Goal: Transaction & Acquisition: Purchase product/service

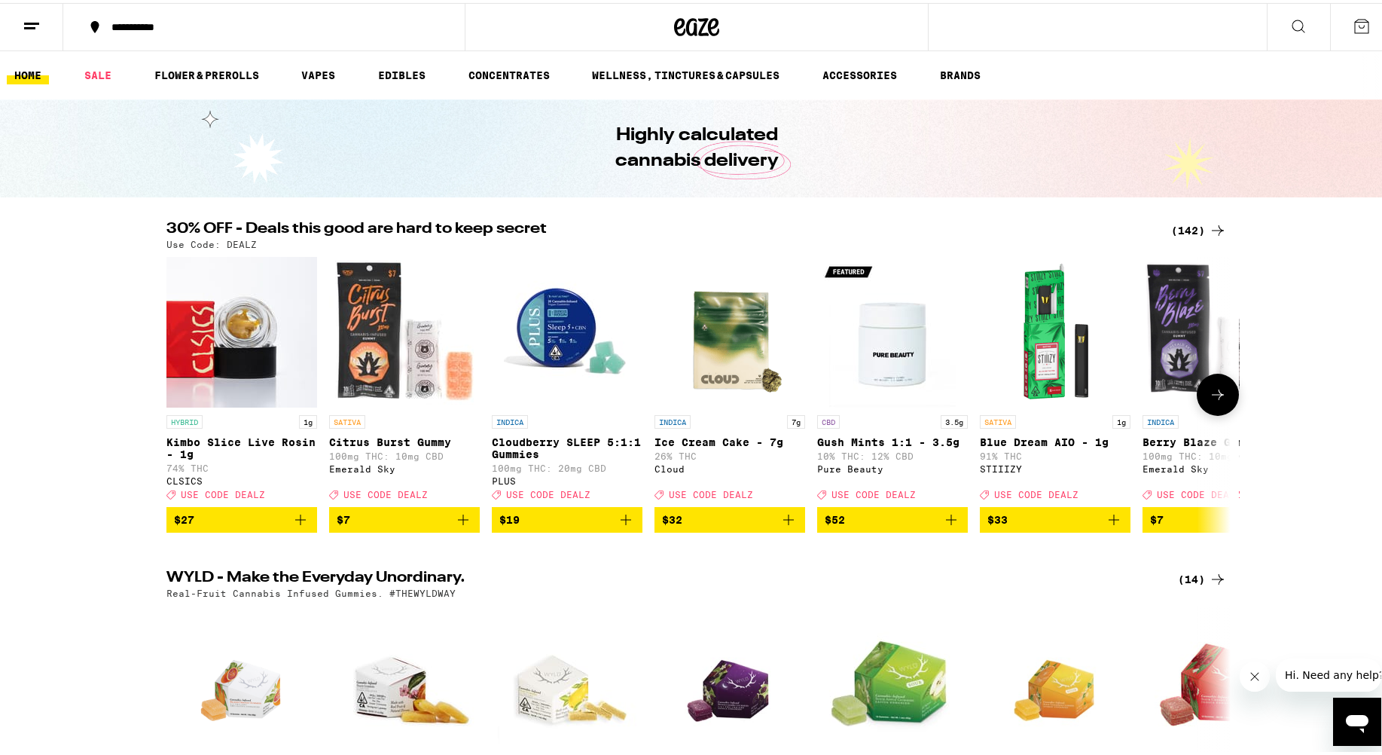
click at [896, 401] on icon at bounding box center [1218, 392] width 18 height 18
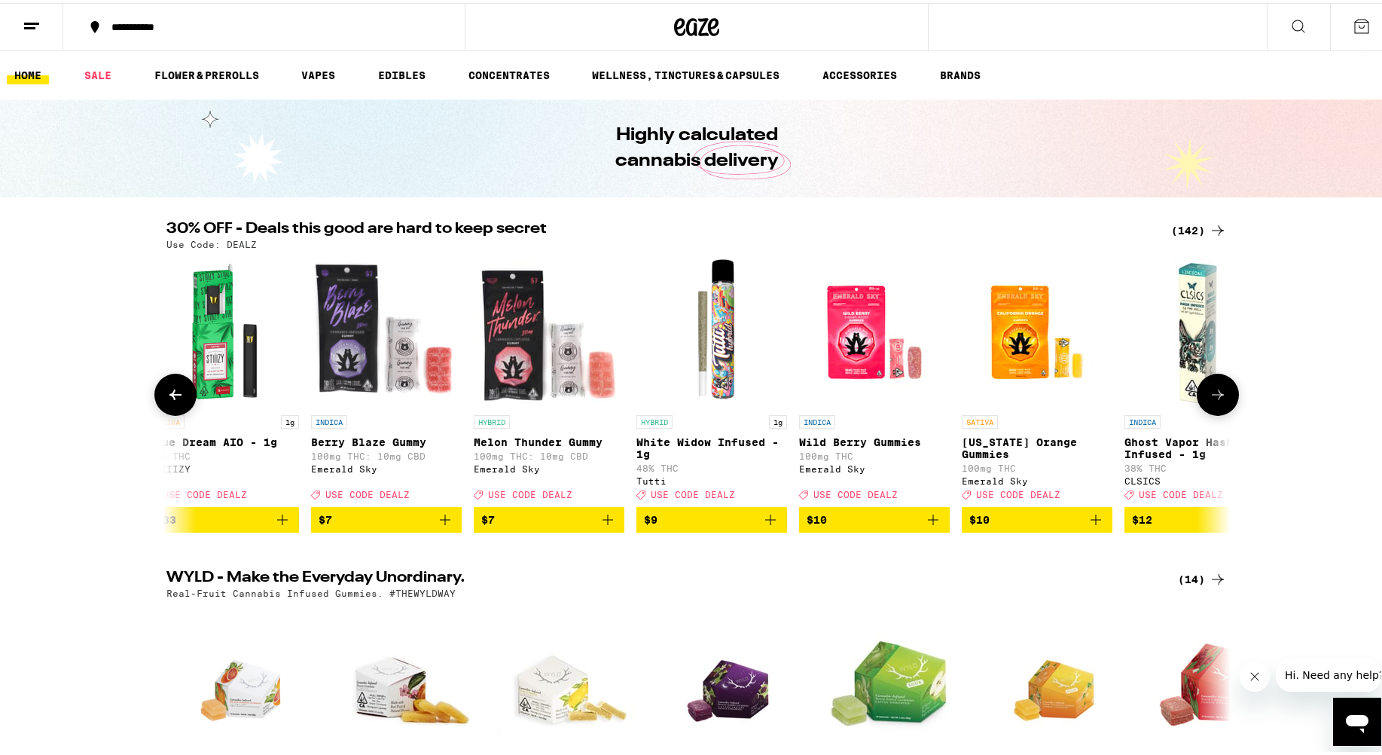
scroll to position [0, 896]
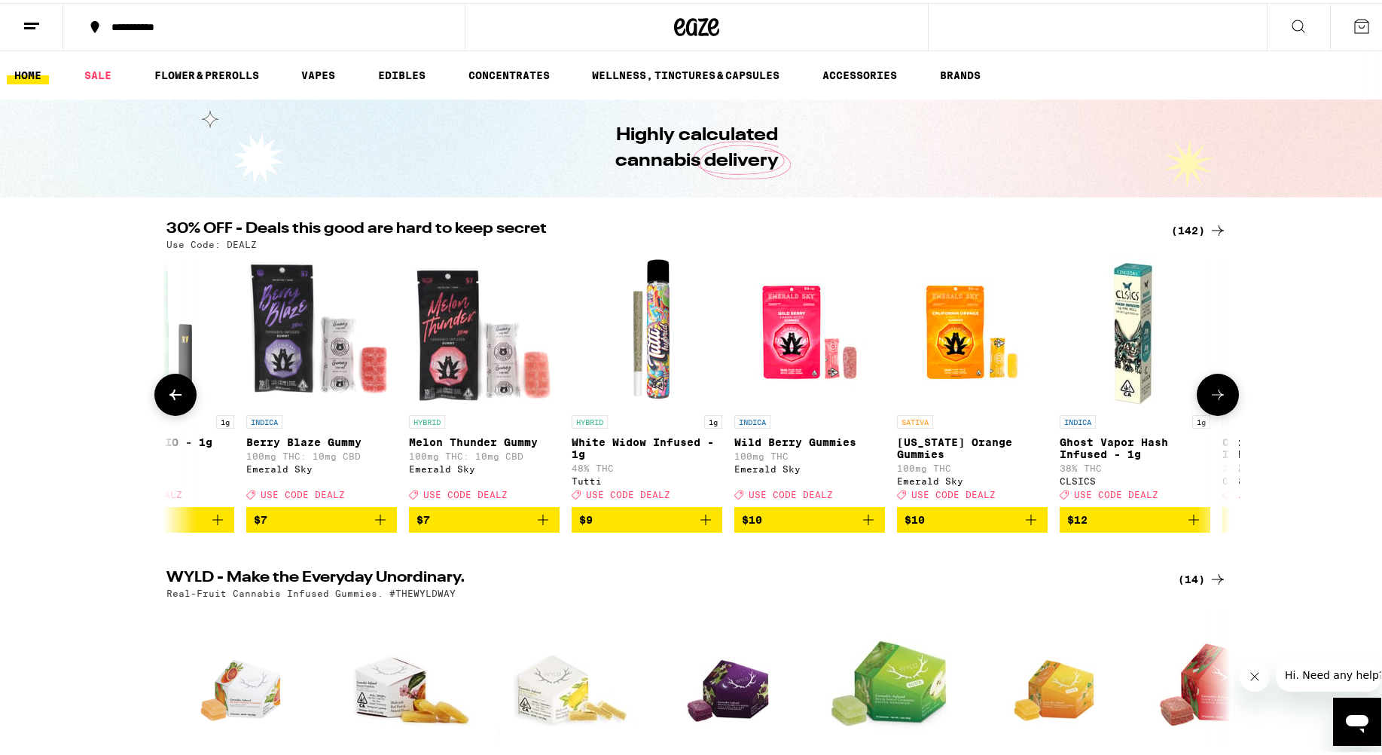
click at [896, 401] on icon at bounding box center [1218, 392] width 18 height 18
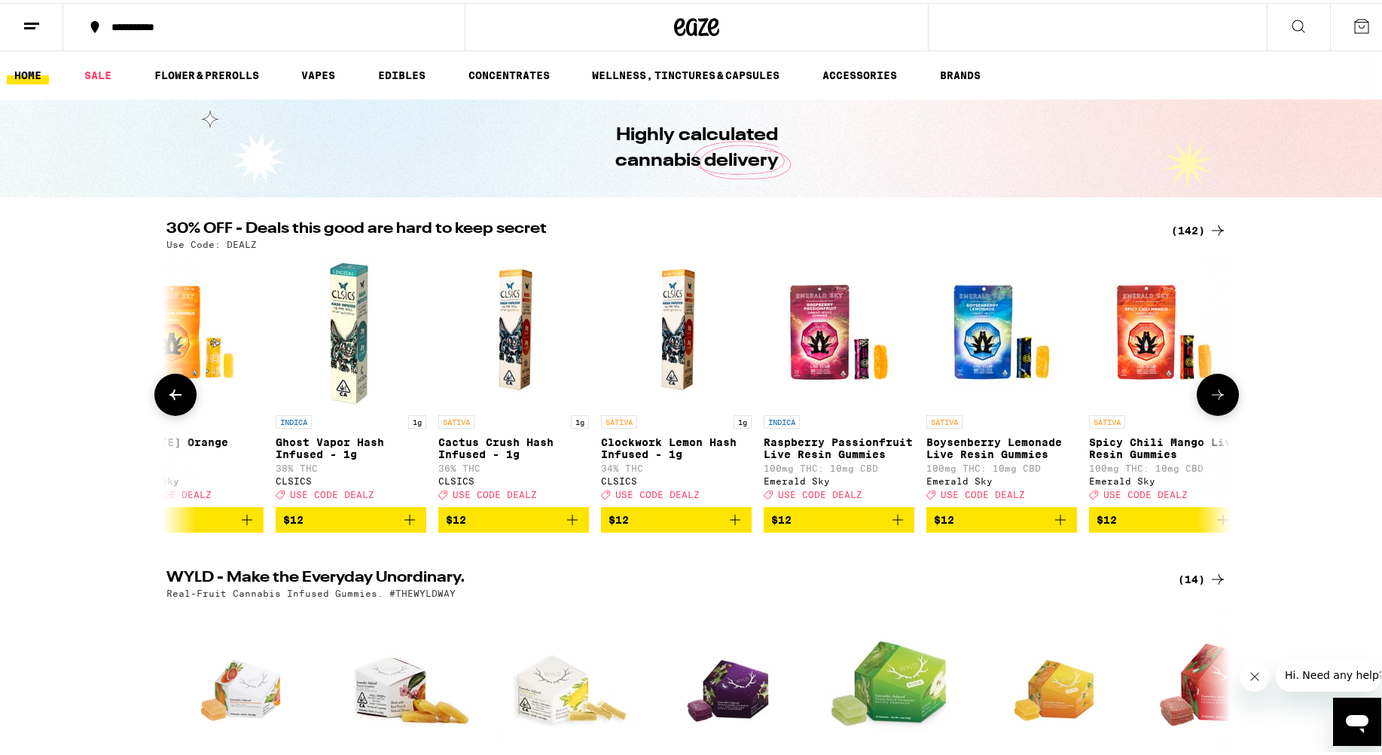
scroll to position [0, 1792]
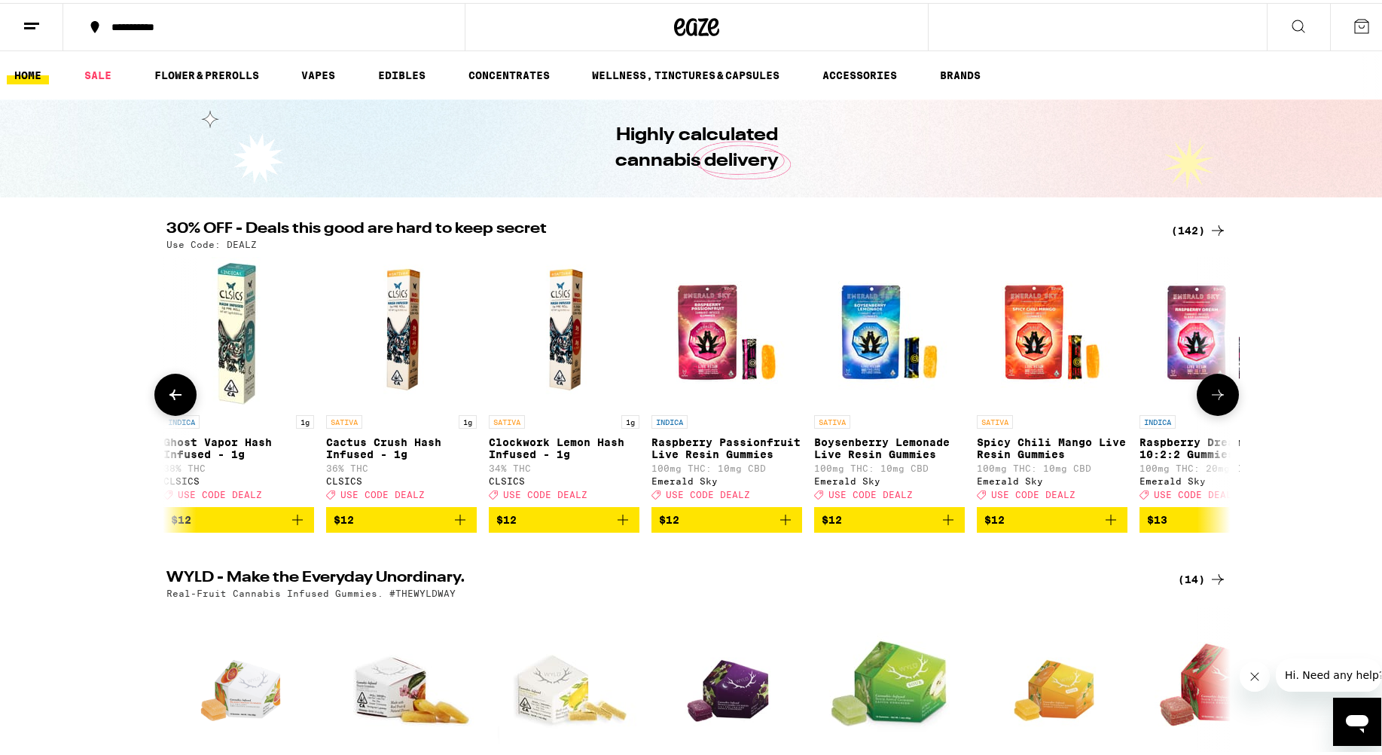
click at [896, 401] on icon at bounding box center [1218, 392] width 18 height 18
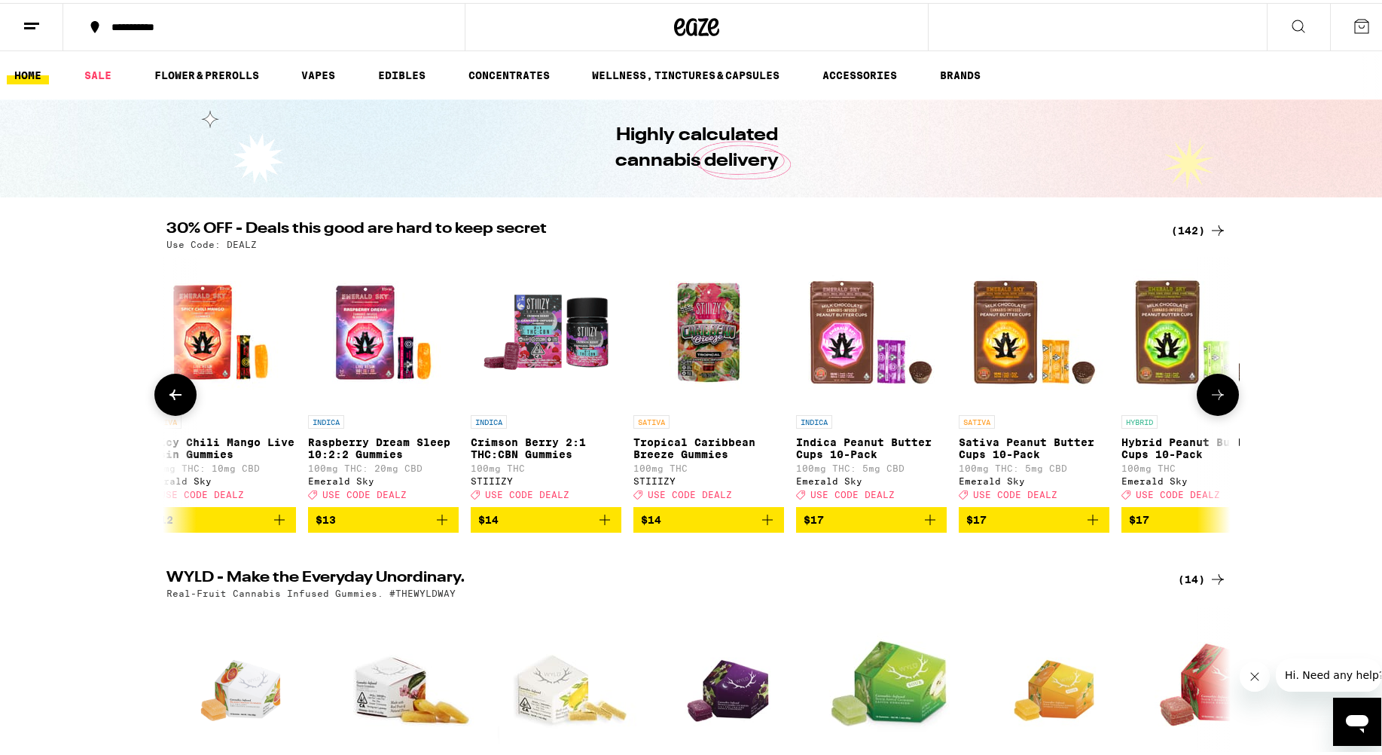
scroll to position [0, 2688]
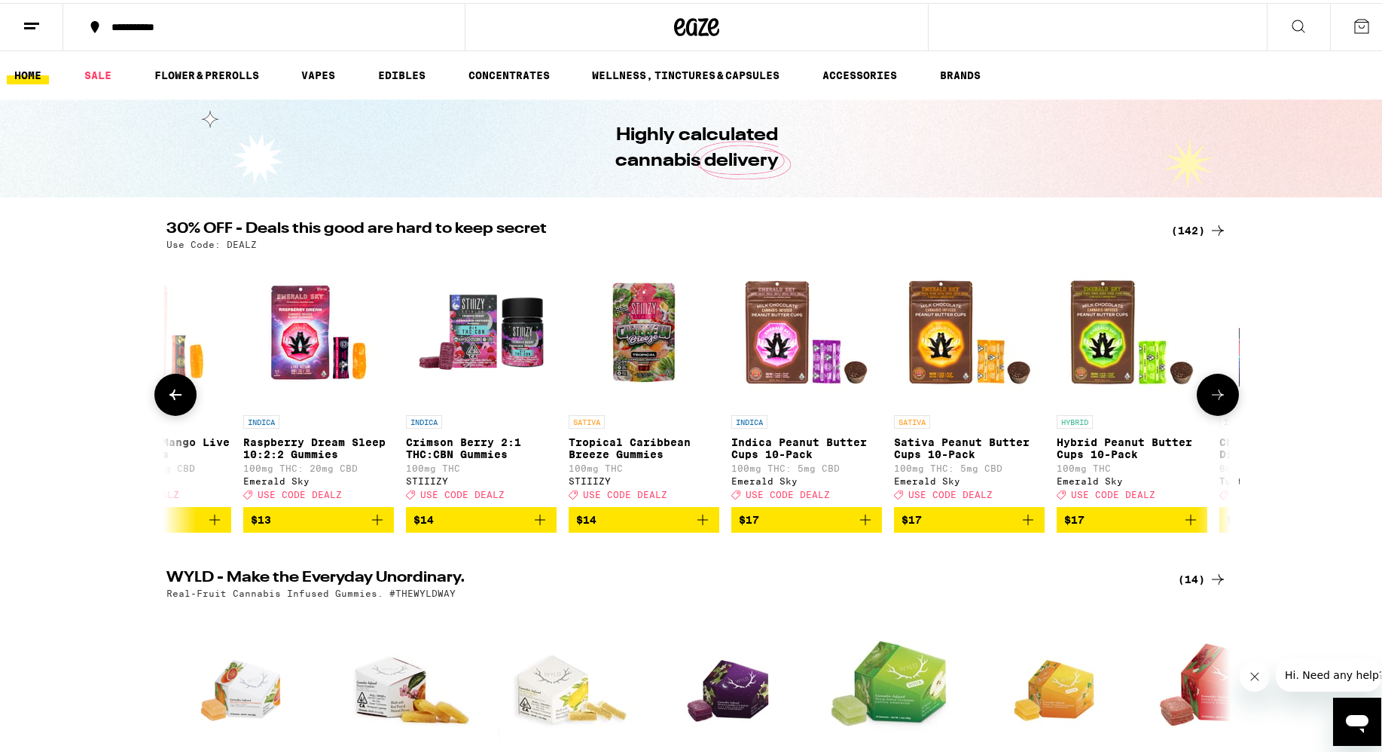
click at [896, 401] on icon at bounding box center [1218, 392] width 18 height 18
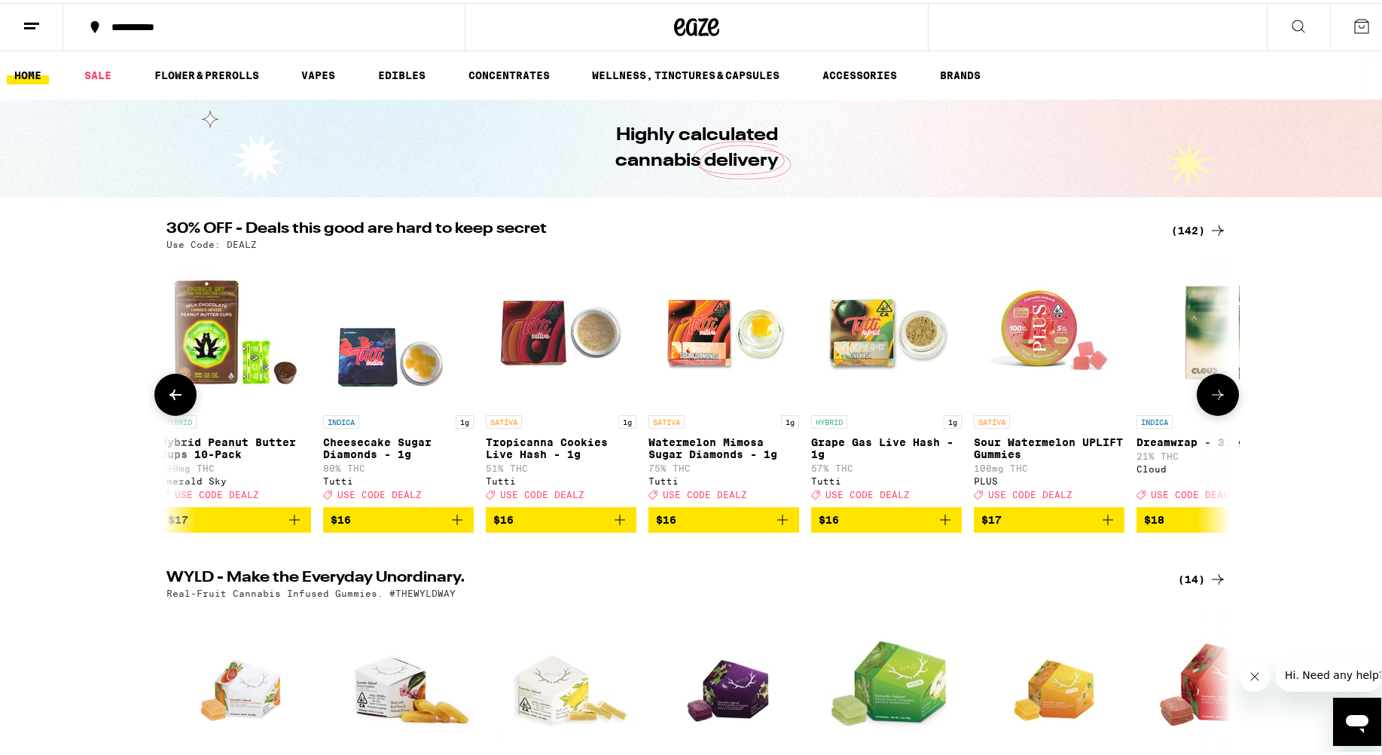
click at [896, 401] on icon at bounding box center [1218, 392] width 18 height 18
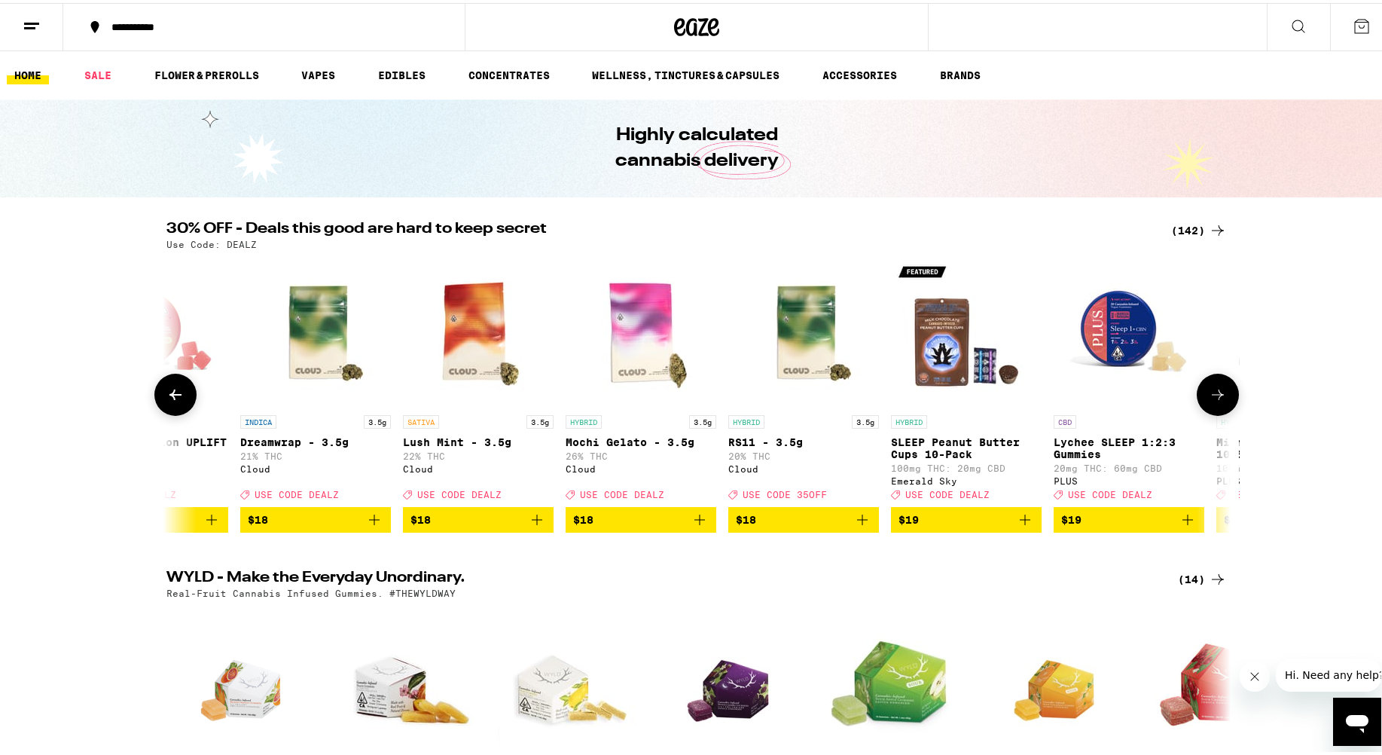
click at [896, 401] on icon at bounding box center [1218, 392] width 18 height 18
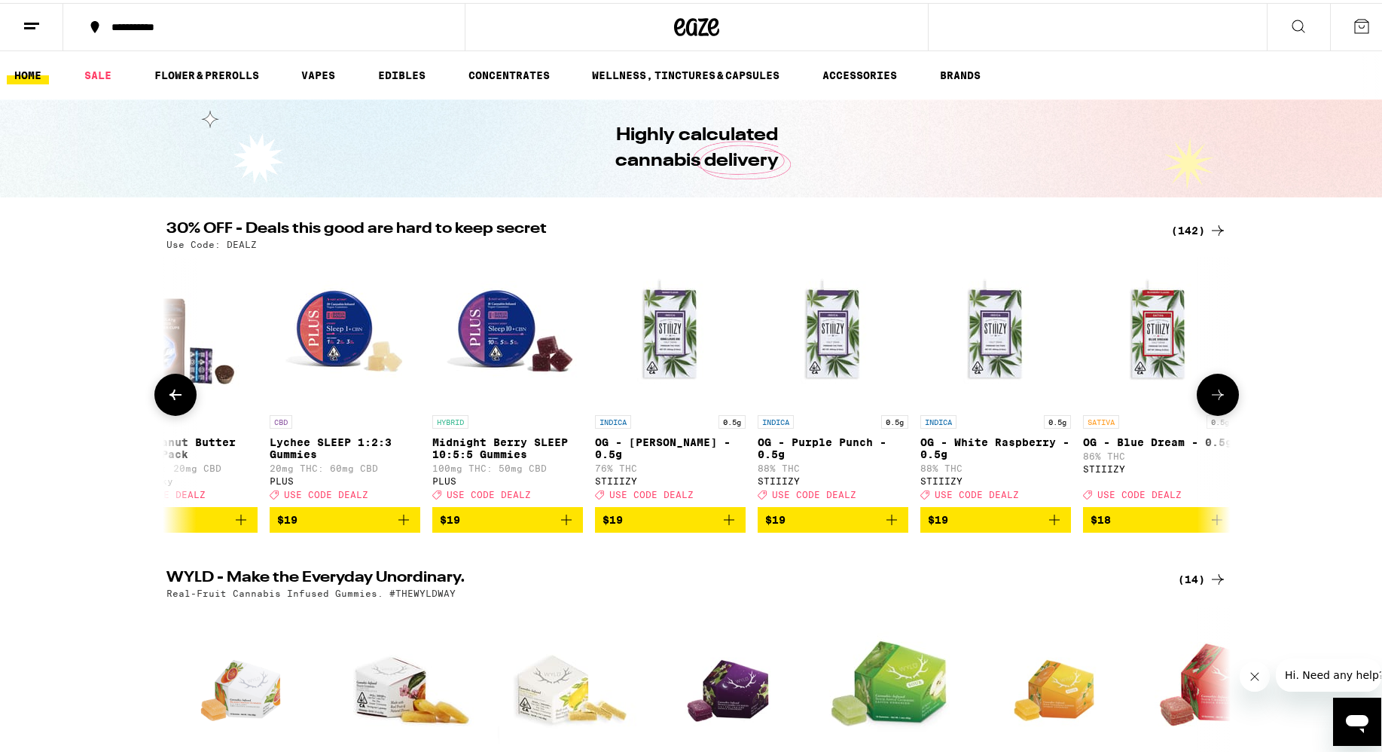
scroll to position [0, 5376]
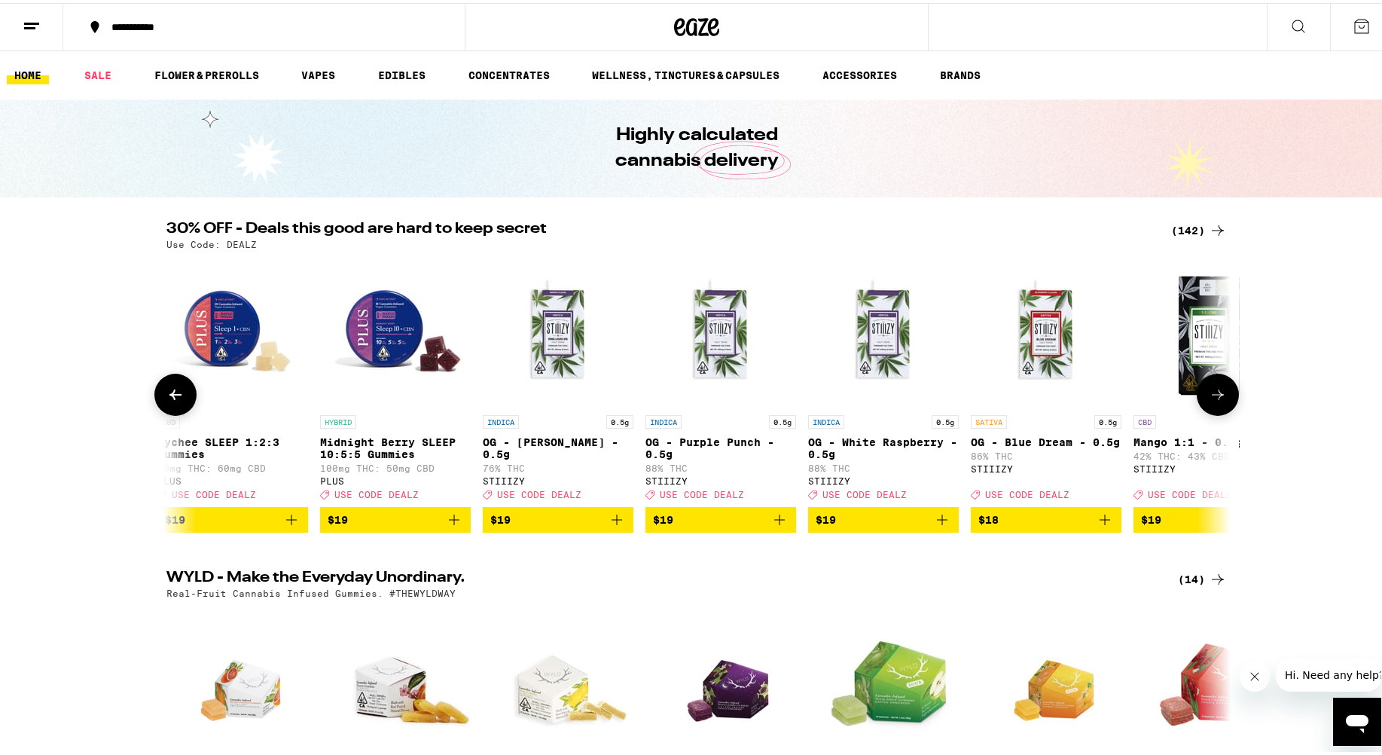
click at [896, 401] on icon at bounding box center [1218, 392] width 18 height 18
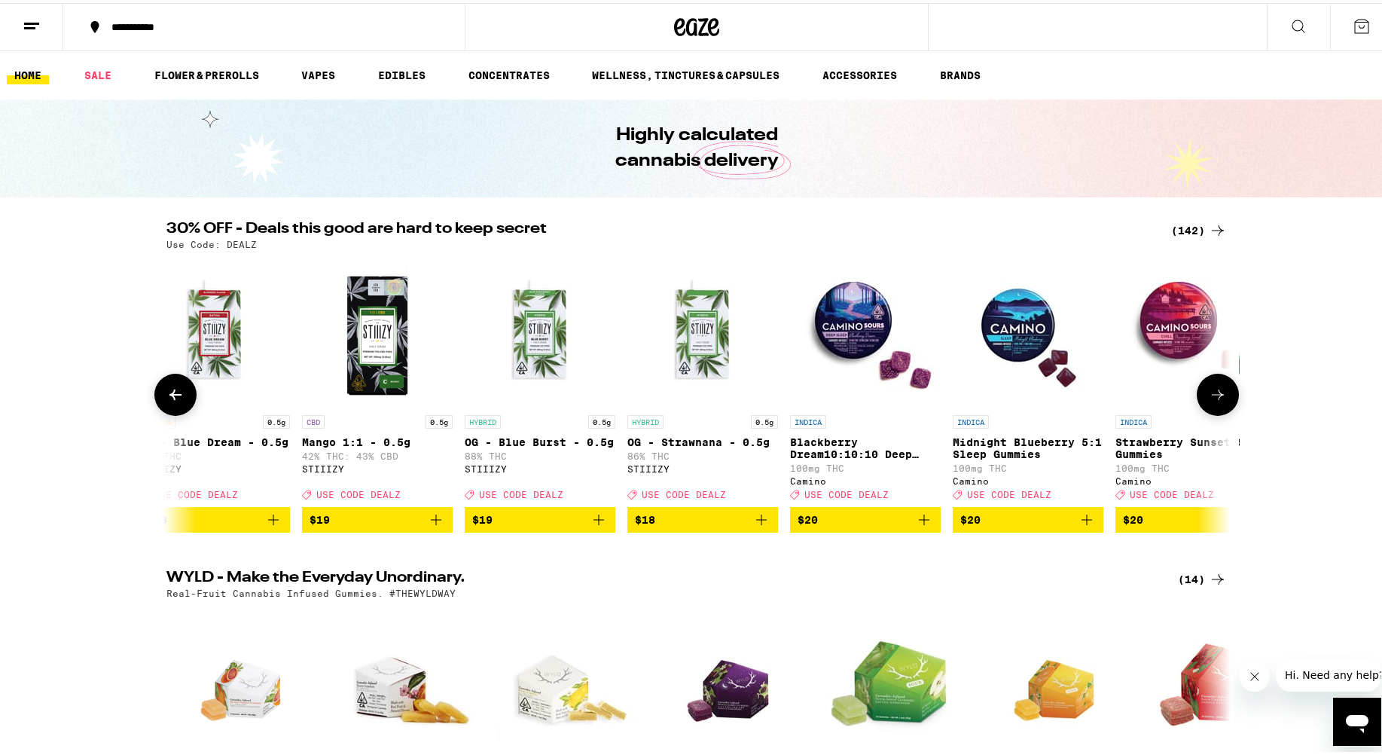
scroll to position [0, 6272]
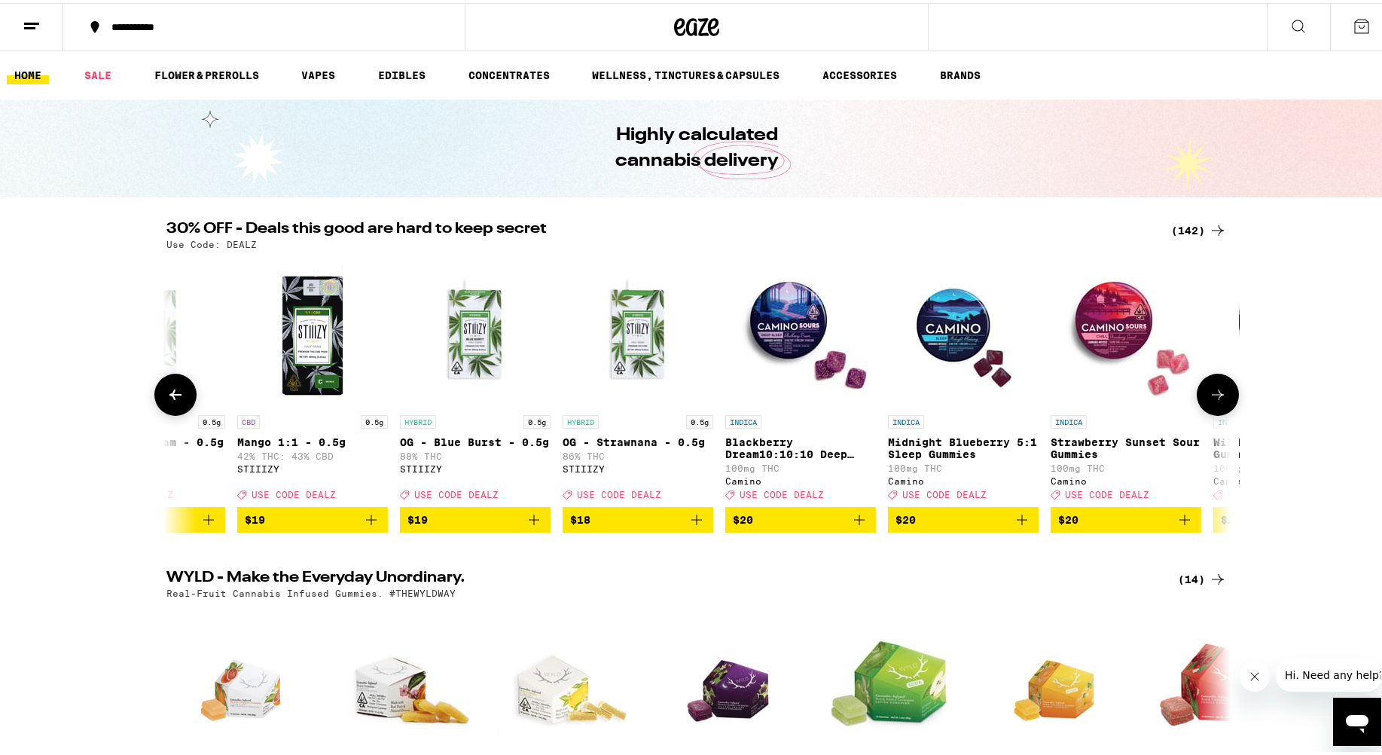
click at [179, 399] on button at bounding box center [175, 391] width 42 height 42
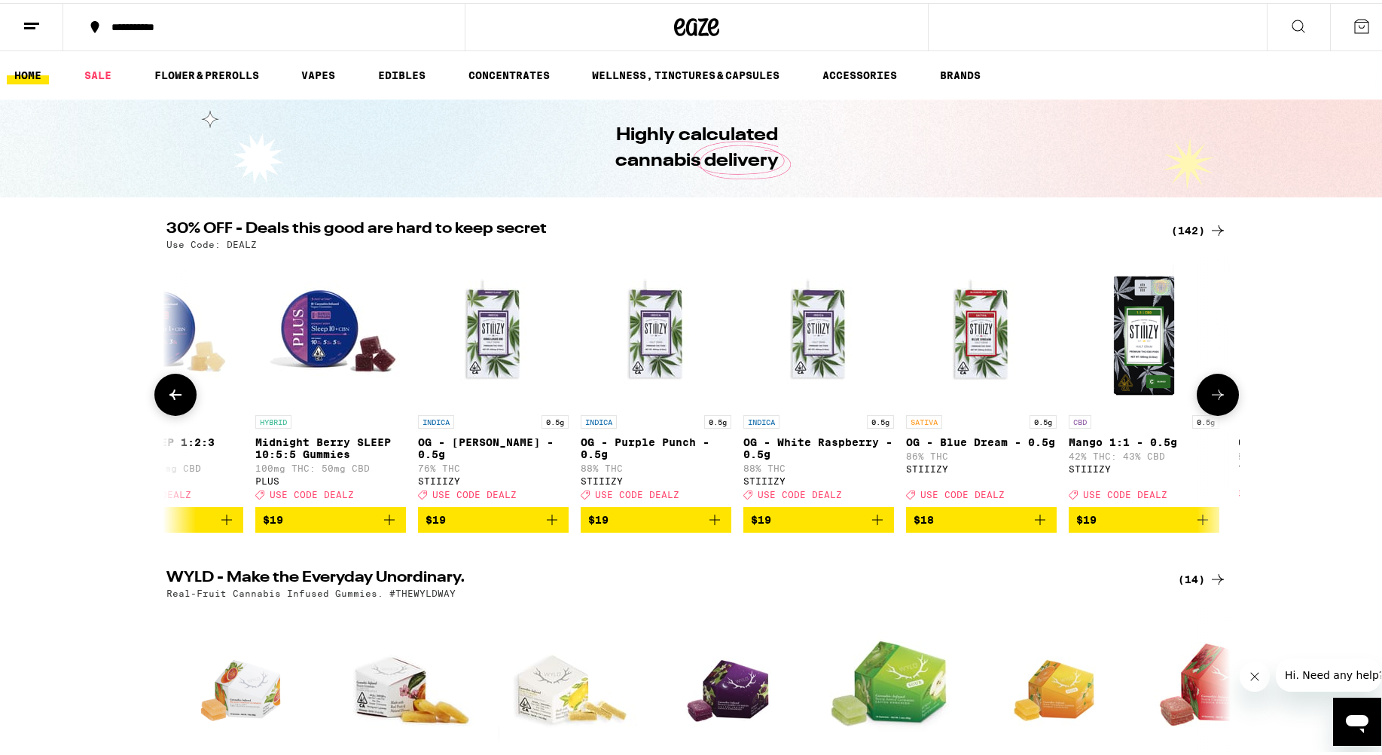
scroll to position [0, 5376]
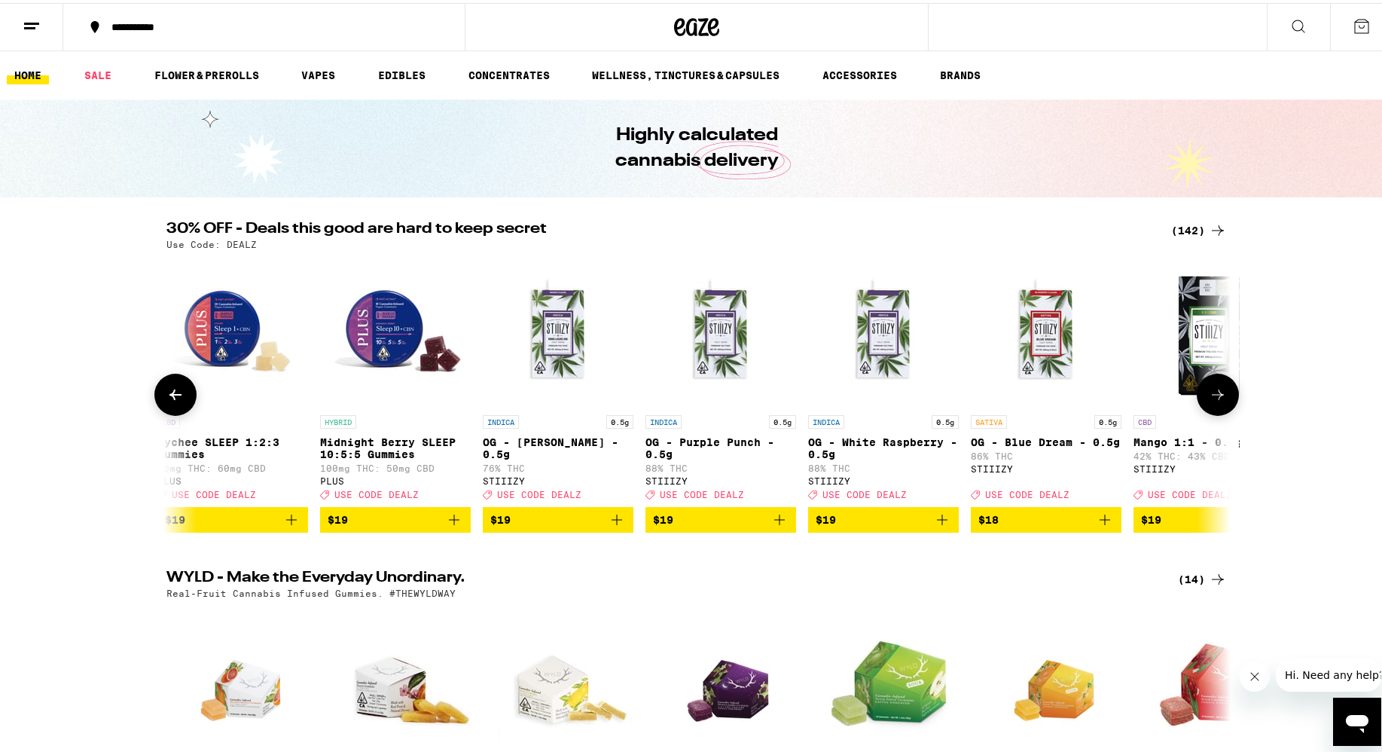
click at [896, 397] on icon at bounding box center [1218, 392] width 18 height 18
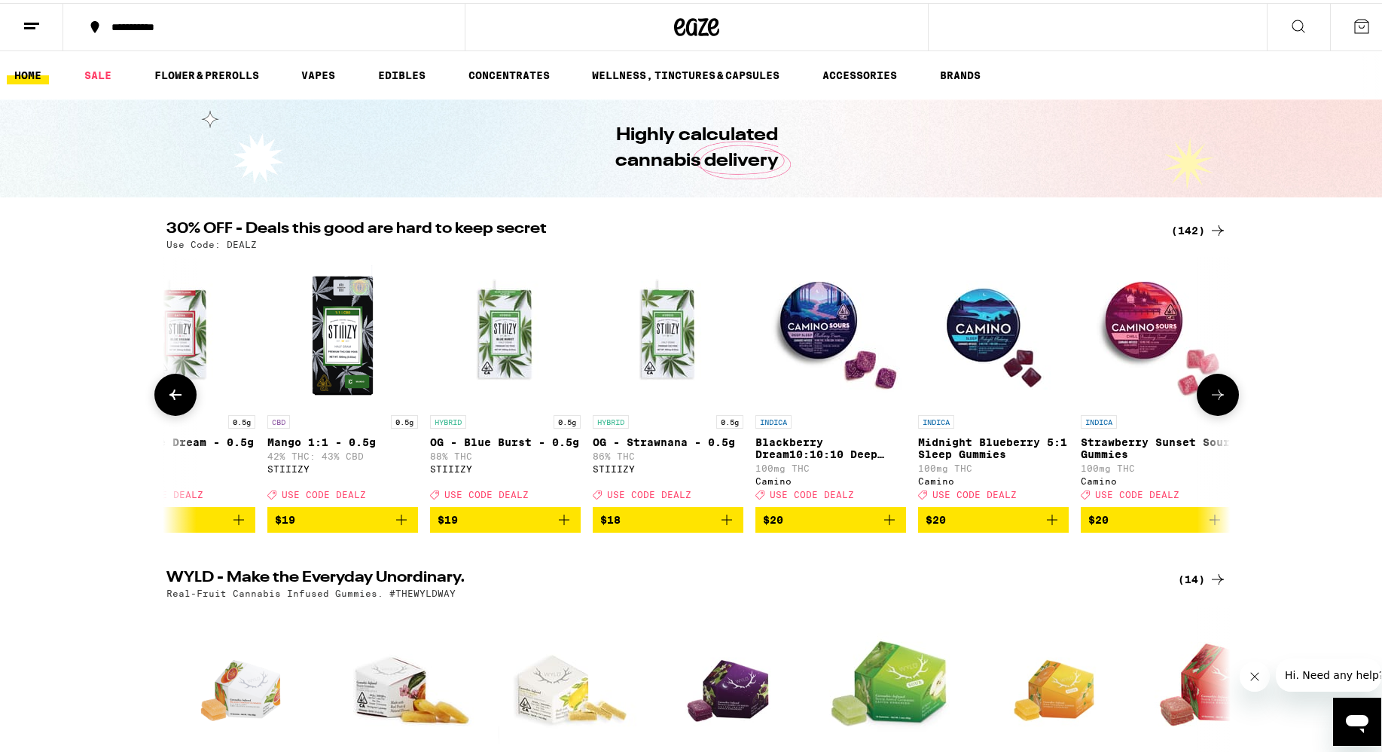
scroll to position [0, 6272]
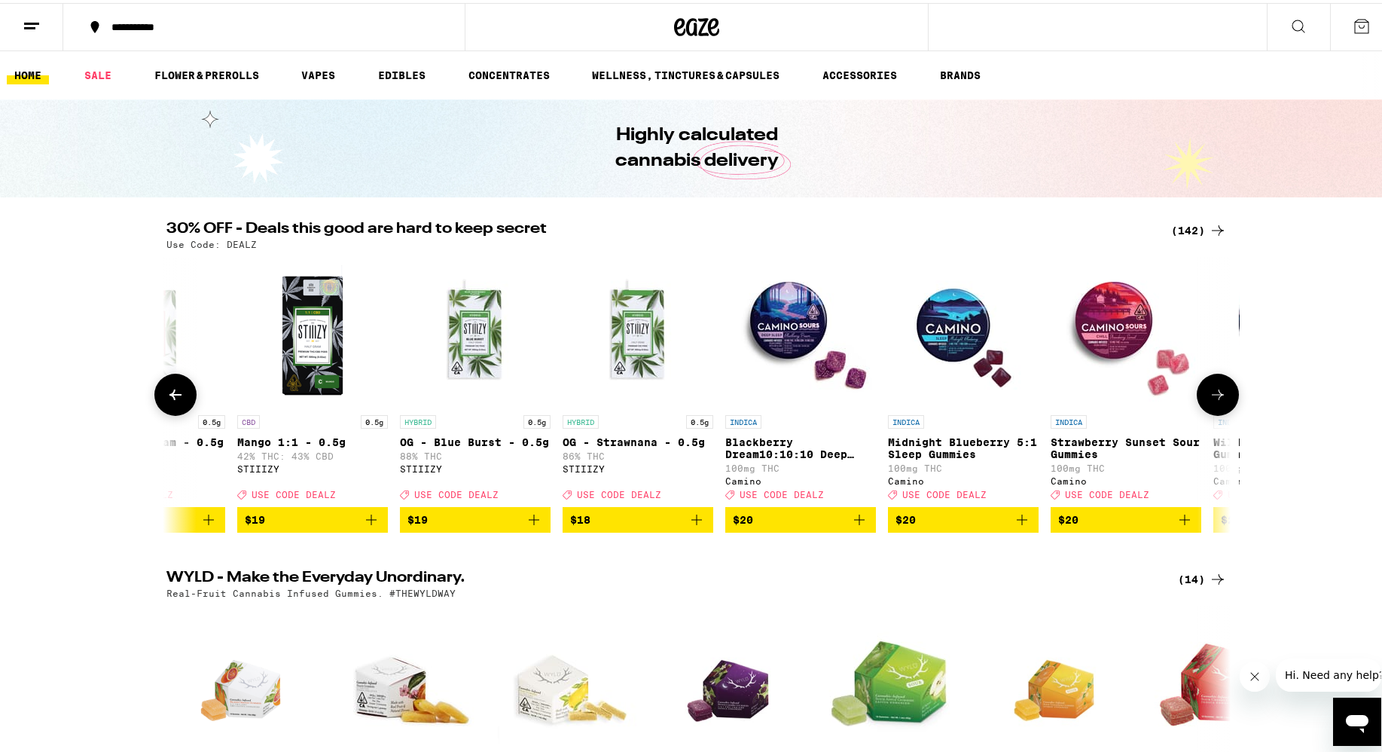
click at [369, 526] on icon "Add to bag" at bounding box center [371, 517] width 18 height 18
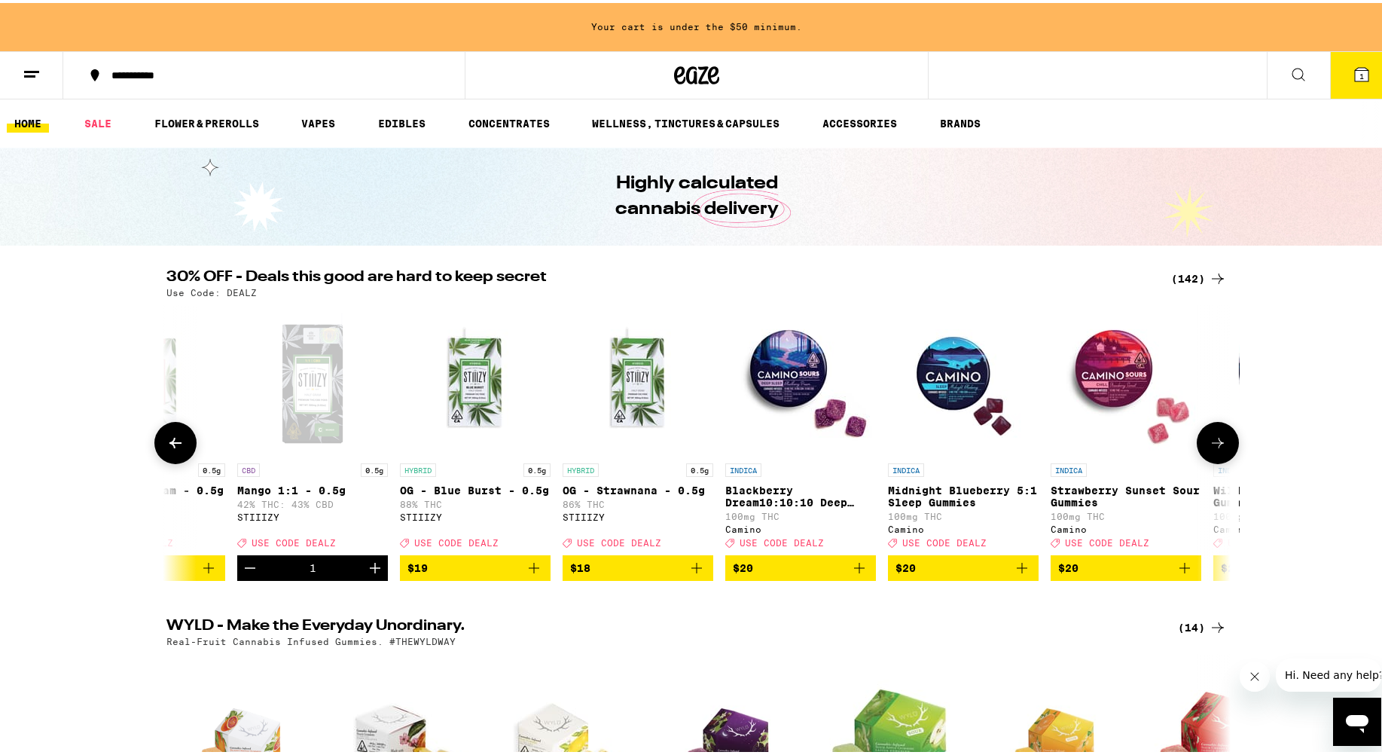
click at [896, 449] on icon at bounding box center [1218, 440] width 18 height 18
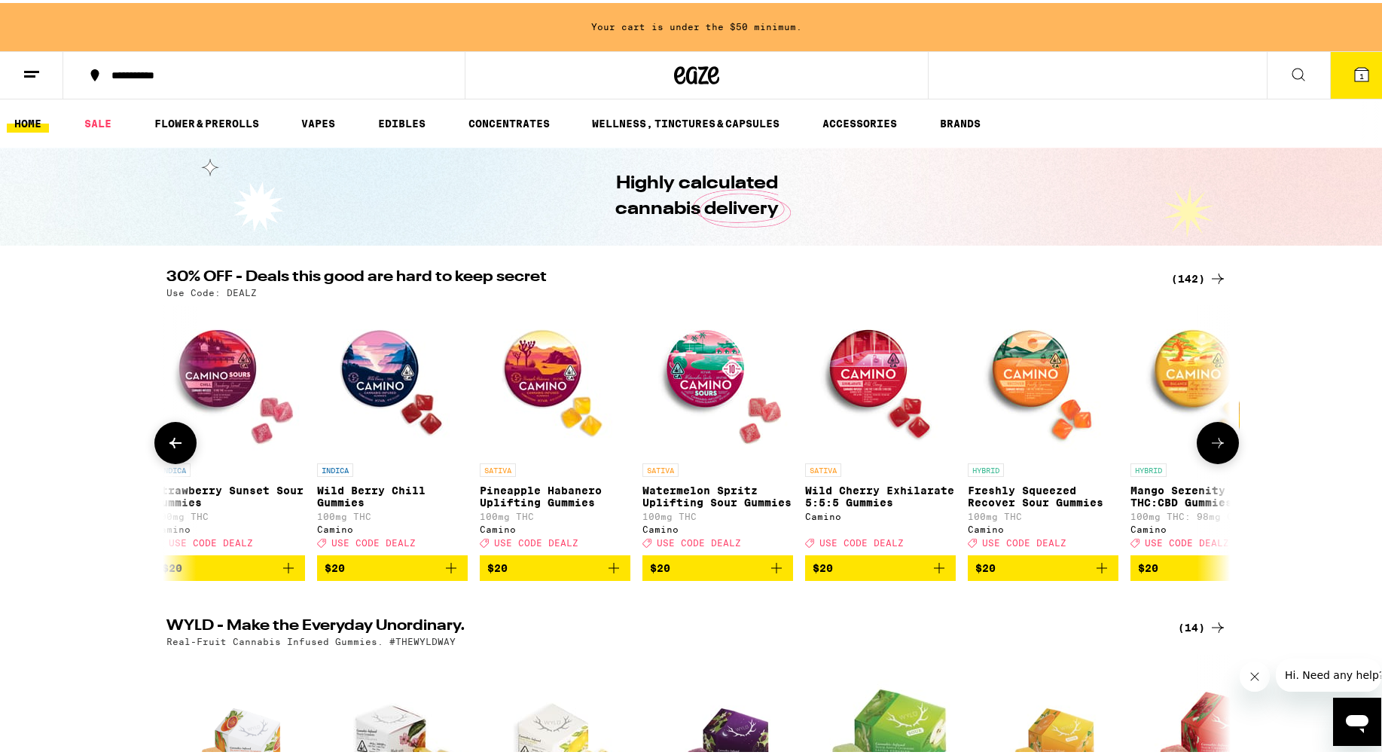
click at [896, 449] on icon at bounding box center [1218, 440] width 18 height 18
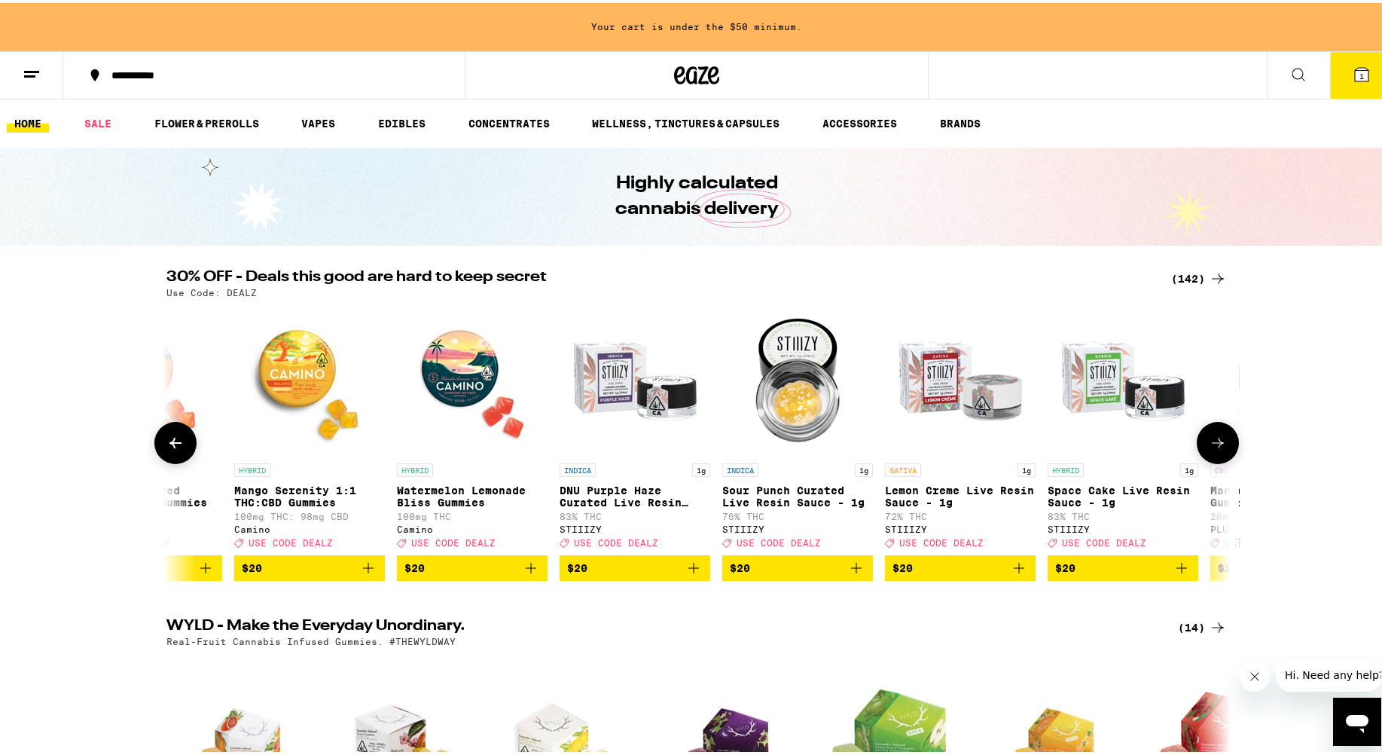
click at [896, 449] on icon at bounding box center [1218, 440] width 18 height 18
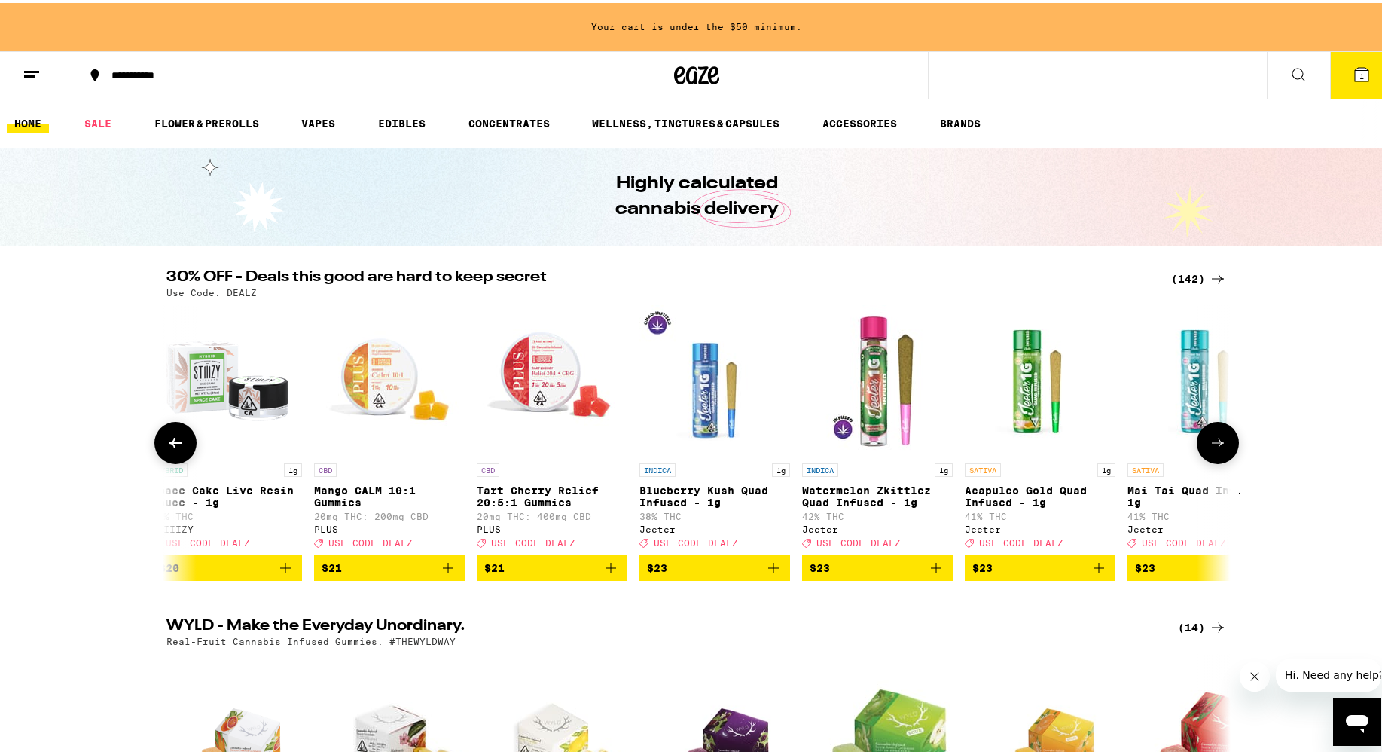
click at [896, 449] on icon at bounding box center [1218, 440] width 18 height 18
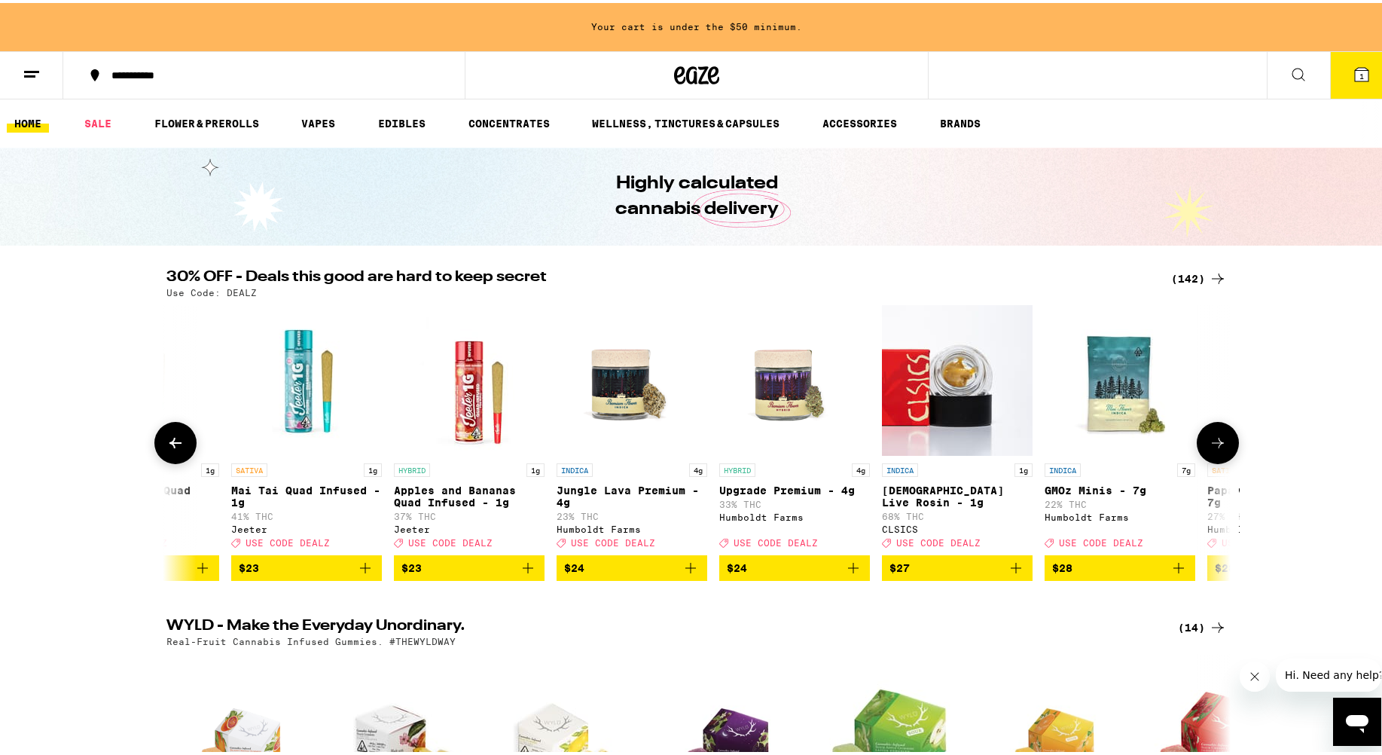
click at [896, 449] on icon at bounding box center [1218, 440] width 18 height 18
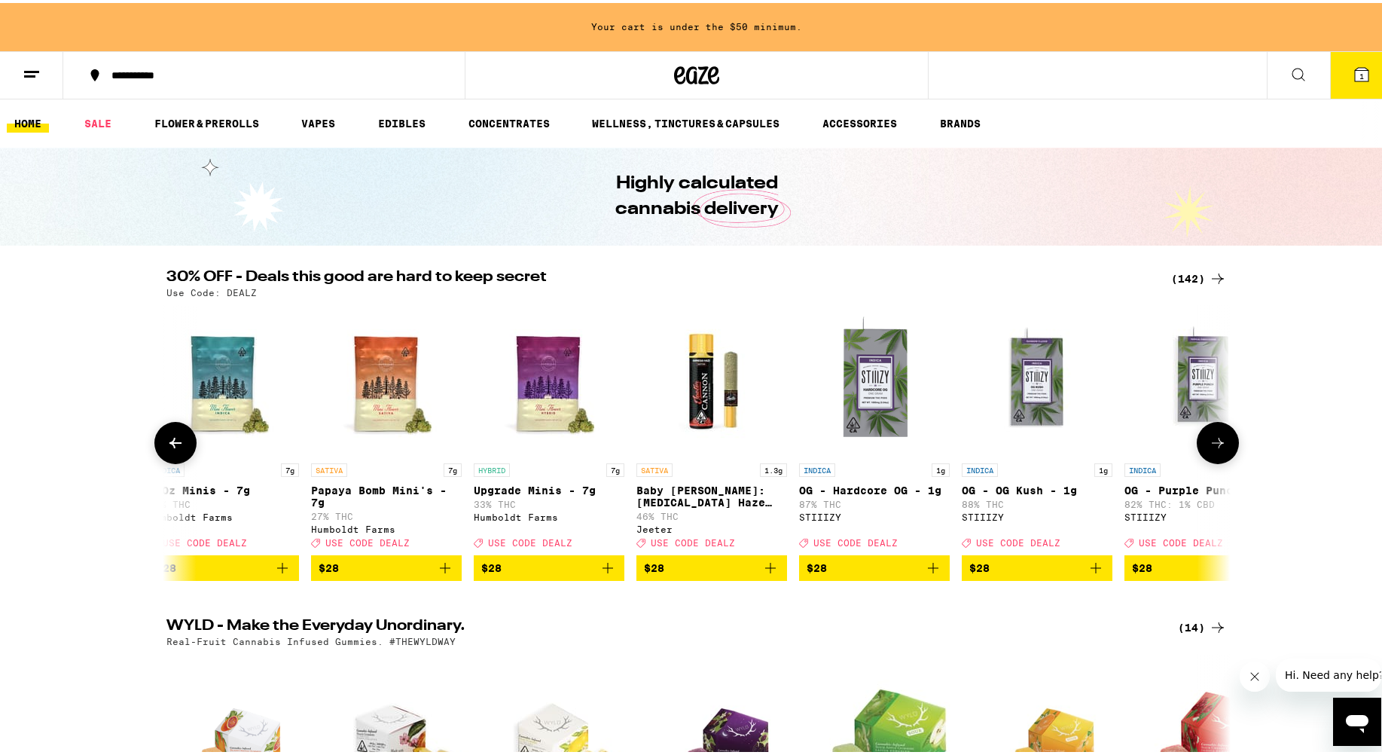
click at [896, 445] on icon at bounding box center [1218, 439] width 12 height 11
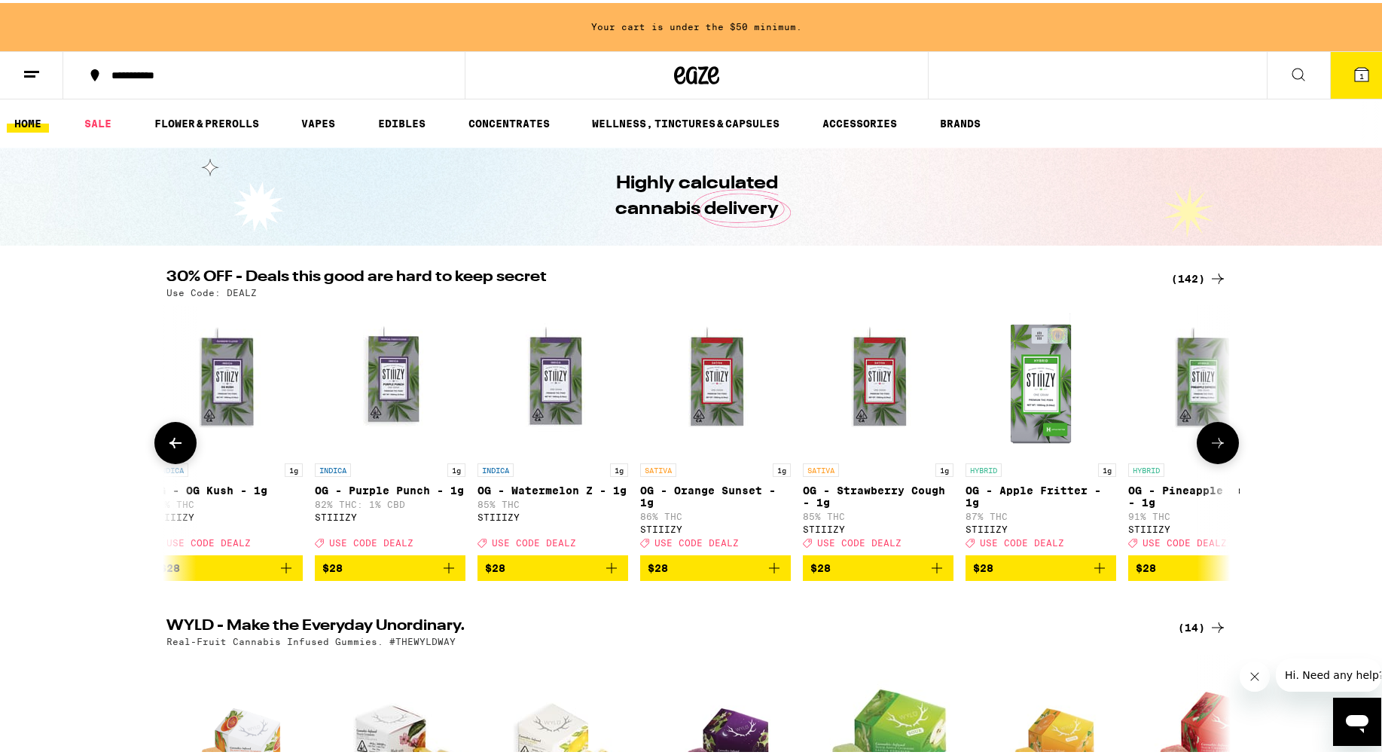
scroll to position [0, 11649]
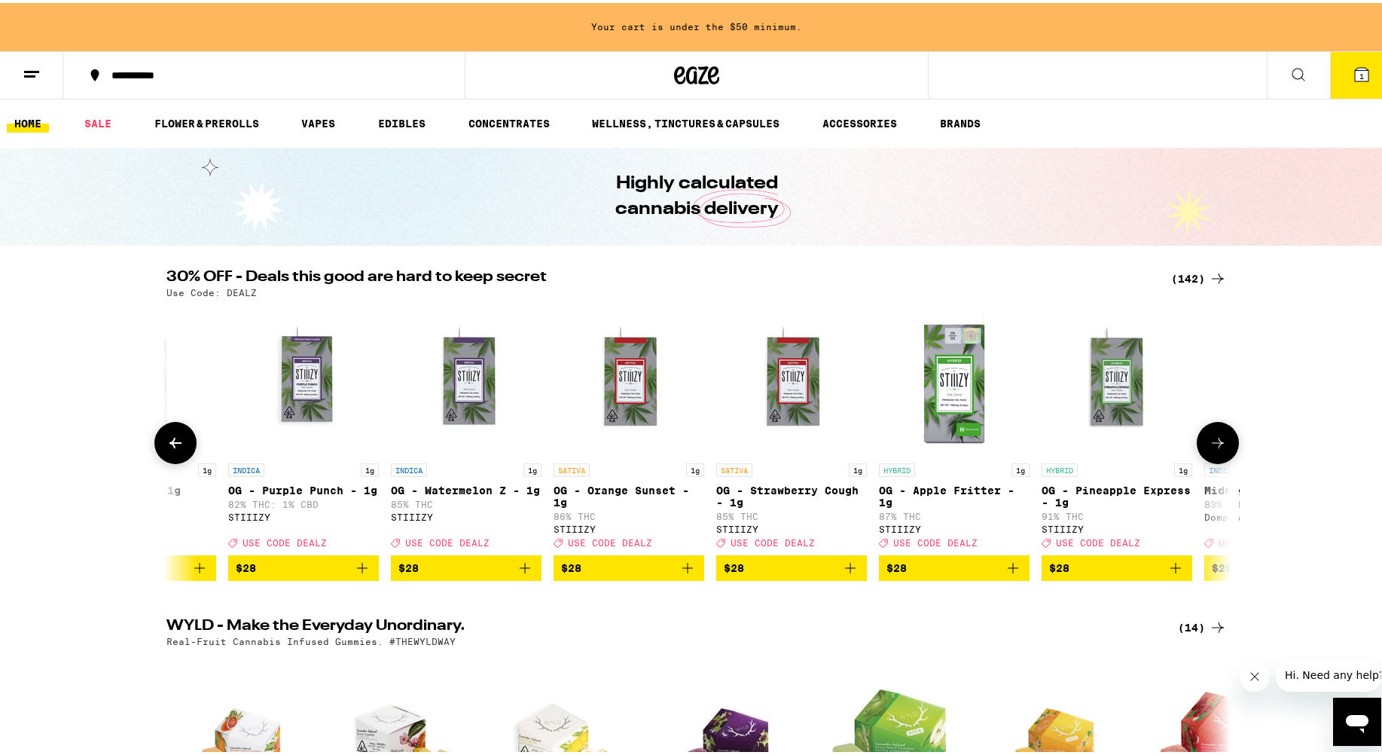
click at [166, 449] on icon at bounding box center [175, 440] width 18 height 18
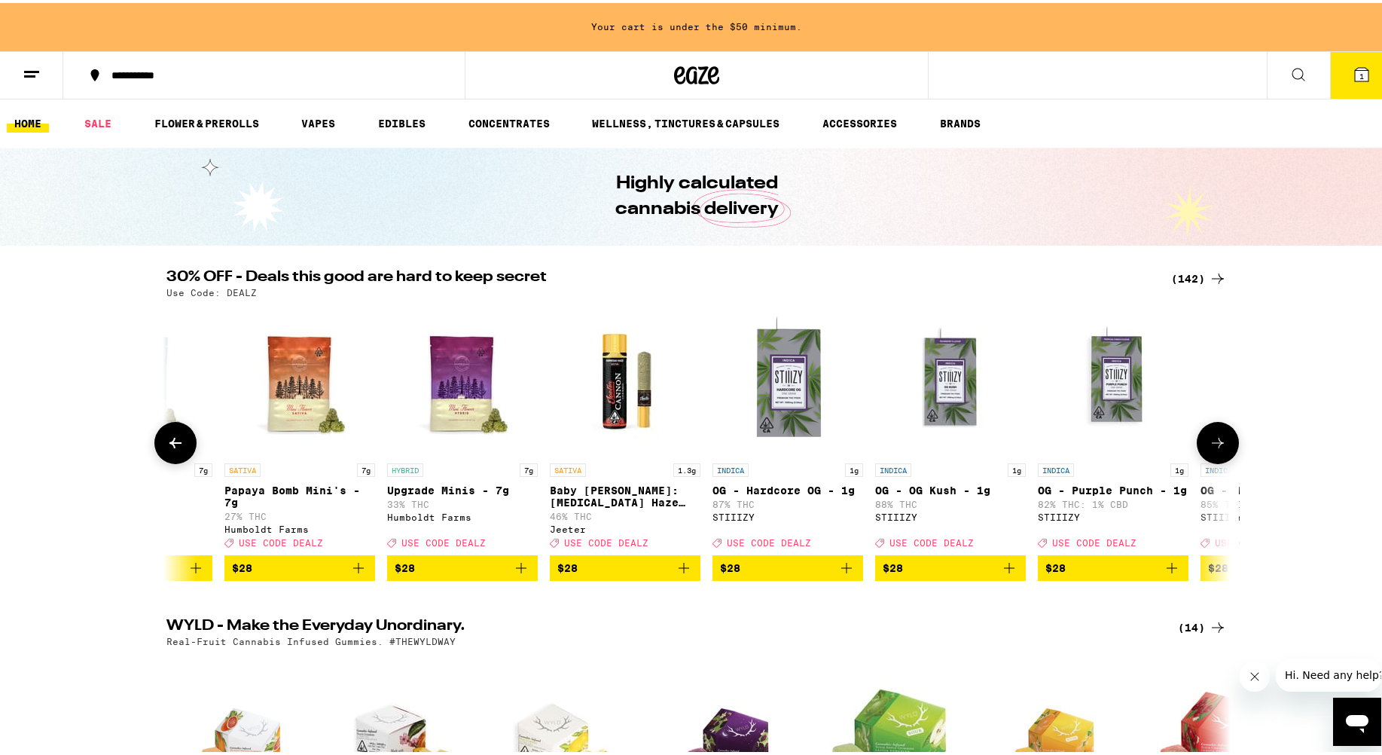
scroll to position [0, 10753]
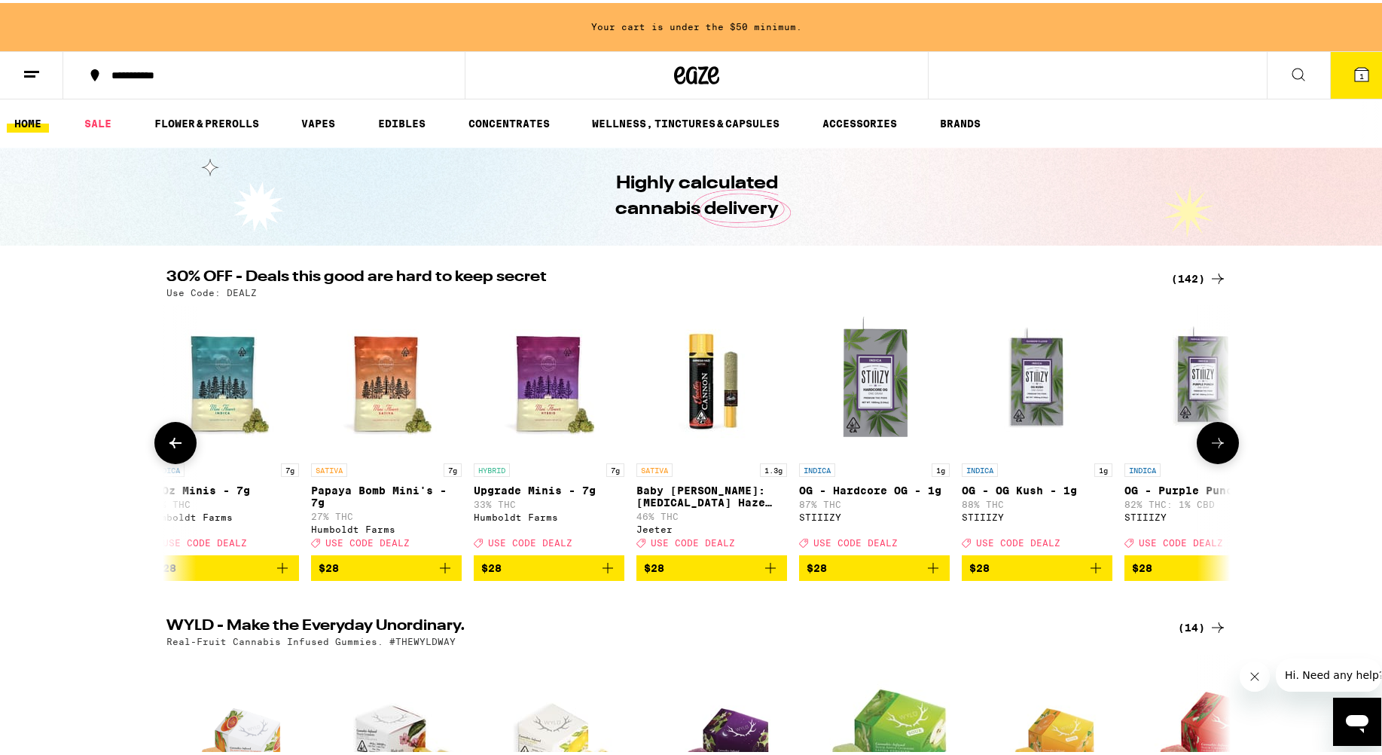
click at [896, 449] on icon at bounding box center [1218, 440] width 18 height 18
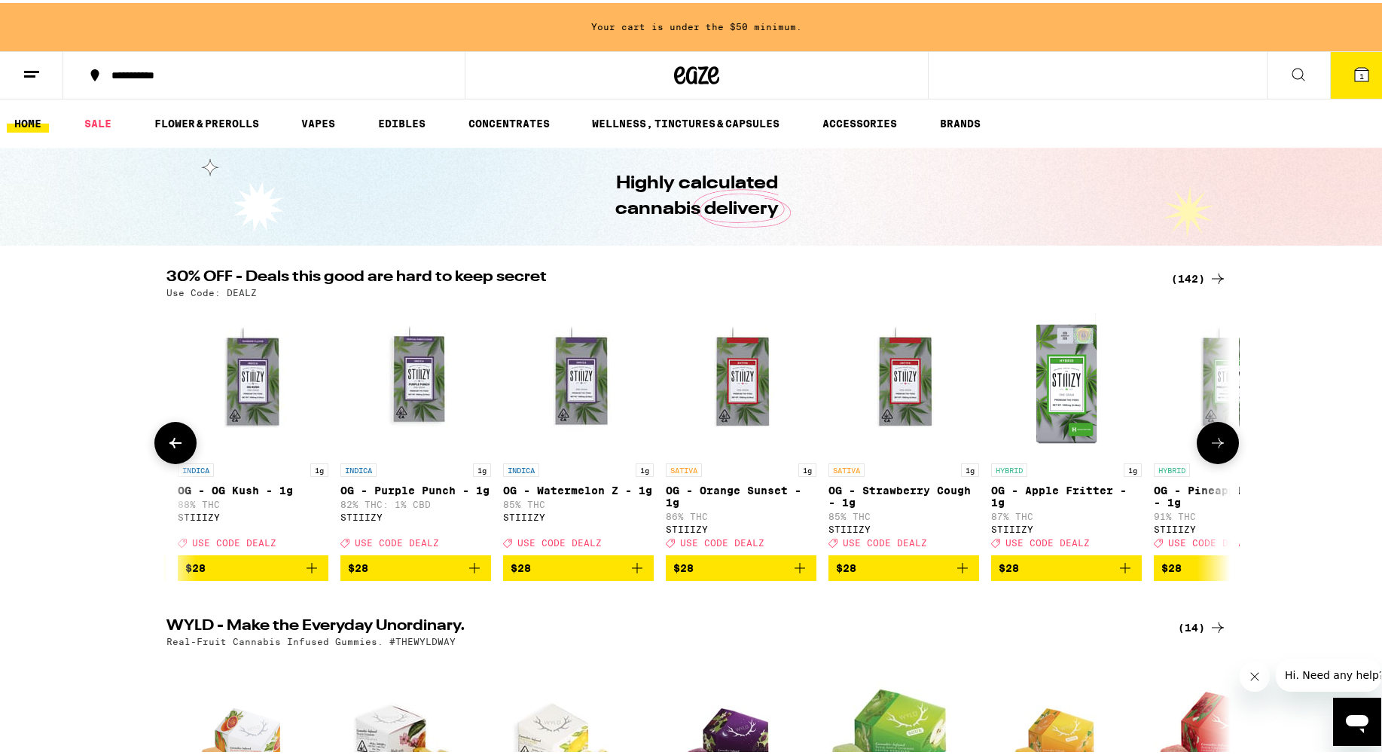
scroll to position [0, 11649]
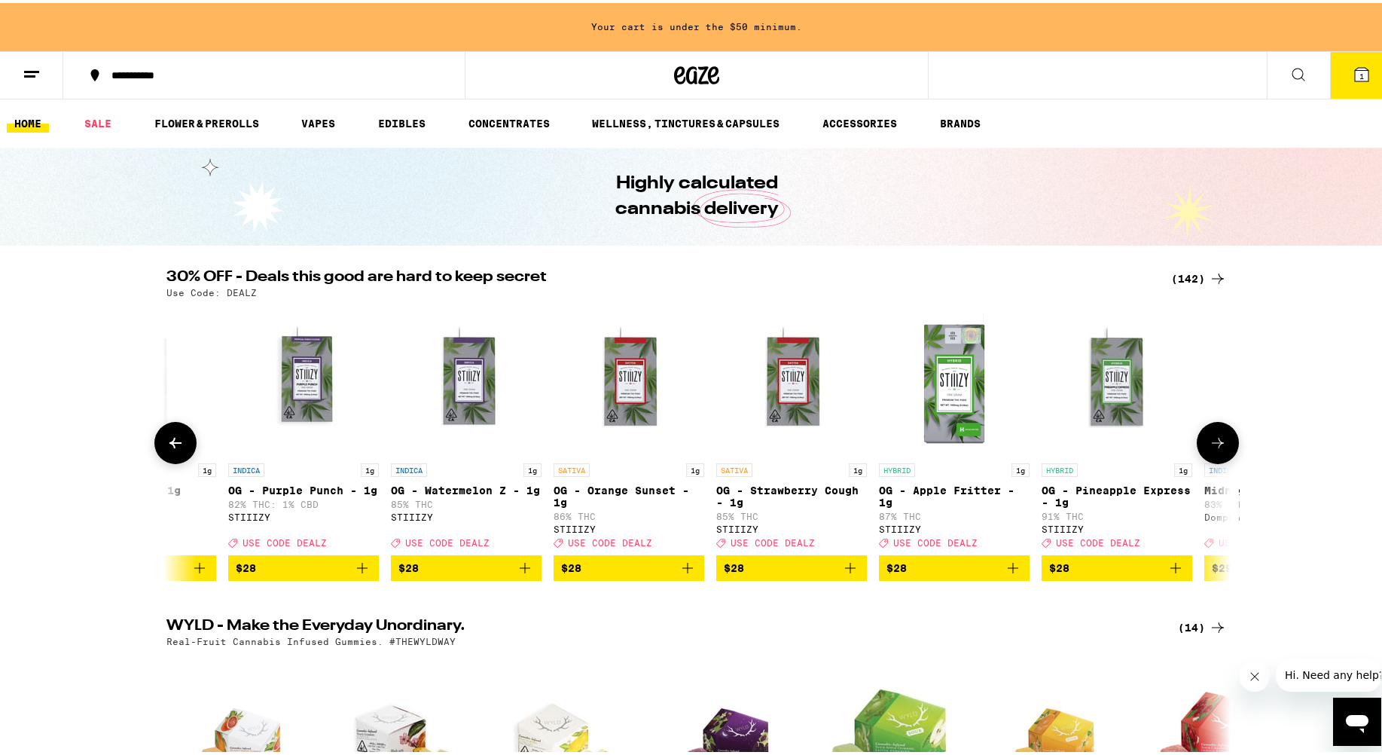
click at [896, 449] on icon at bounding box center [1218, 440] width 18 height 18
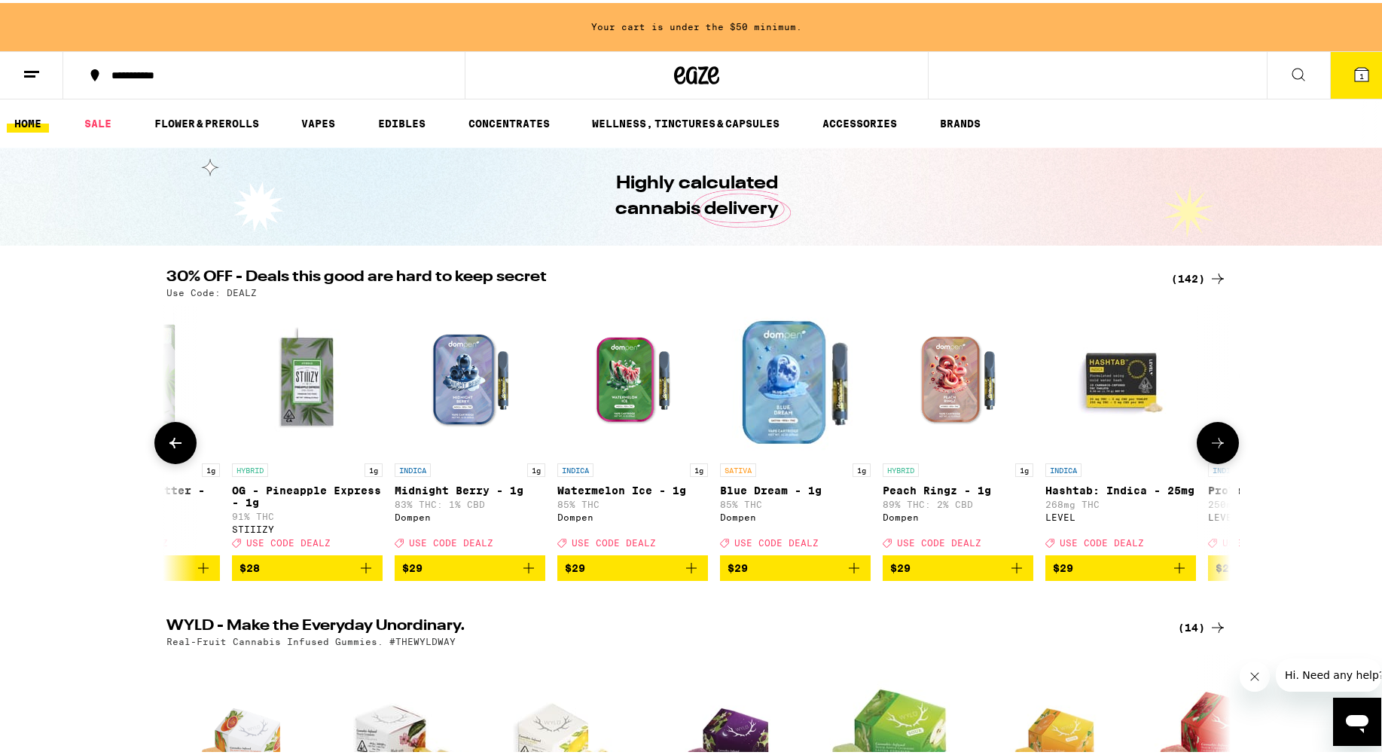
scroll to position [0, 12545]
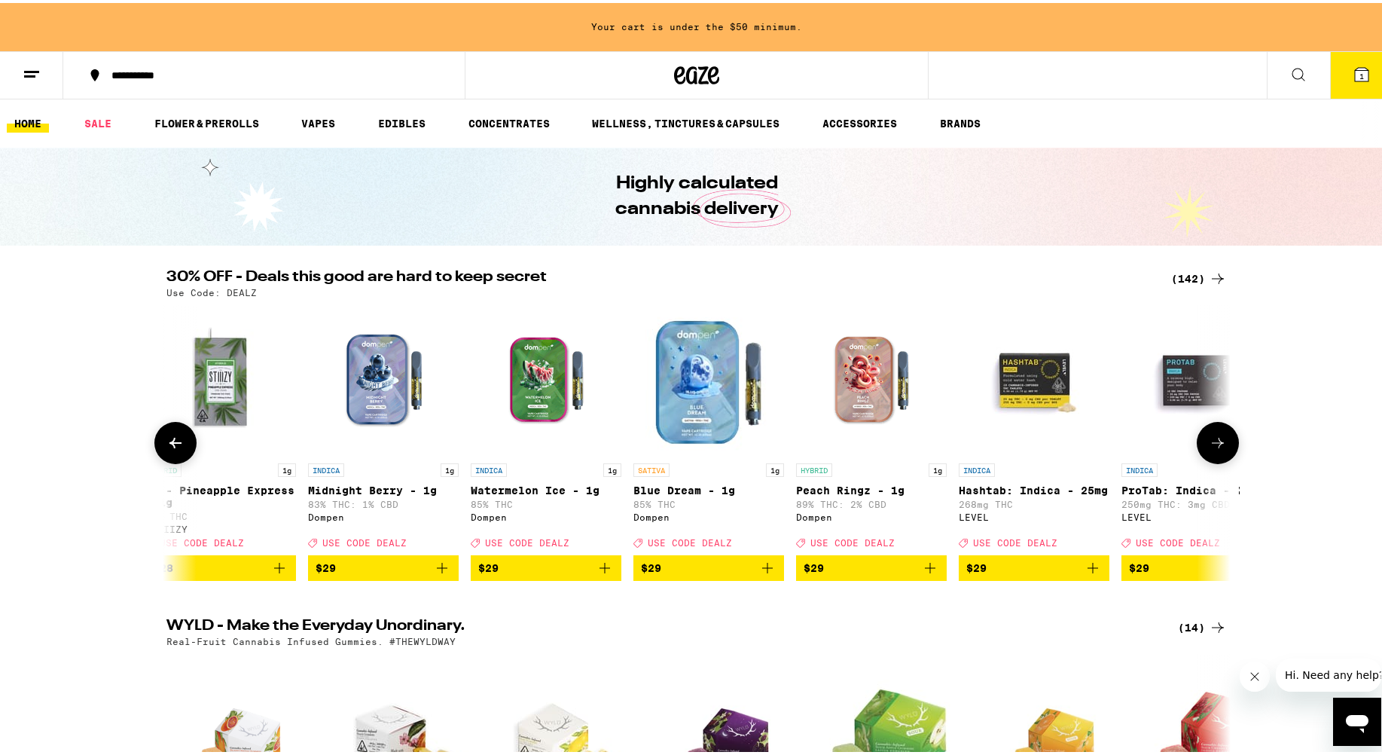
click at [896, 449] on icon at bounding box center [1218, 440] width 18 height 18
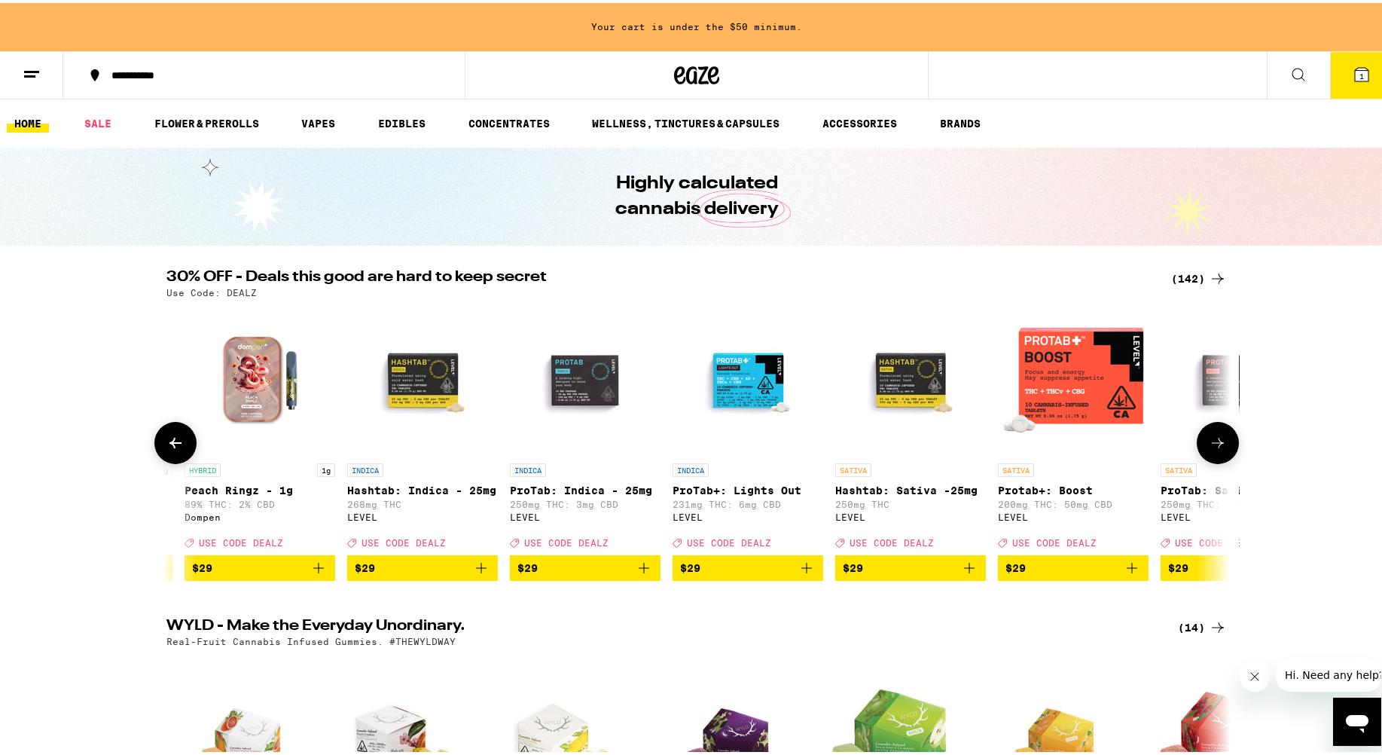
scroll to position [0, 13441]
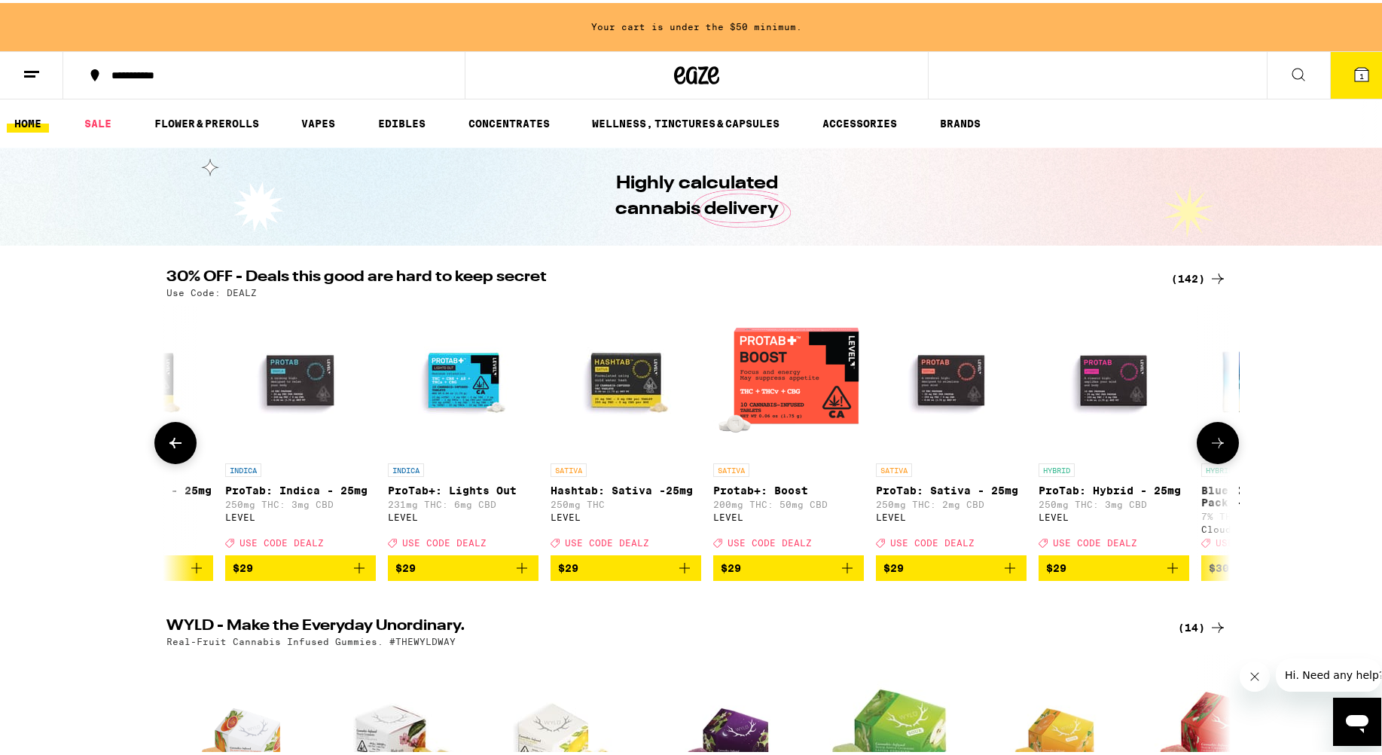
click at [896, 445] on icon at bounding box center [1218, 439] width 12 height 11
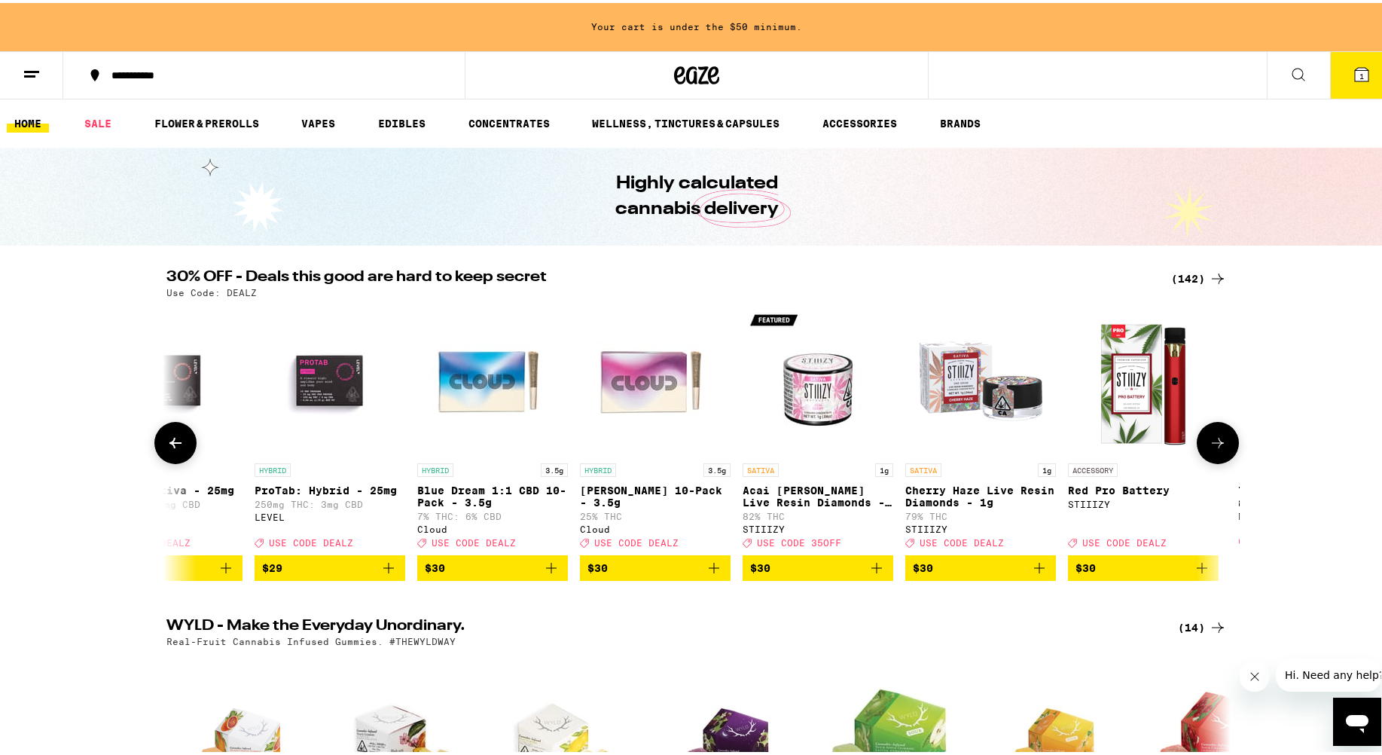
scroll to position [0, 14337]
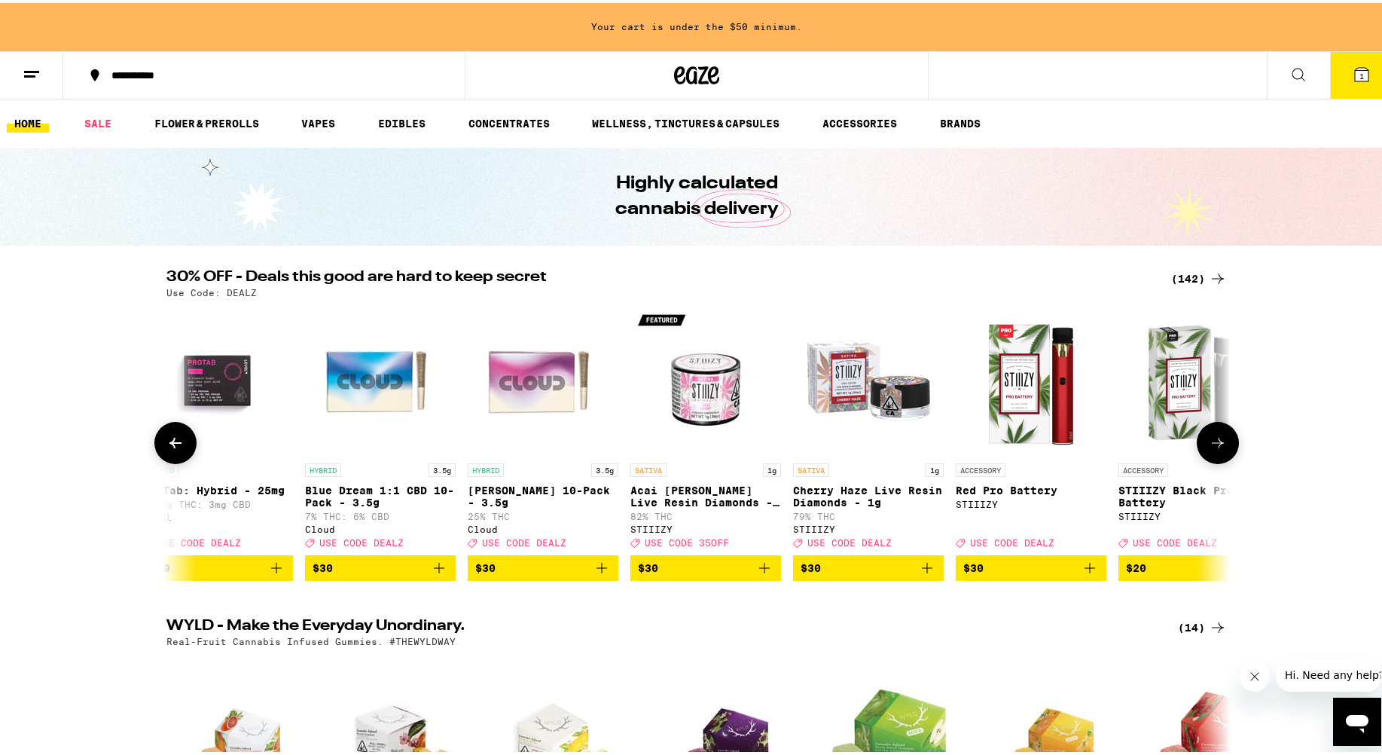
click at [896, 441] on icon at bounding box center [1218, 440] width 18 height 18
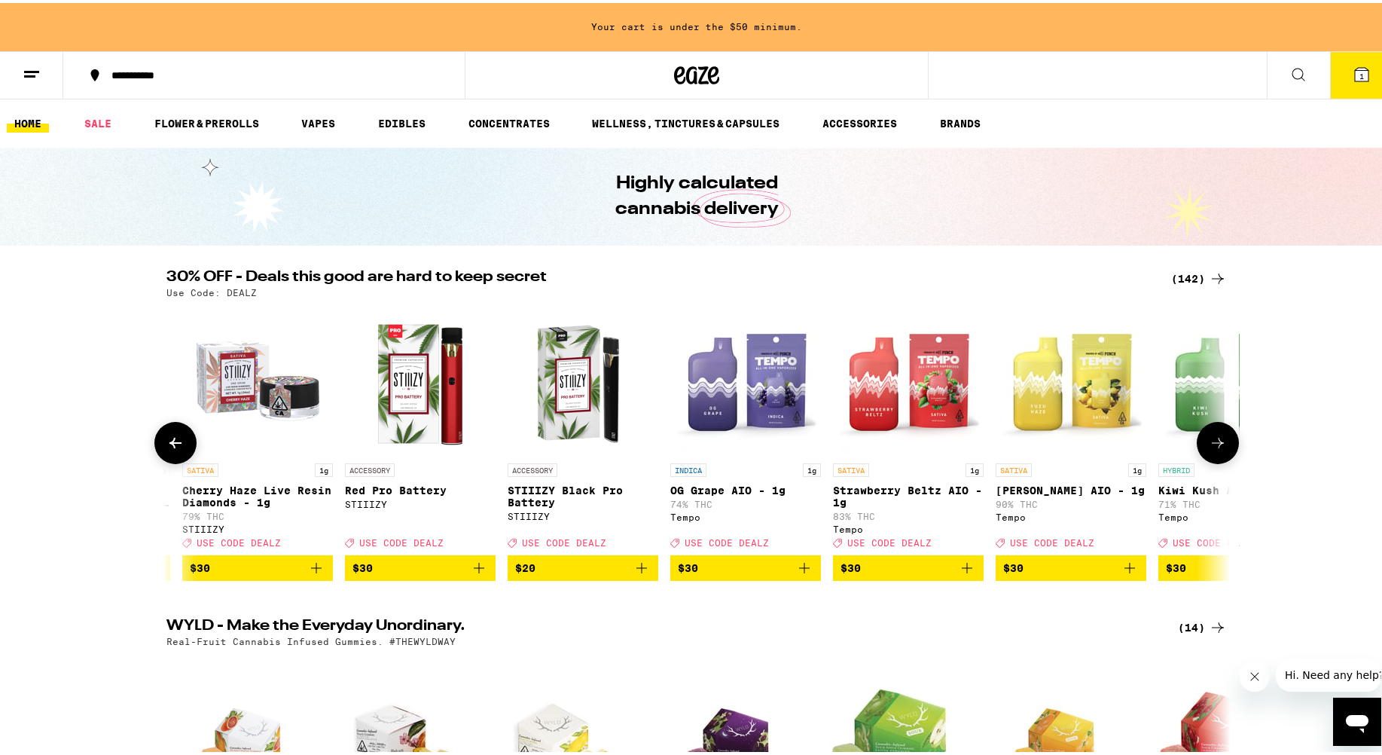
scroll to position [0, 15233]
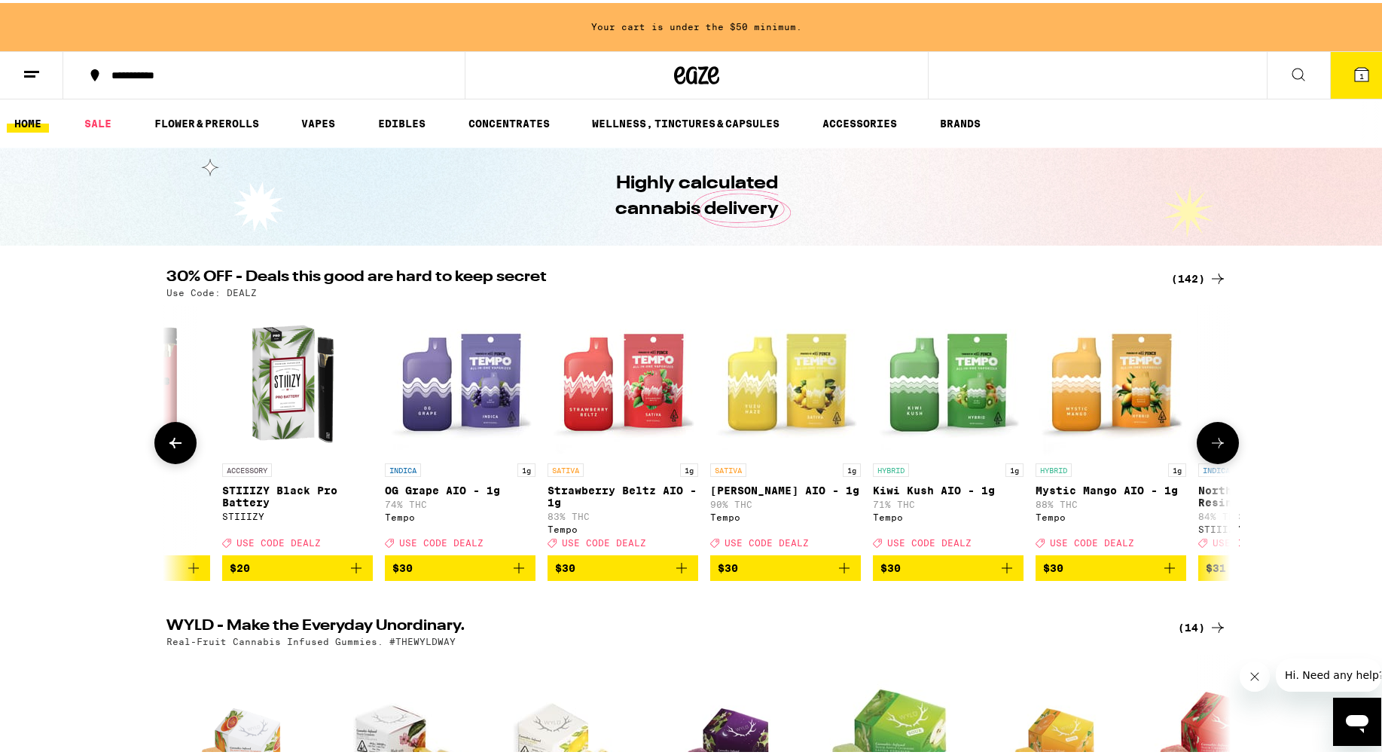
click at [172, 446] on icon at bounding box center [175, 440] width 18 height 18
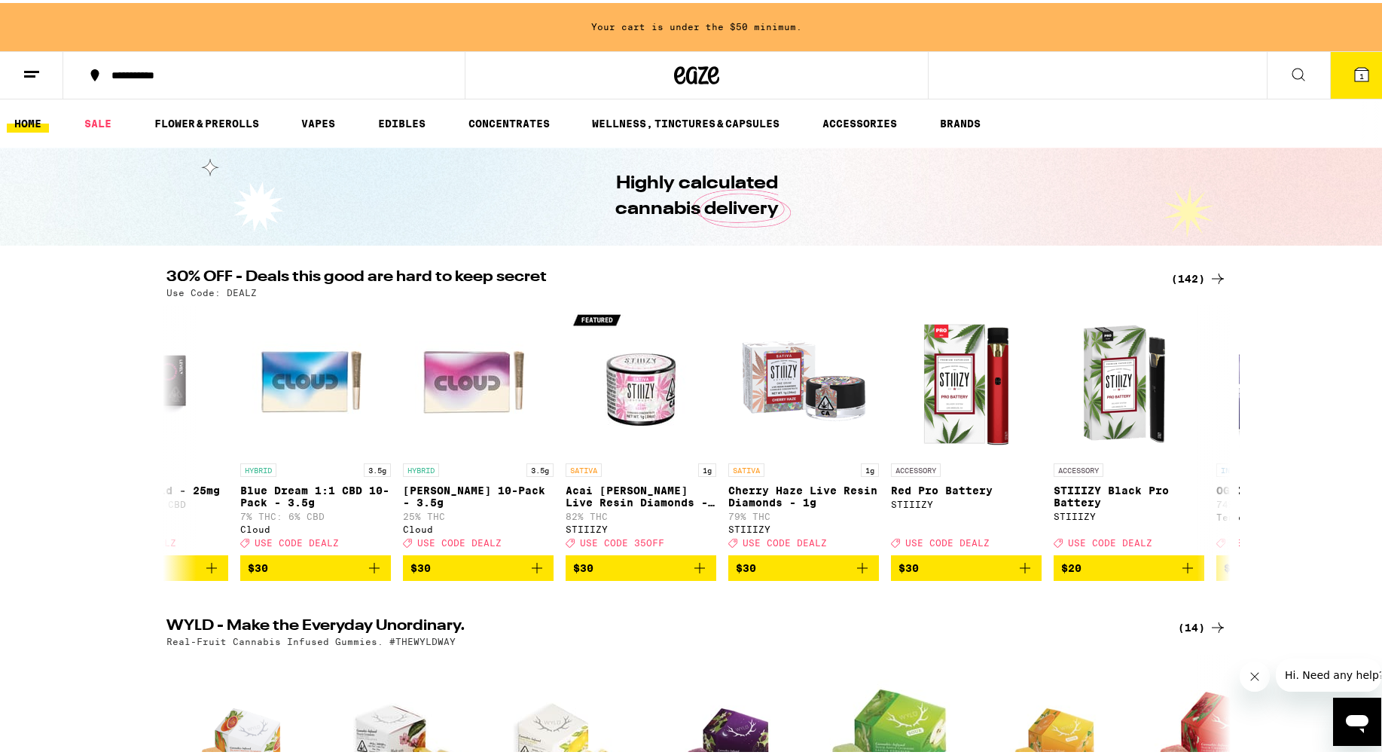
scroll to position [0, 14337]
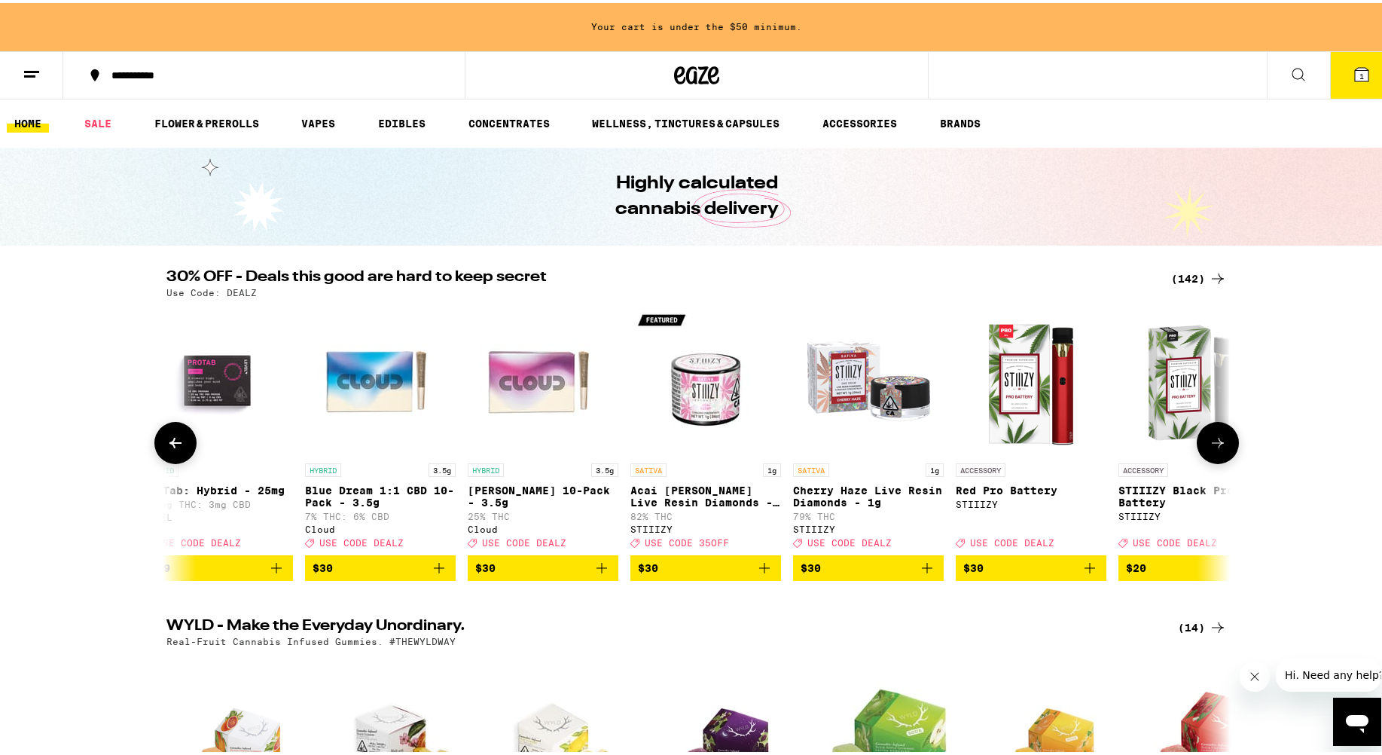
click at [896, 441] on button at bounding box center [1218, 440] width 42 height 42
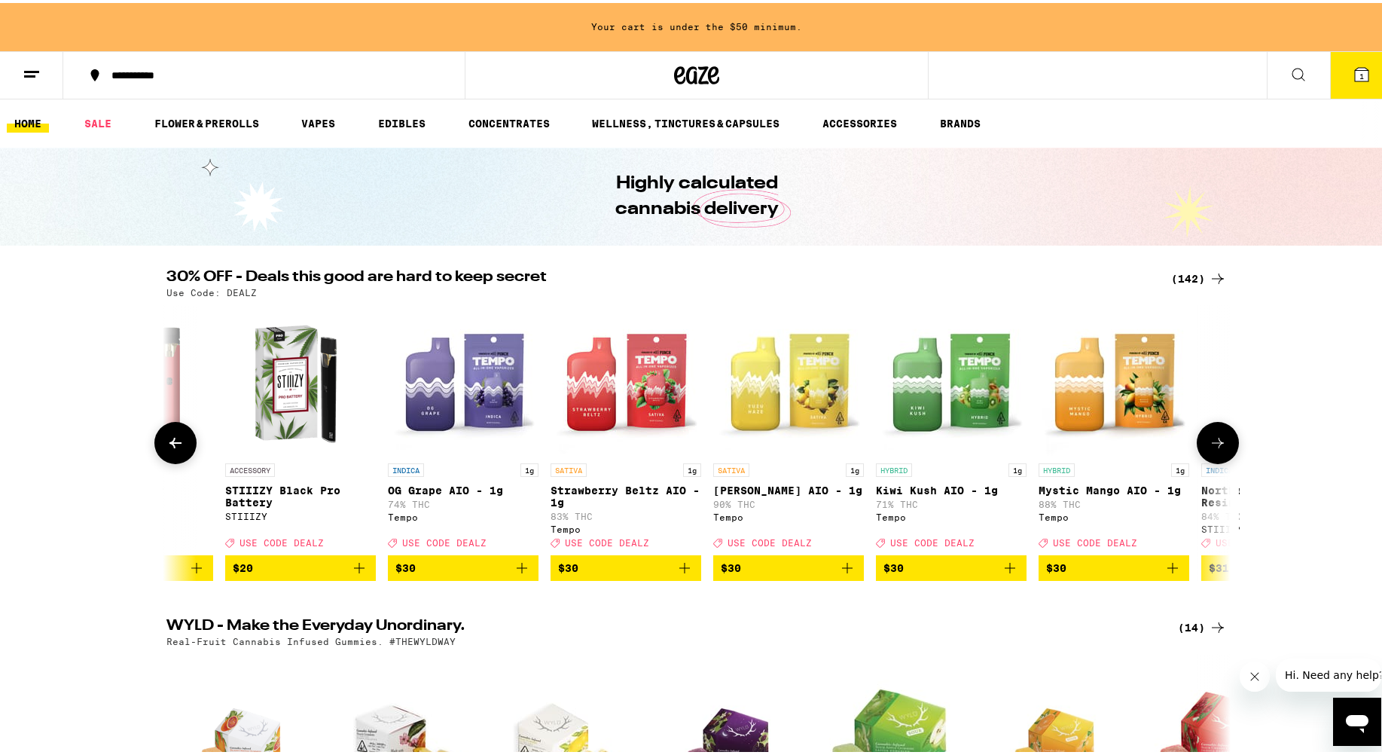
scroll to position [0, 15233]
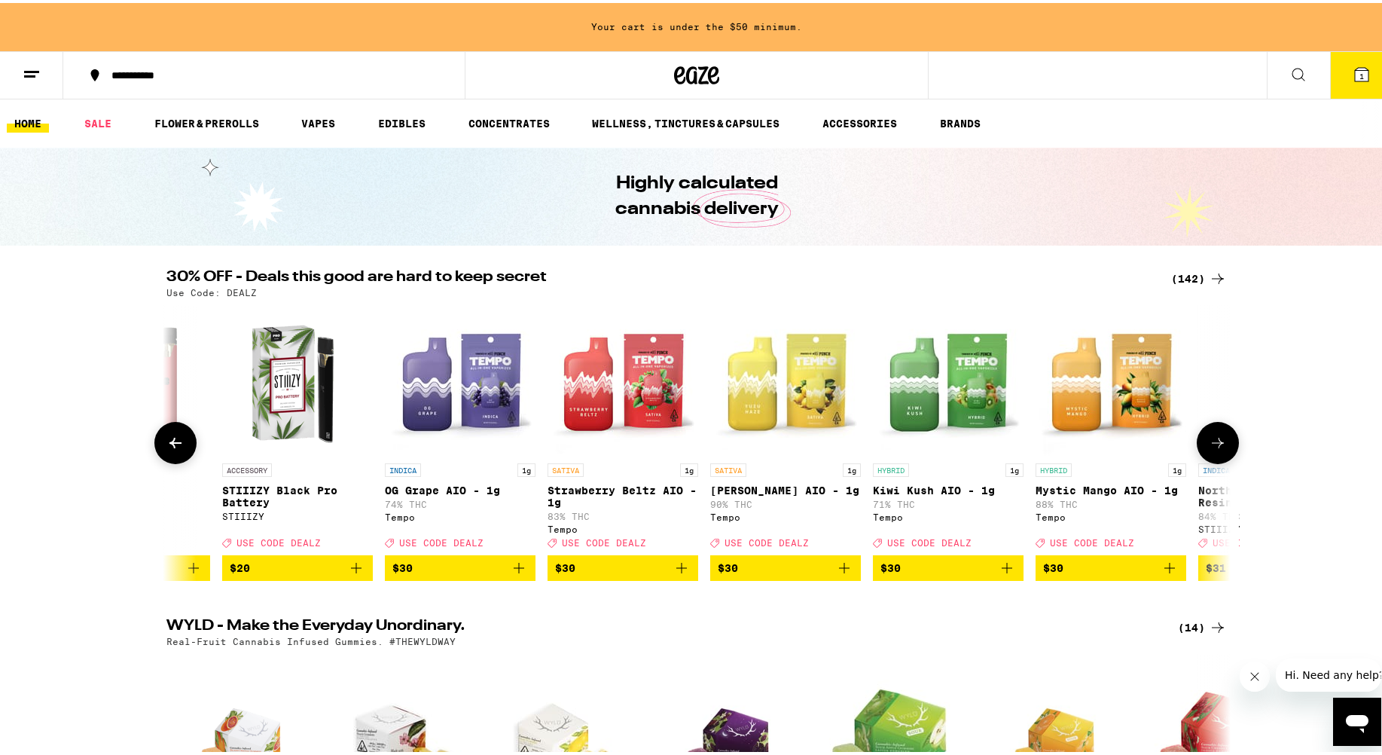
click at [896, 441] on button at bounding box center [1218, 440] width 42 height 42
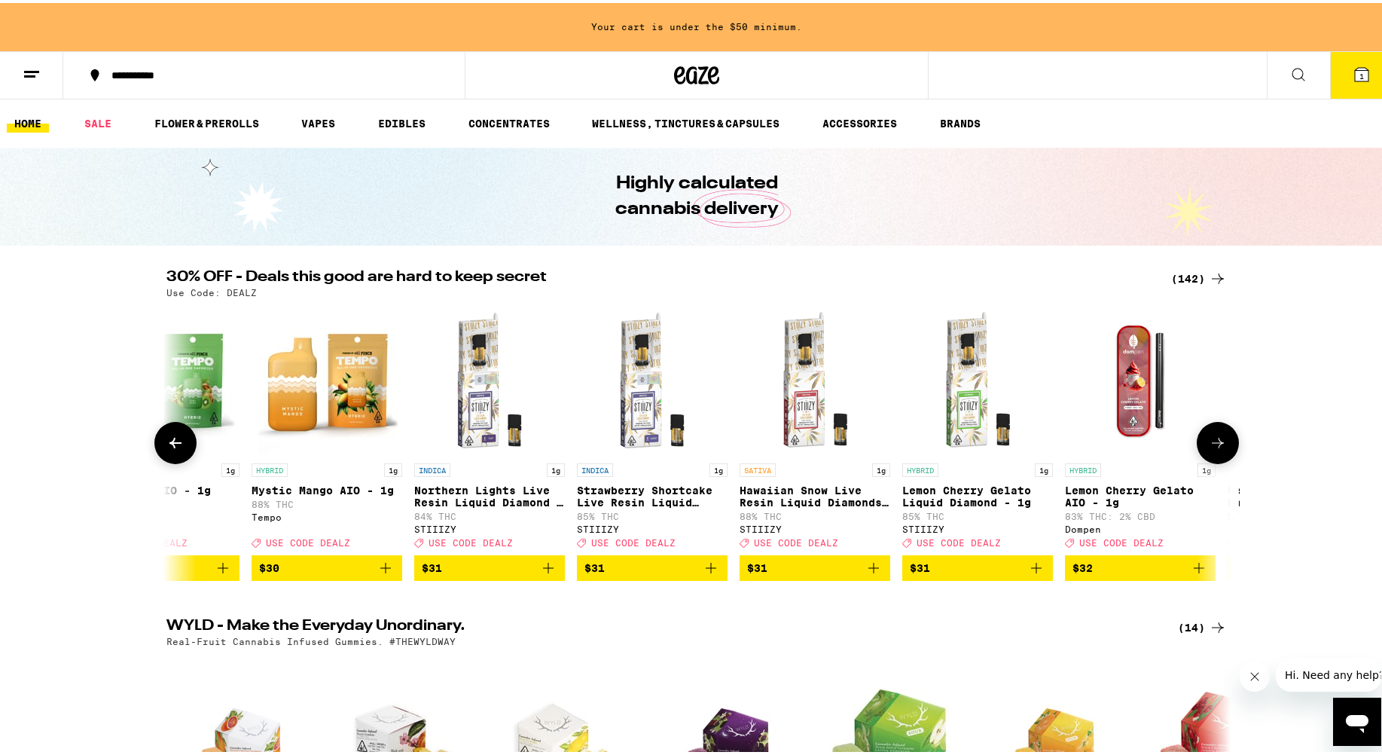
scroll to position [0, 16129]
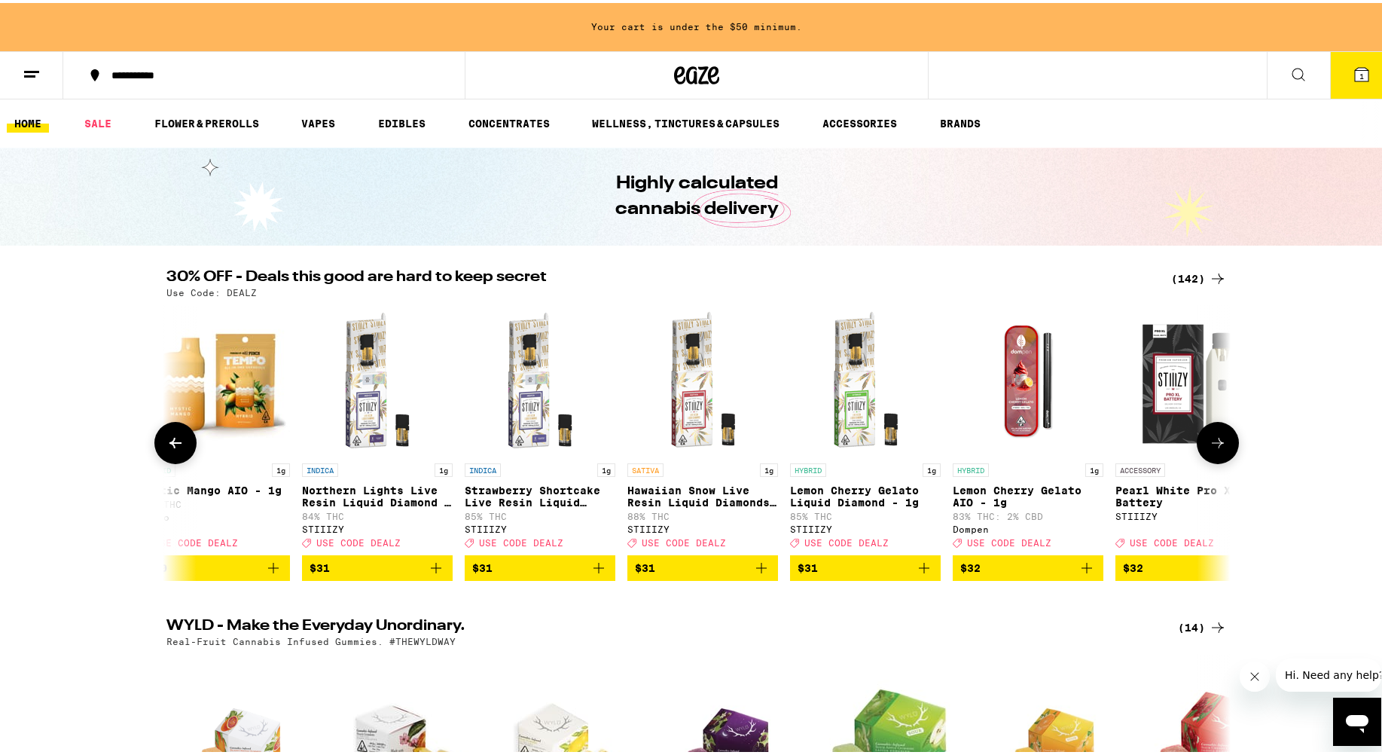
click at [896, 441] on icon at bounding box center [1218, 440] width 18 height 18
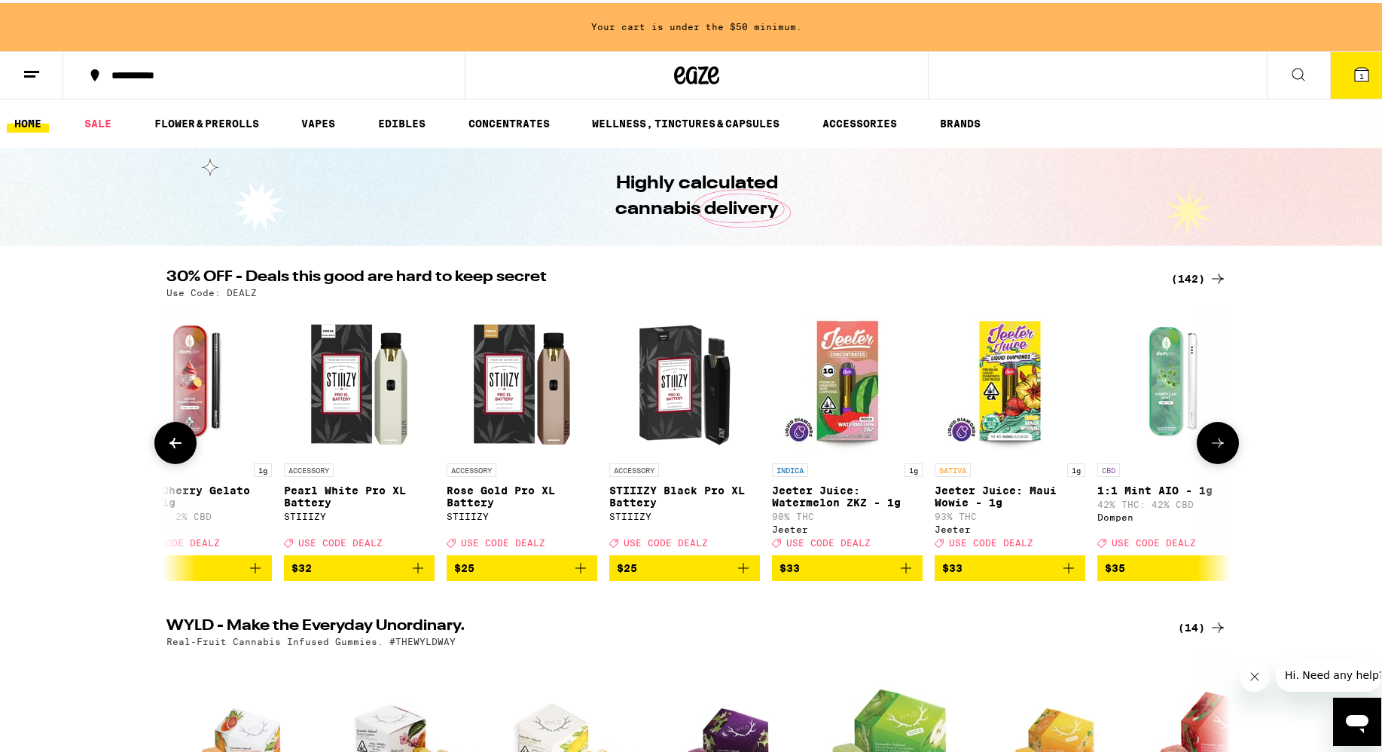
scroll to position [0, 17025]
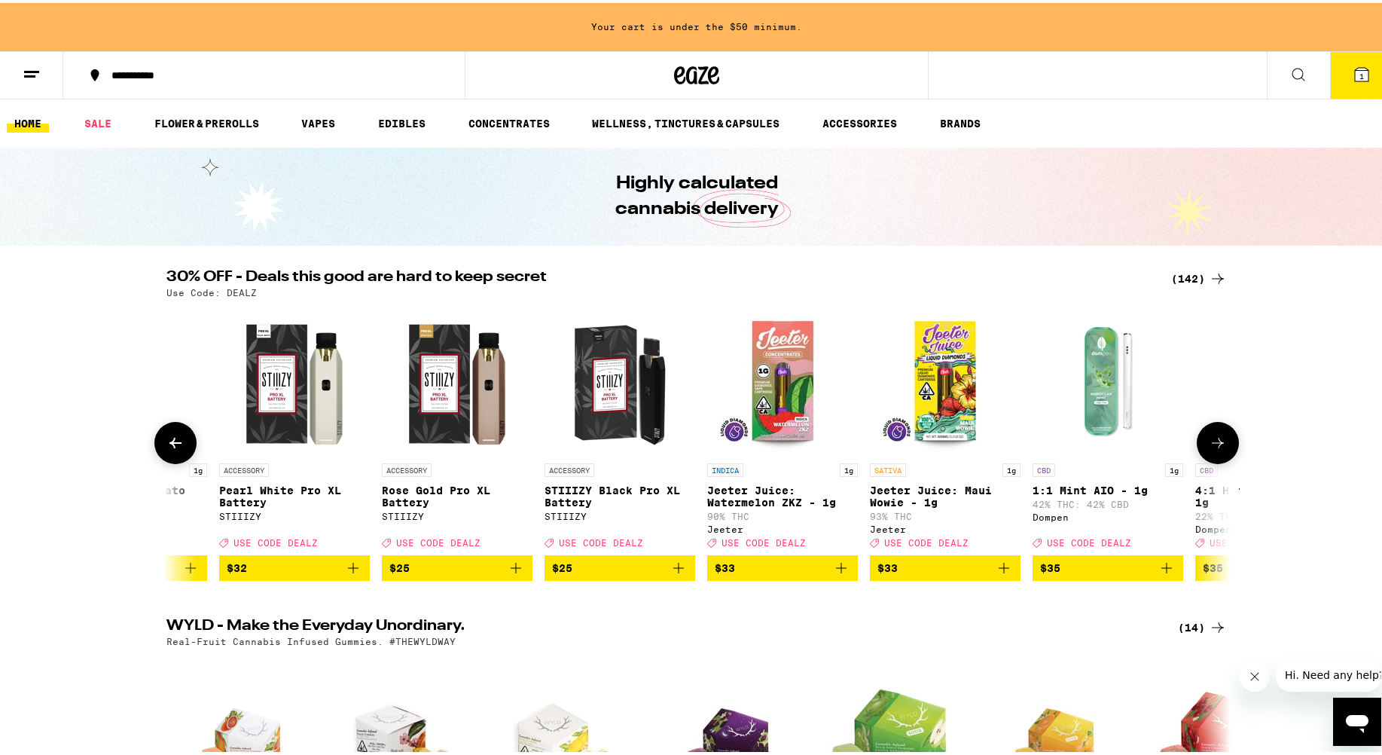
click at [896, 441] on icon at bounding box center [1218, 440] width 18 height 18
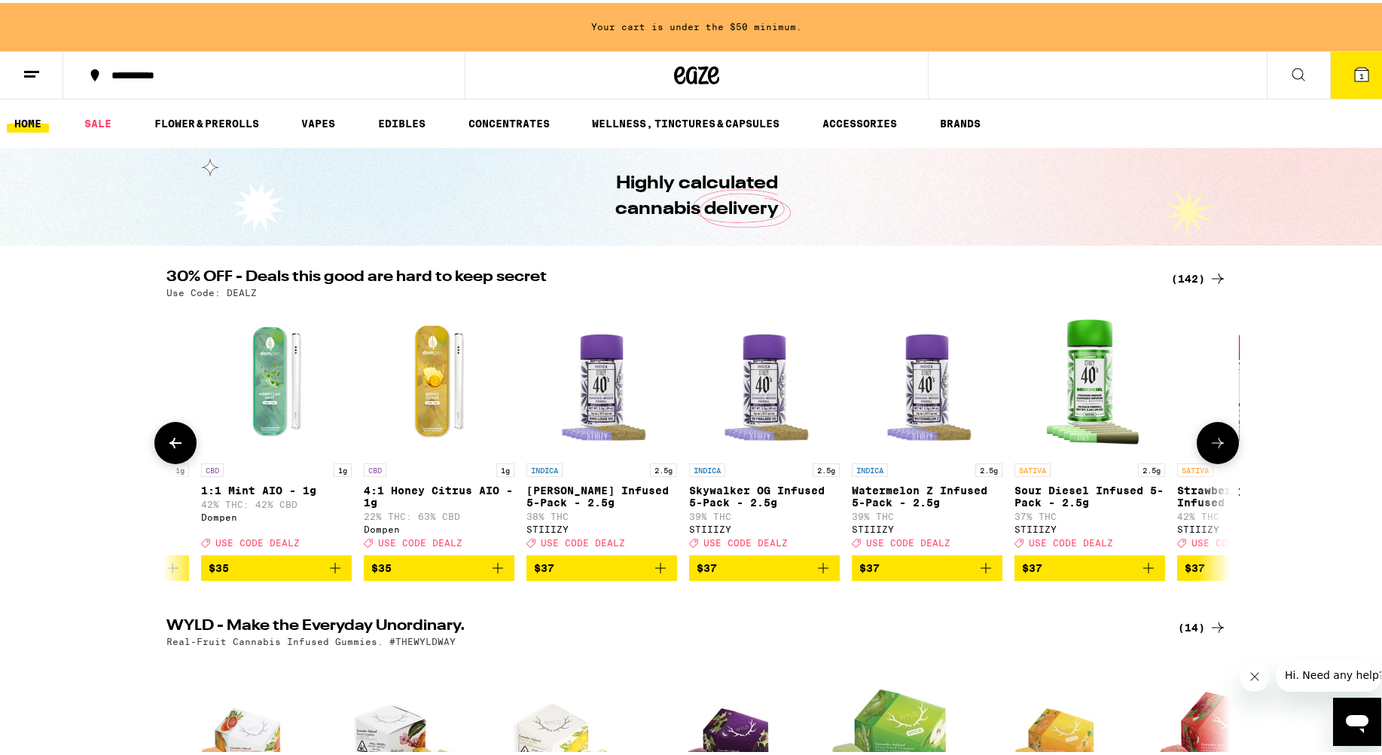
scroll to position [0, 17921]
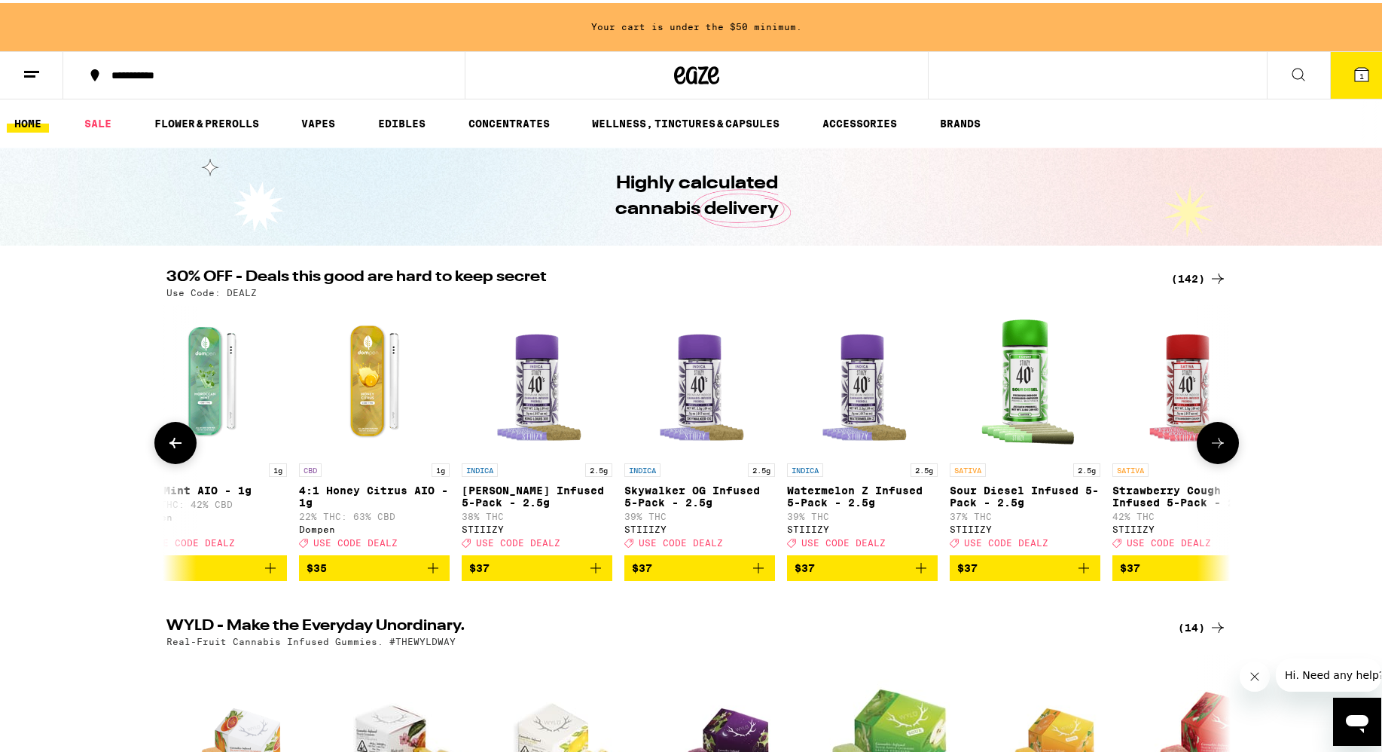
click at [896, 441] on icon at bounding box center [1218, 440] width 18 height 18
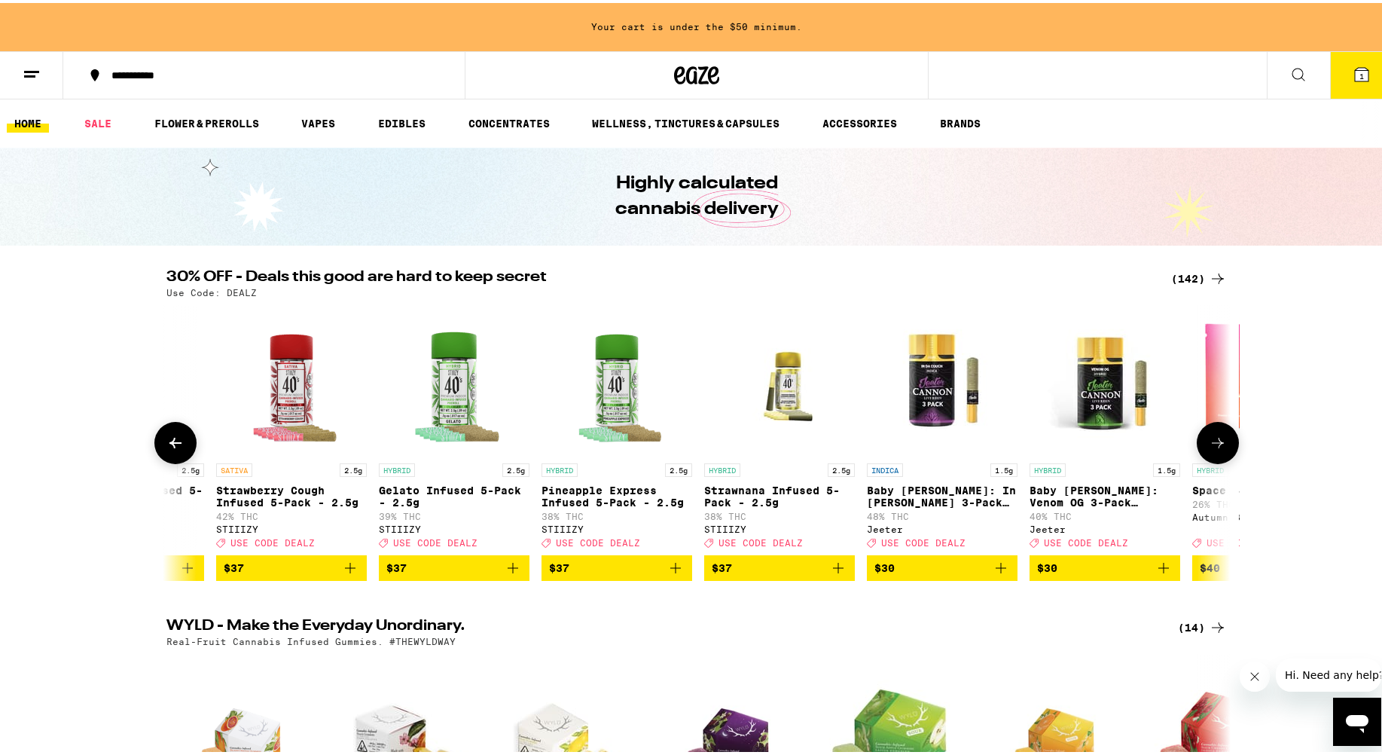
click at [896, 441] on icon at bounding box center [1218, 440] width 18 height 18
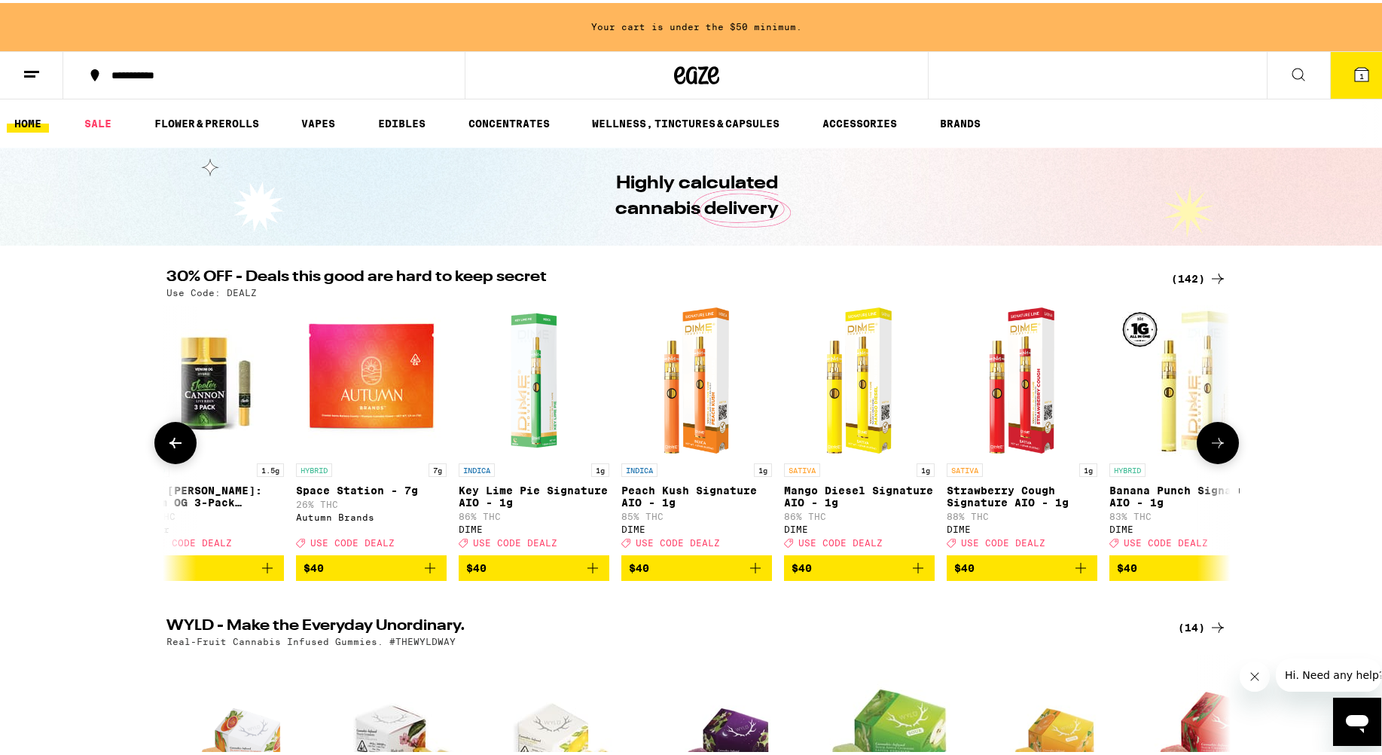
click at [896, 441] on icon at bounding box center [1218, 440] width 18 height 18
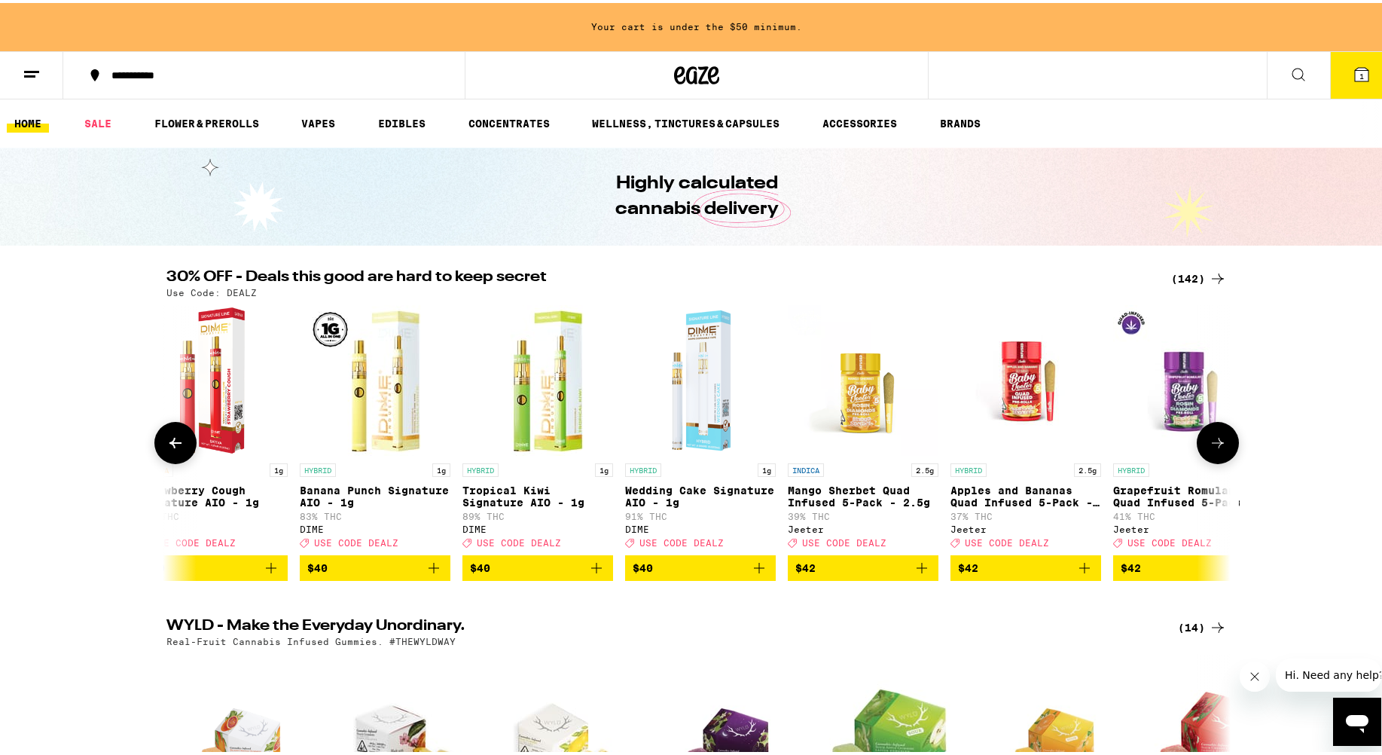
scroll to position [0, 20609]
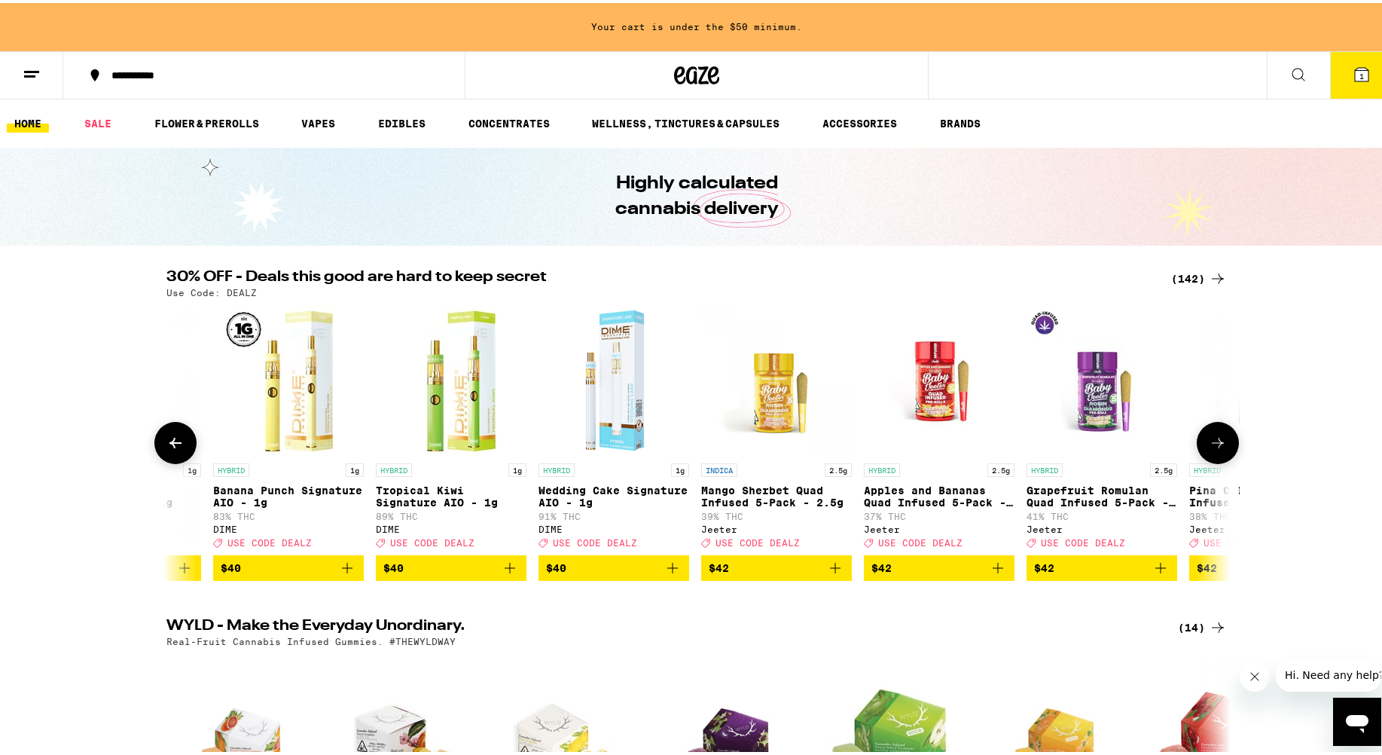
click at [181, 451] on button at bounding box center [175, 440] width 42 height 42
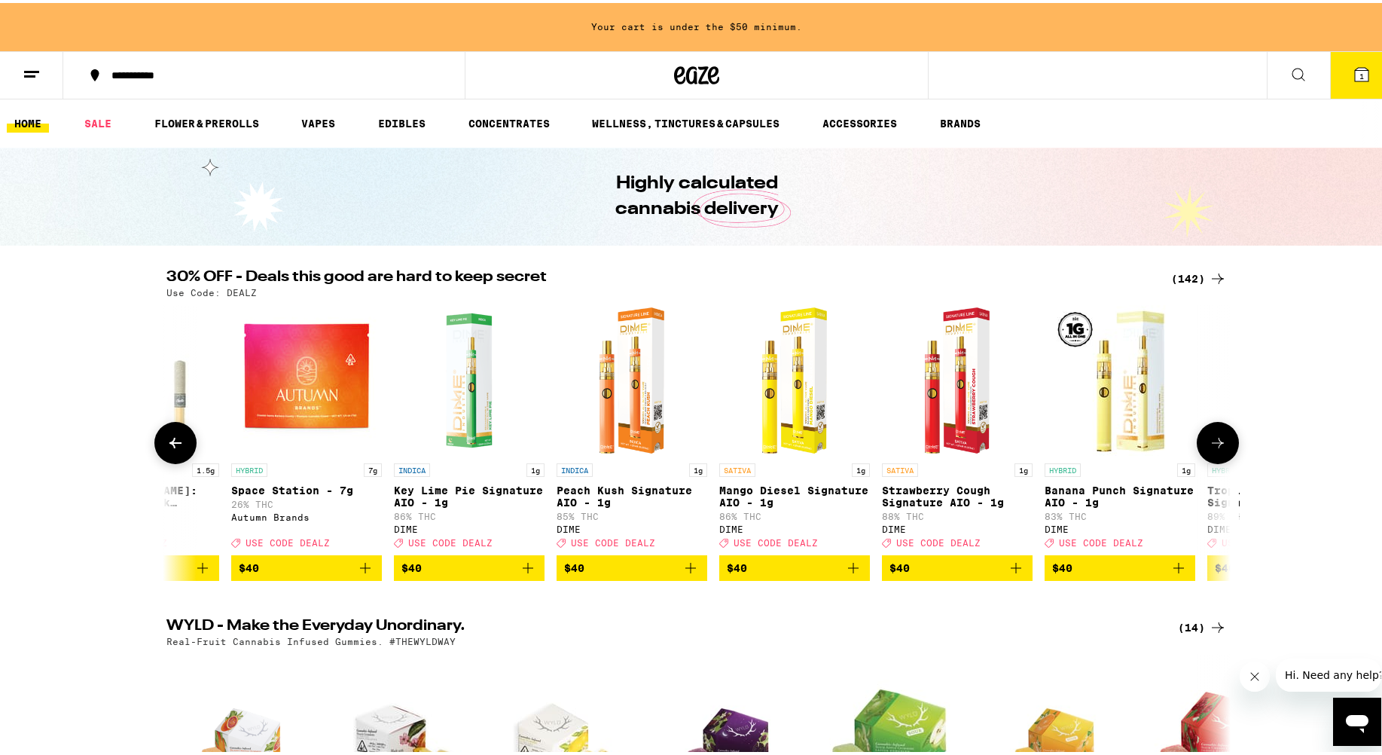
scroll to position [0, 19713]
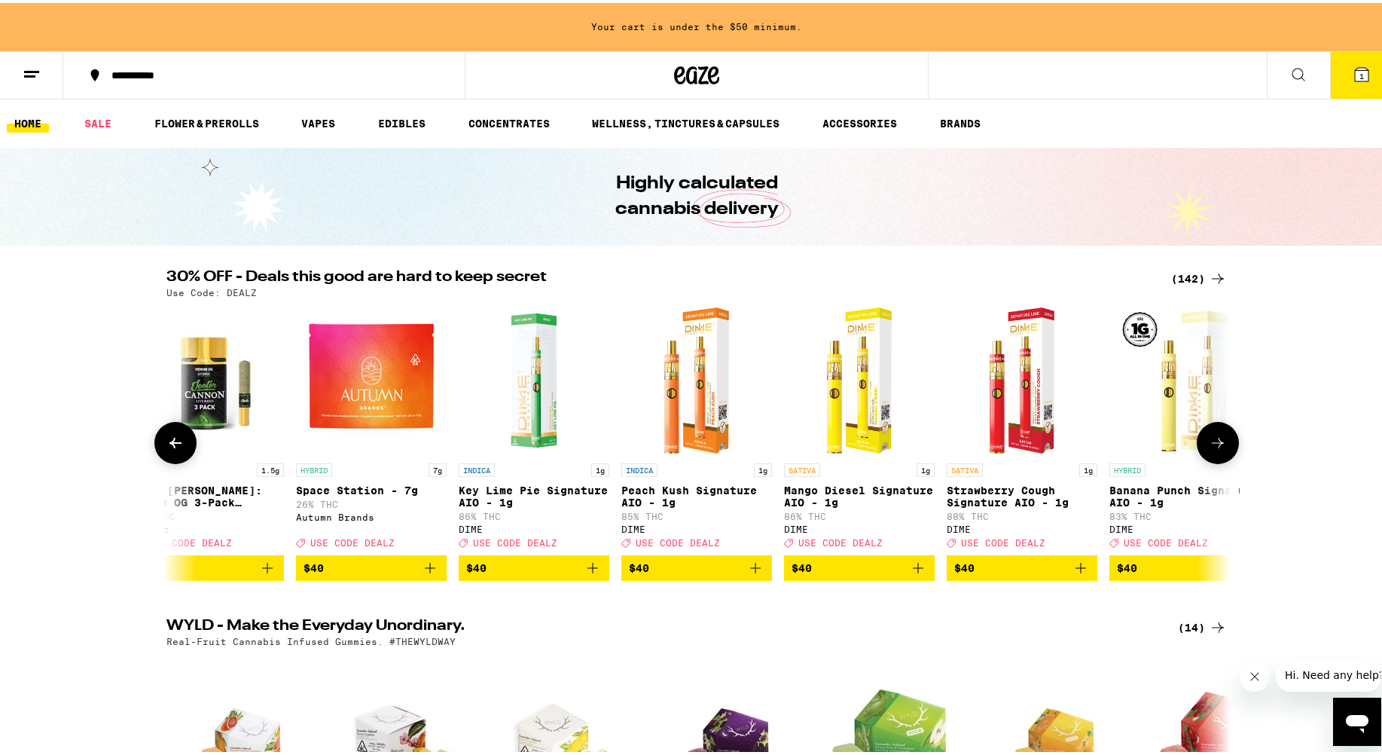
click at [896, 446] on icon at bounding box center [1218, 440] width 18 height 18
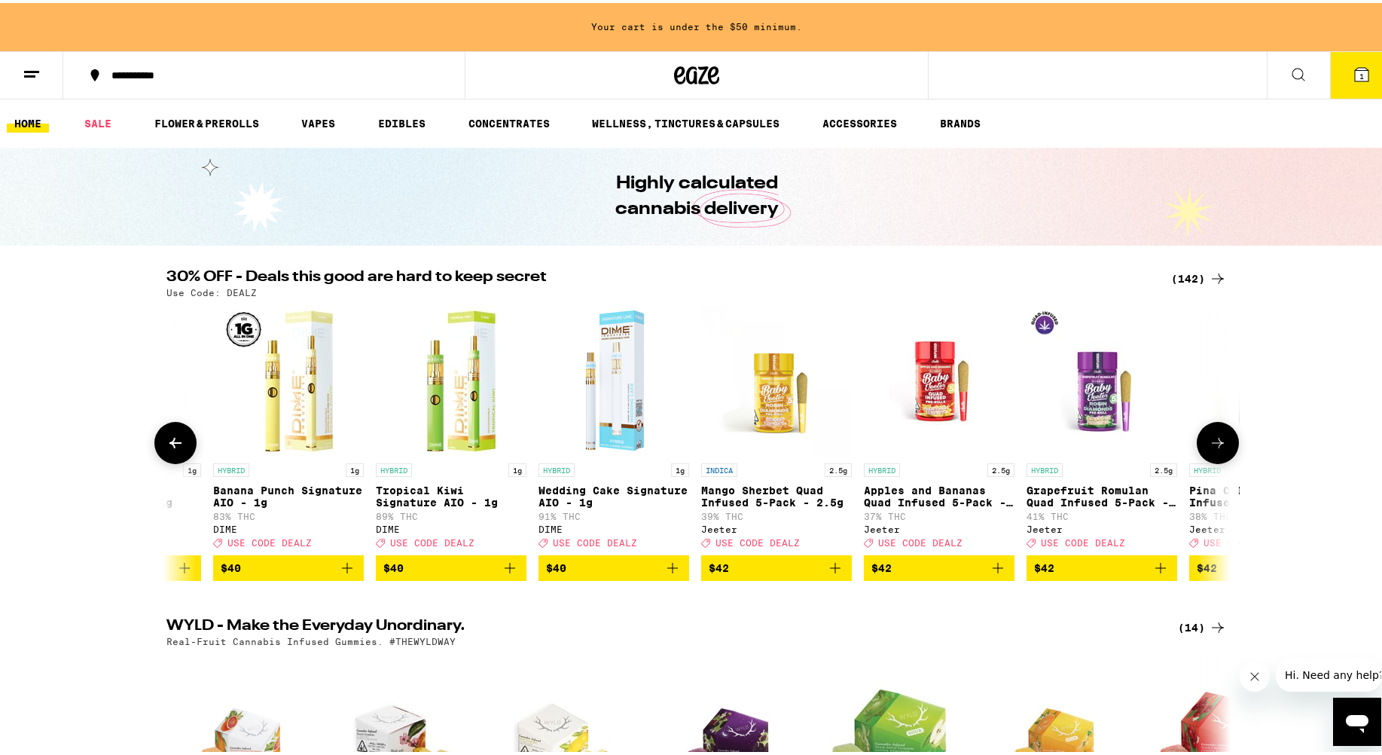
click at [896, 449] on icon at bounding box center [1218, 440] width 18 height 18
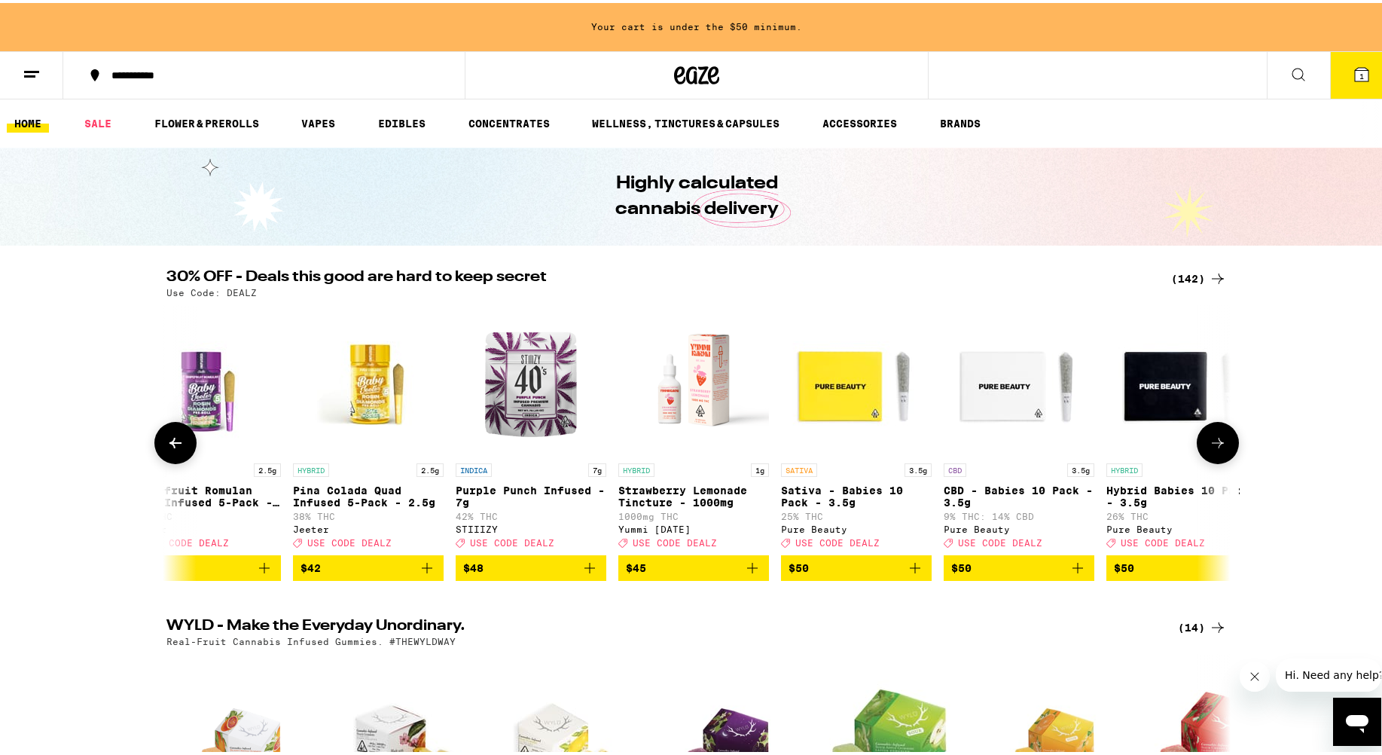
click at [896, 449] on icon at bounding box center [1218, 440] width 18 height 18
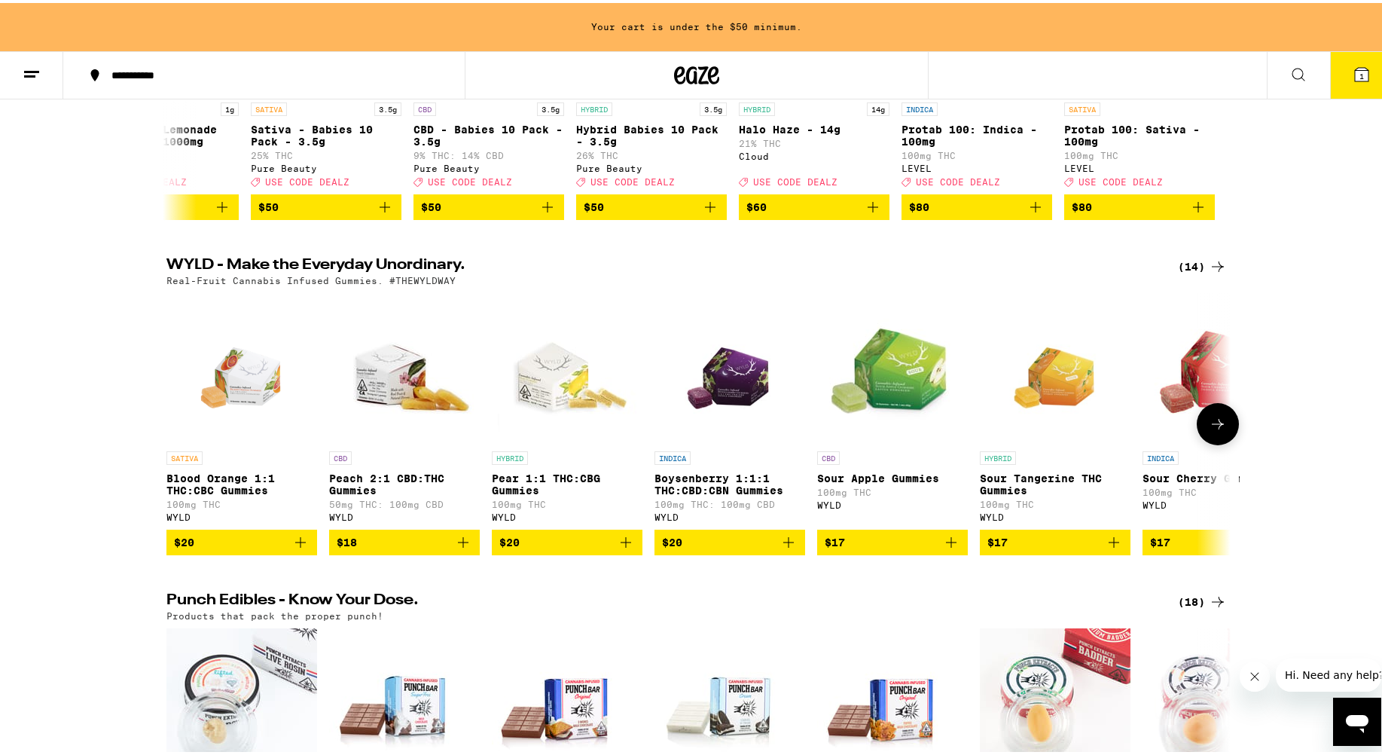
scroll to position [452, 0]
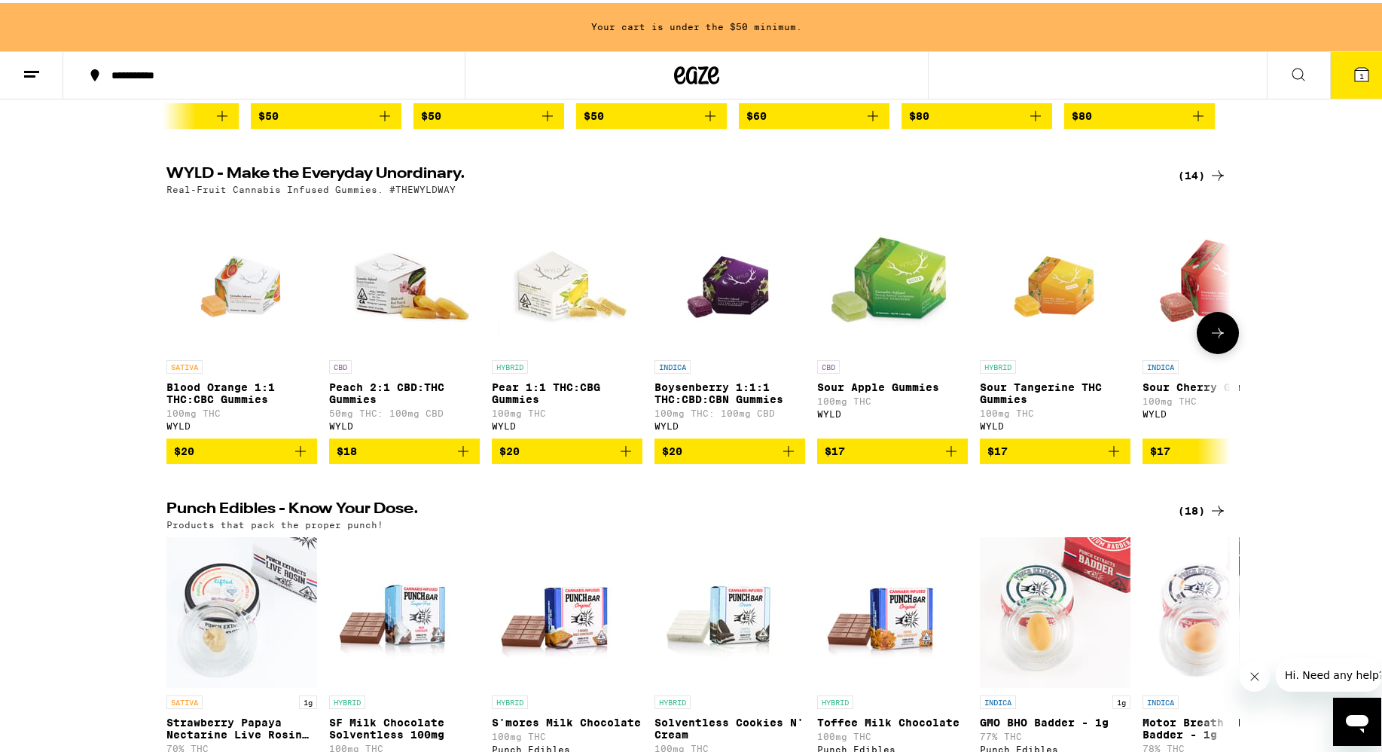
click at [786, 457] on icon "Add to bag" at bounding box center [788, 448] width 18 height 18
click at [896, 339] on button at bounding box center [1218, 330] width 42 height 42
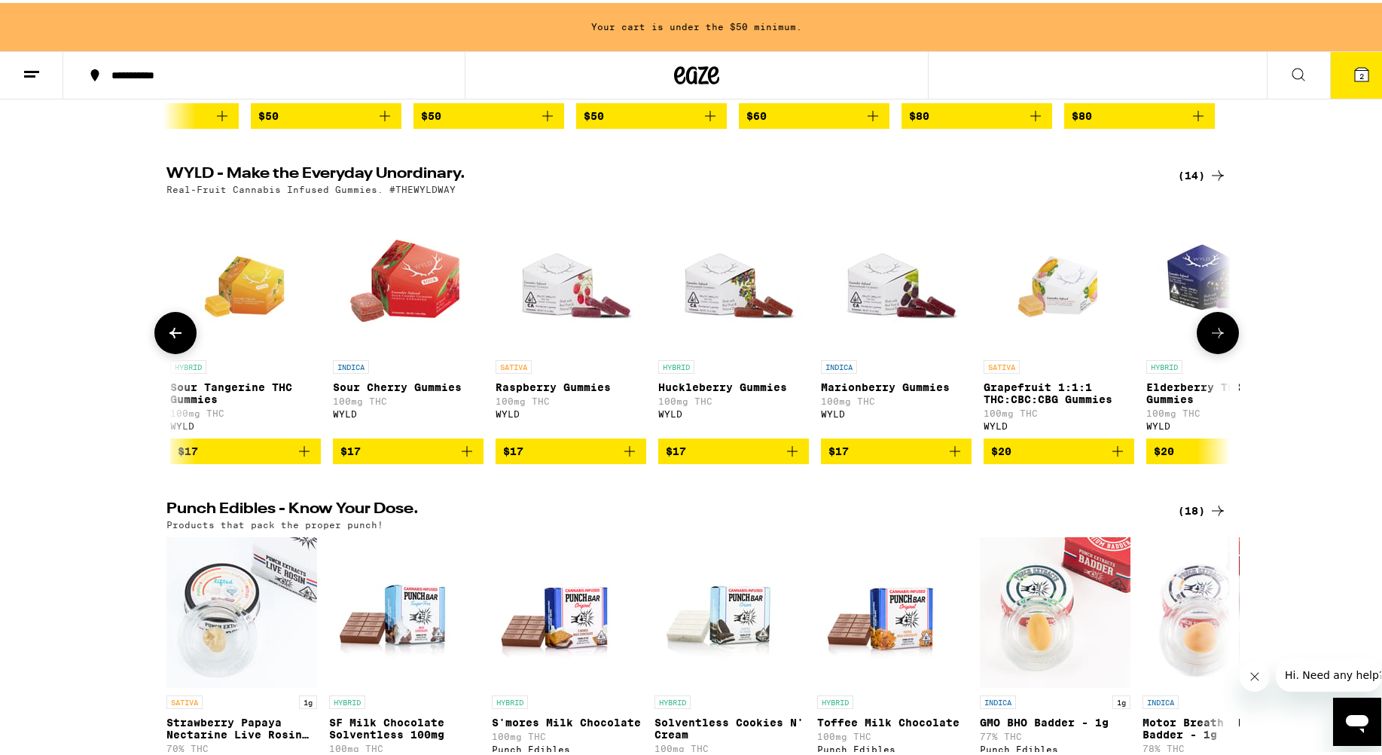
scroll to position [0, 896]
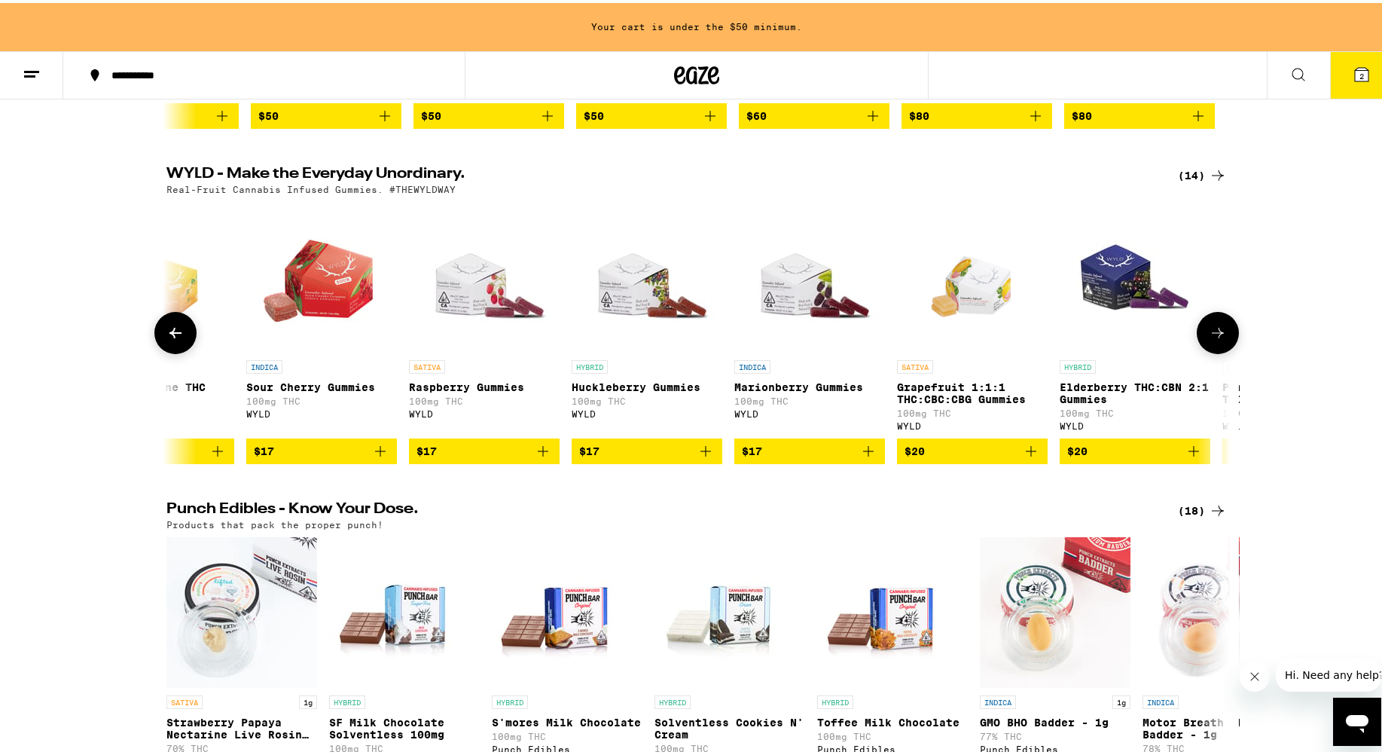
click at [896, 457] on icon "Add to bag" at bounding box center [1193, 448] width 18 height 18
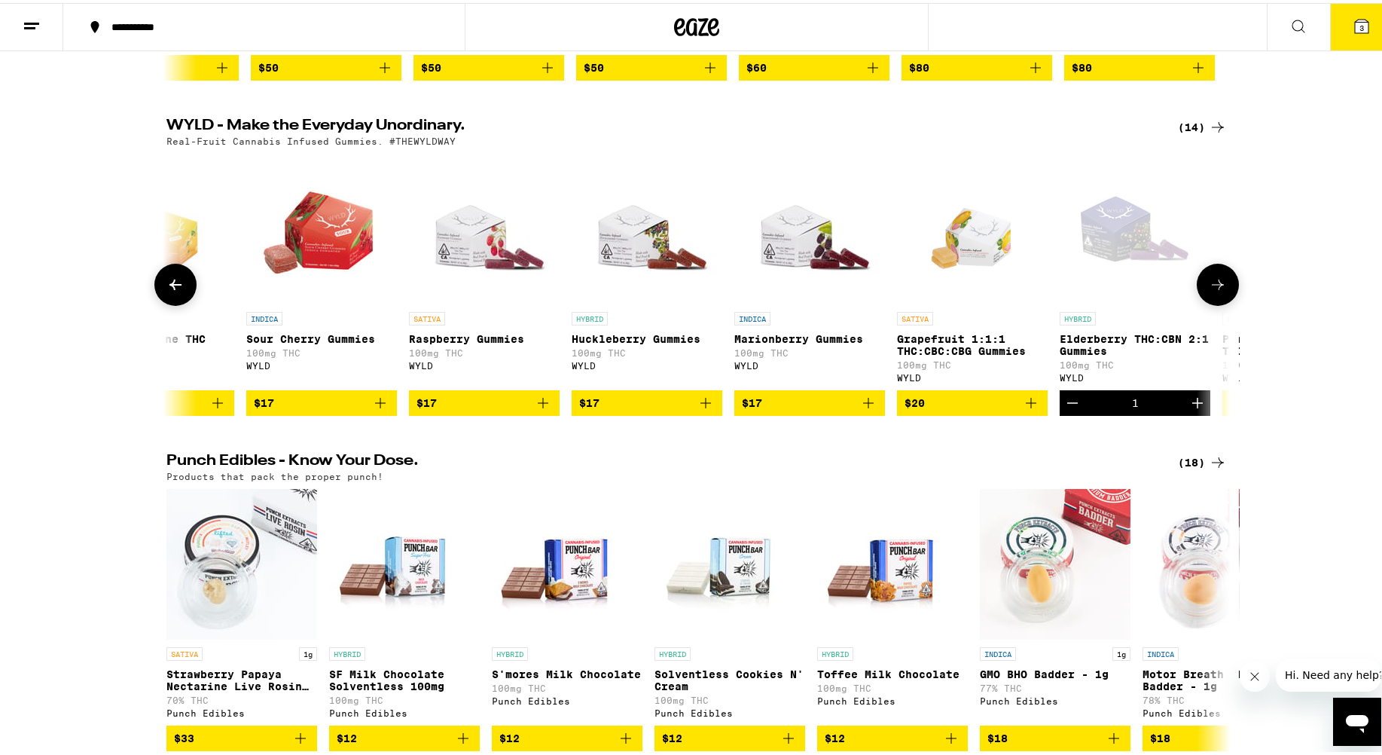
scroll to position [404, 0]
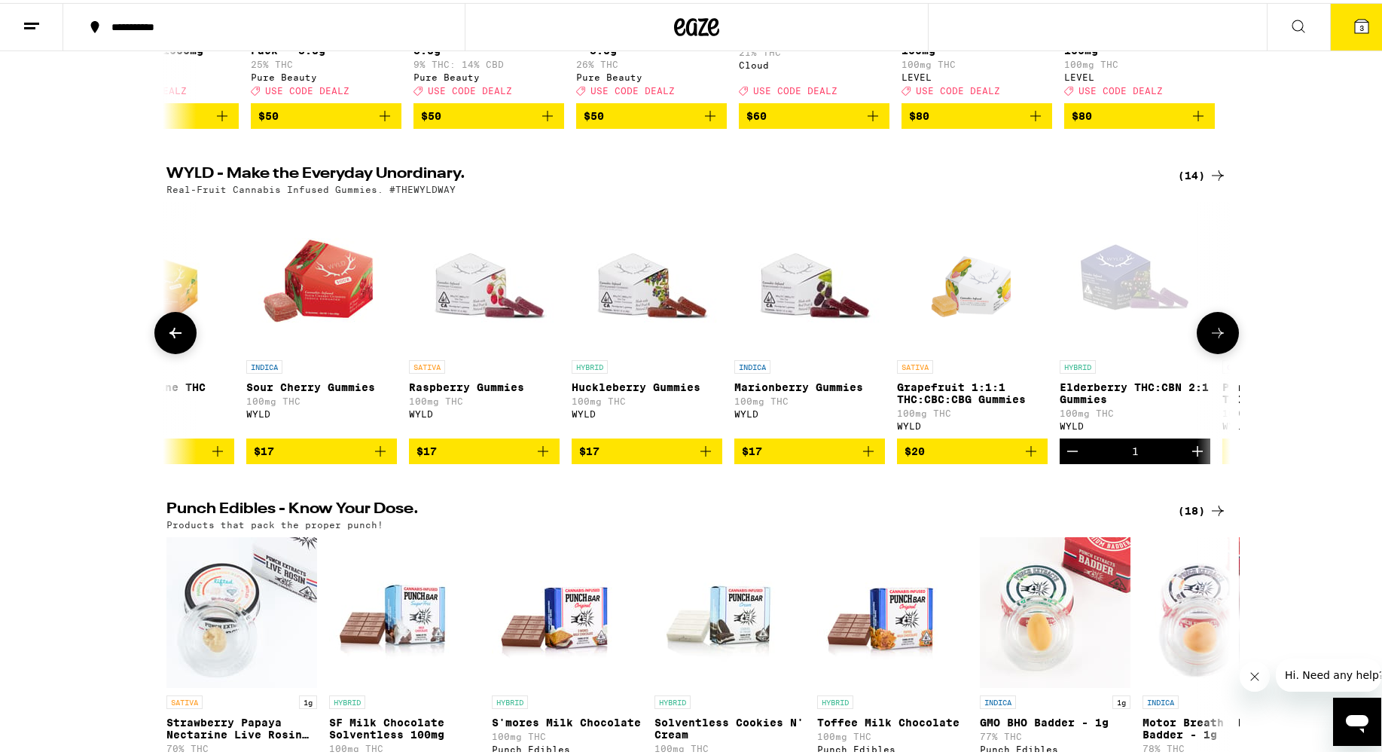
click at [896, 339] on icon at bounding box center [1218, 330] width 18 height 18
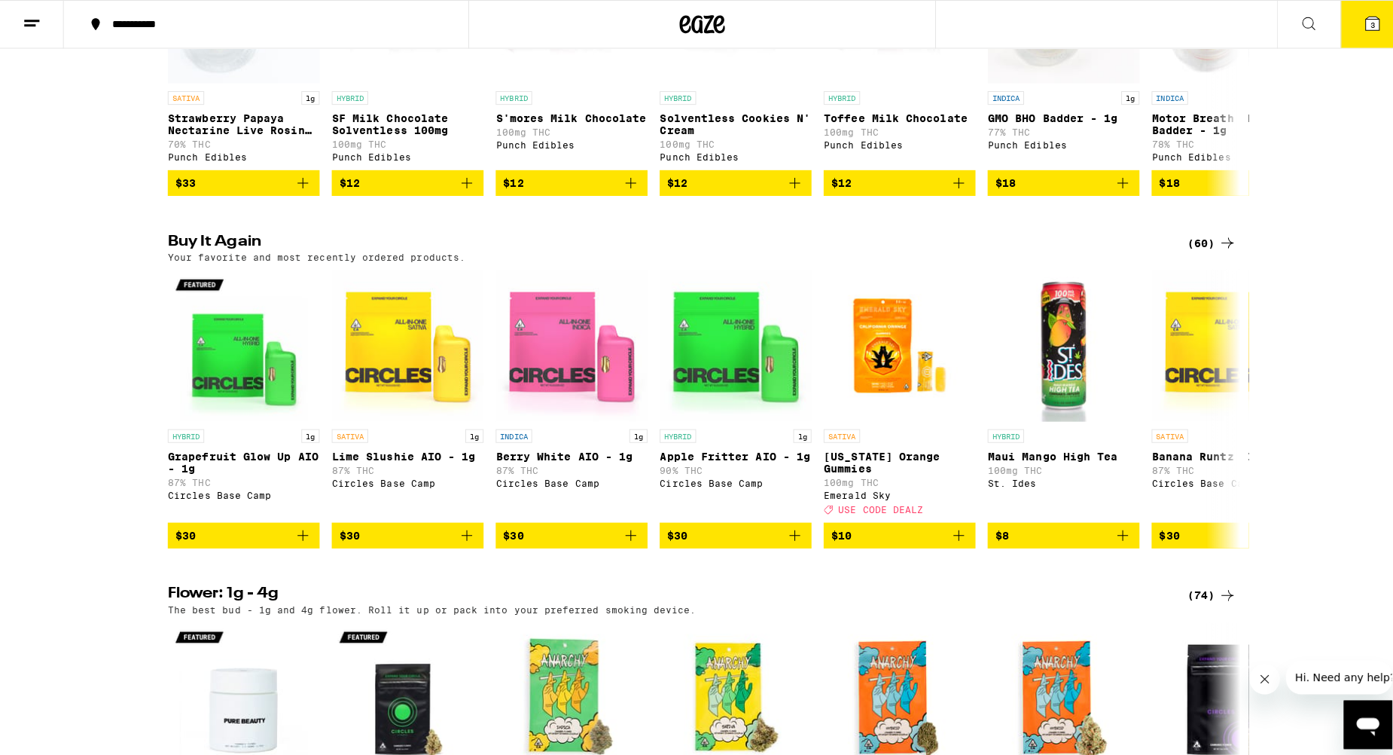
scroll to position [1006, 0]
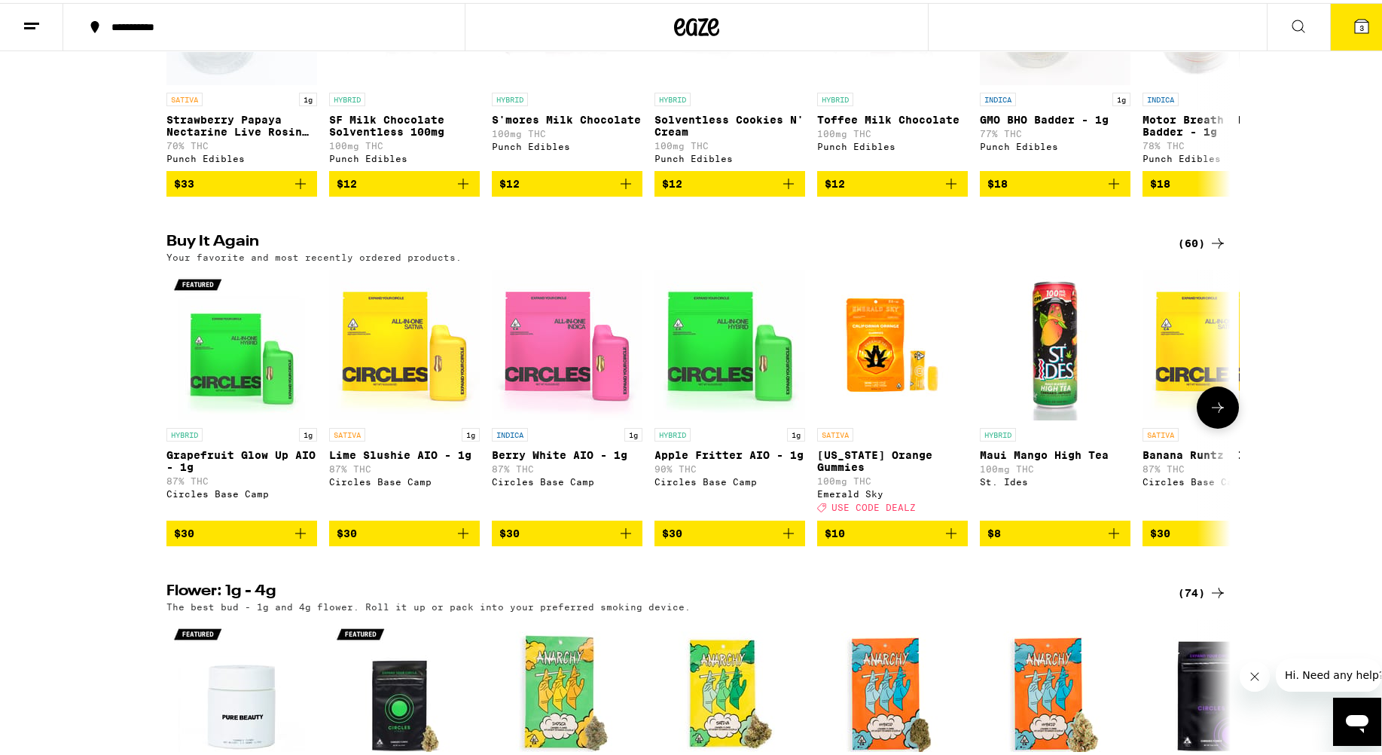
click at [299, 539] on icon "Add to bag" at bounding box center [300, 530] width 18 height 18
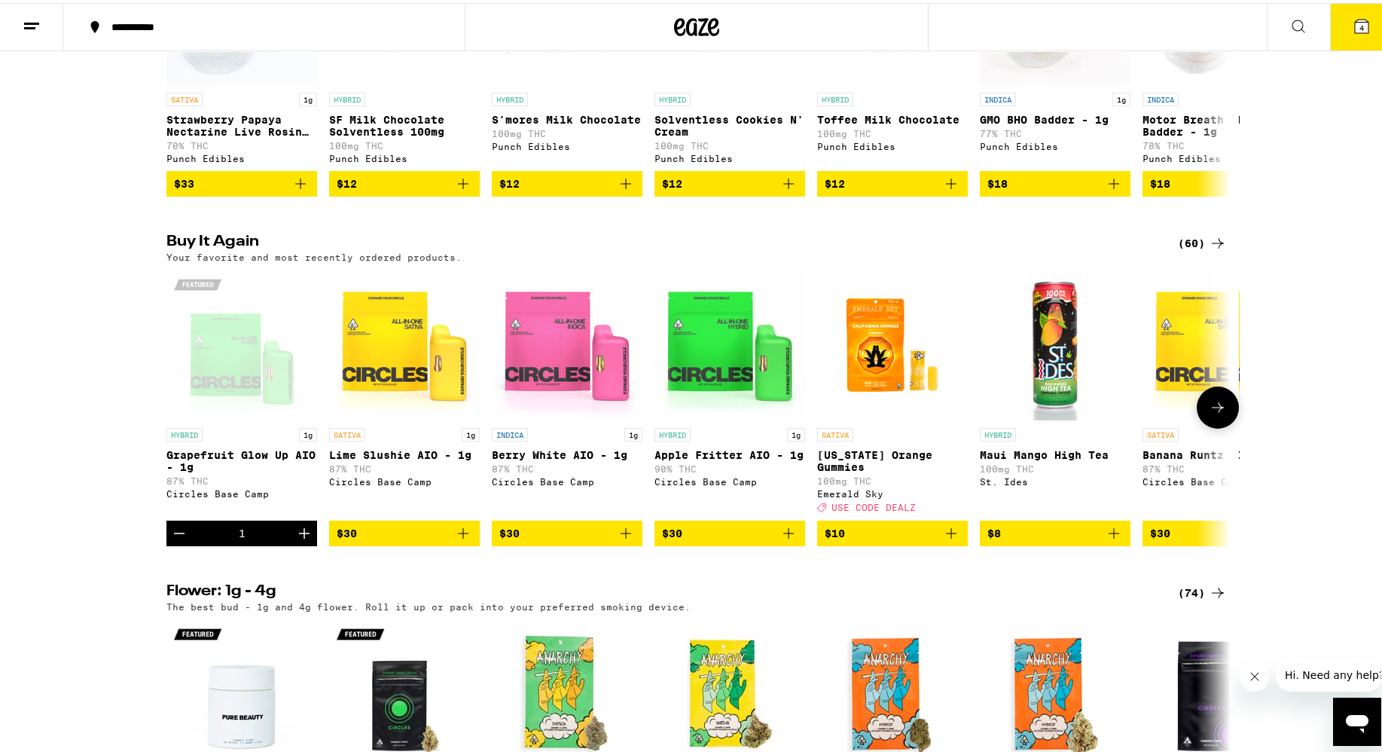
click at [465, 539] on icon "Add to bag" at bounding box center [463, 530] width 18 height 18
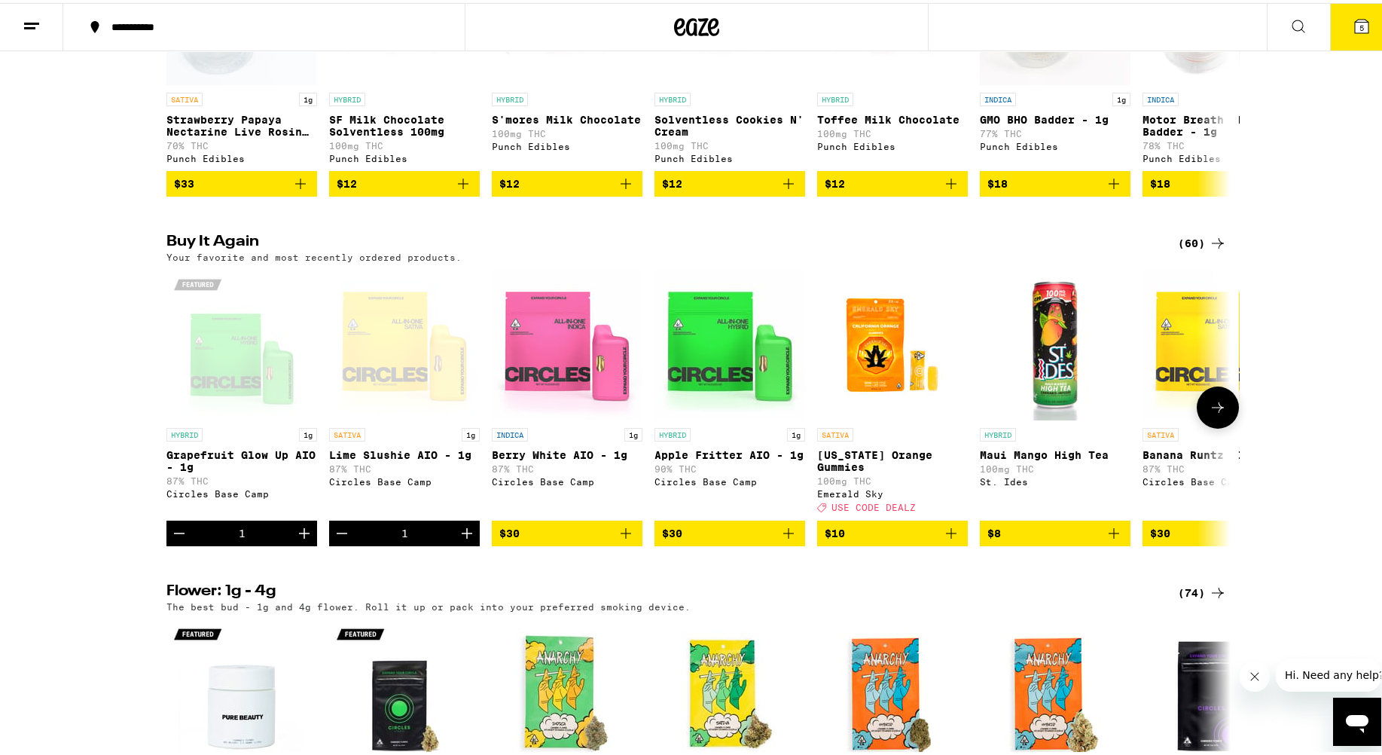
click at [619, 539] on icon "Add to bag" at bounding box center [626, 530] width 18 height 18
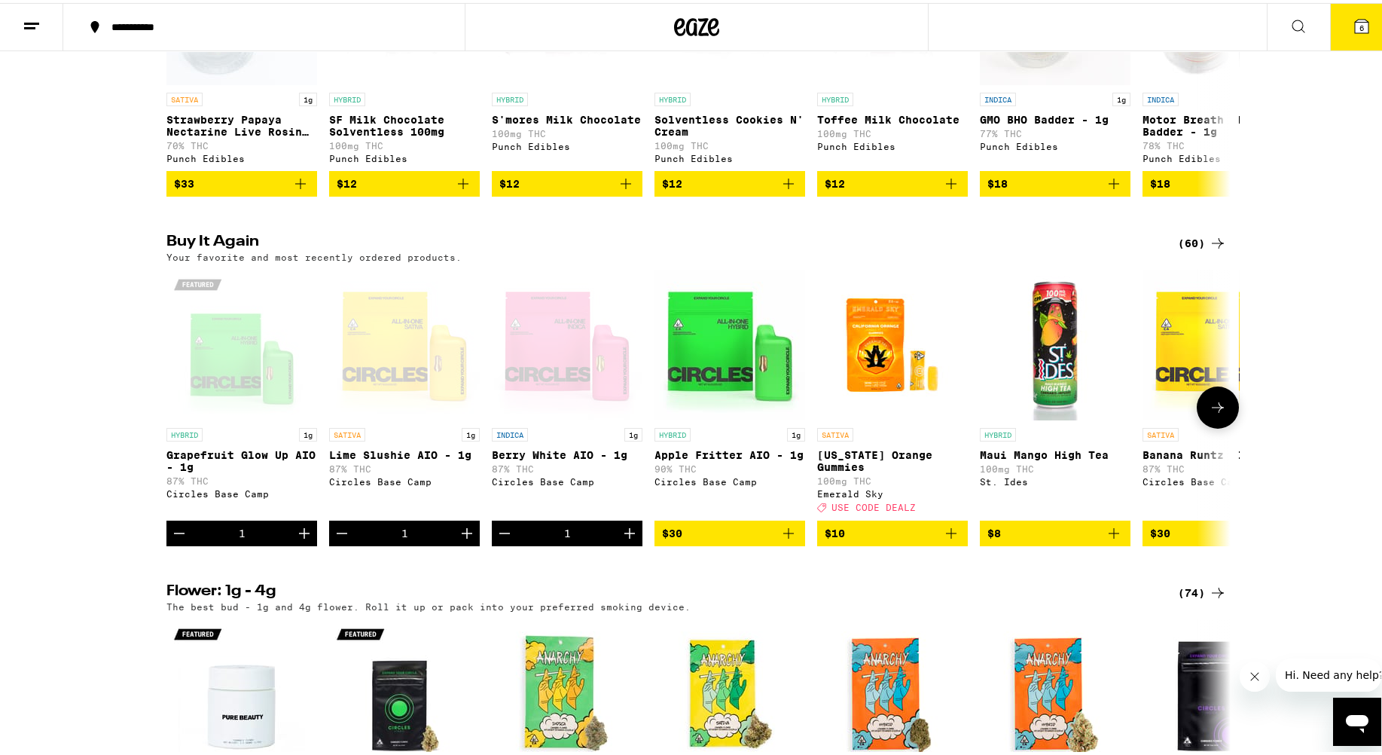
click at [786, 535] on icon "Add to bag" at bounding box center [788, 530] width 11 height 11
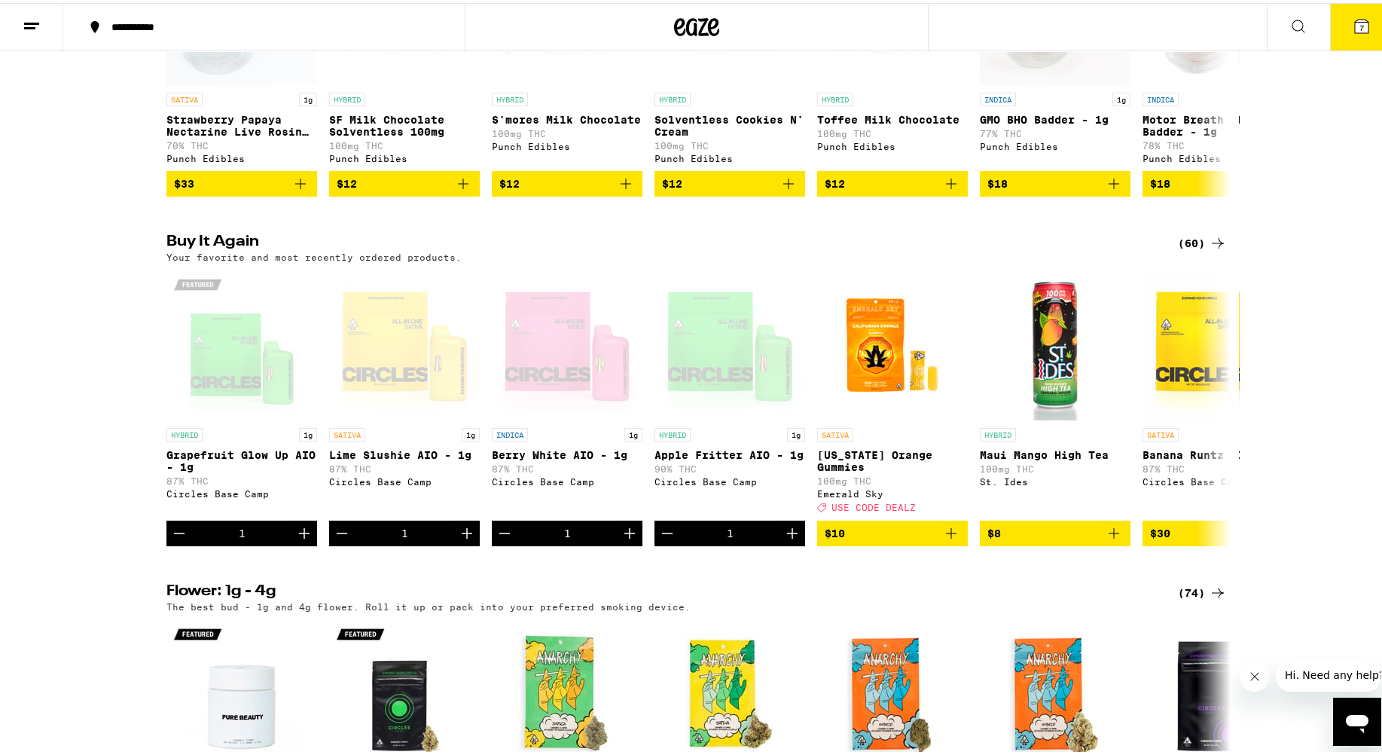
click at [896, 23] on button "7" at bounding box center [1361, 24] width 63 height 47
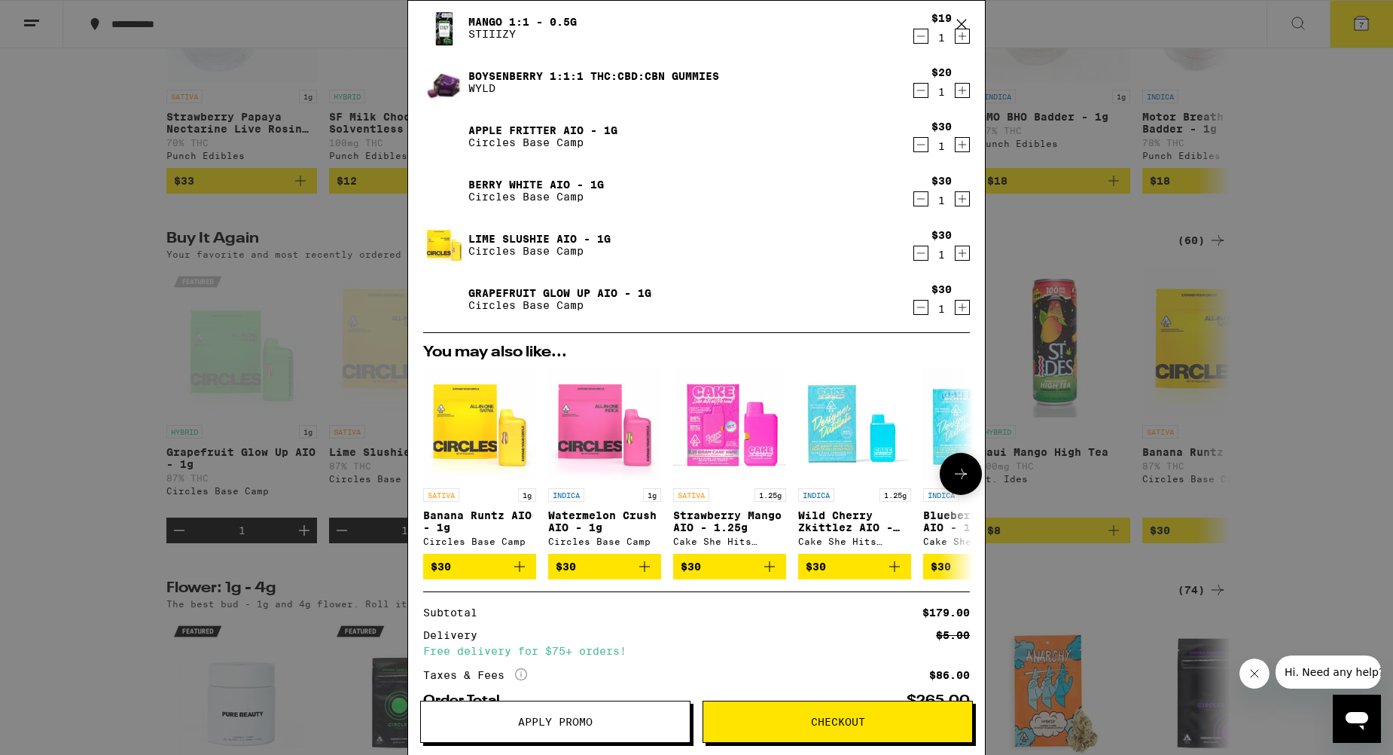
scroll to position [196, 0]
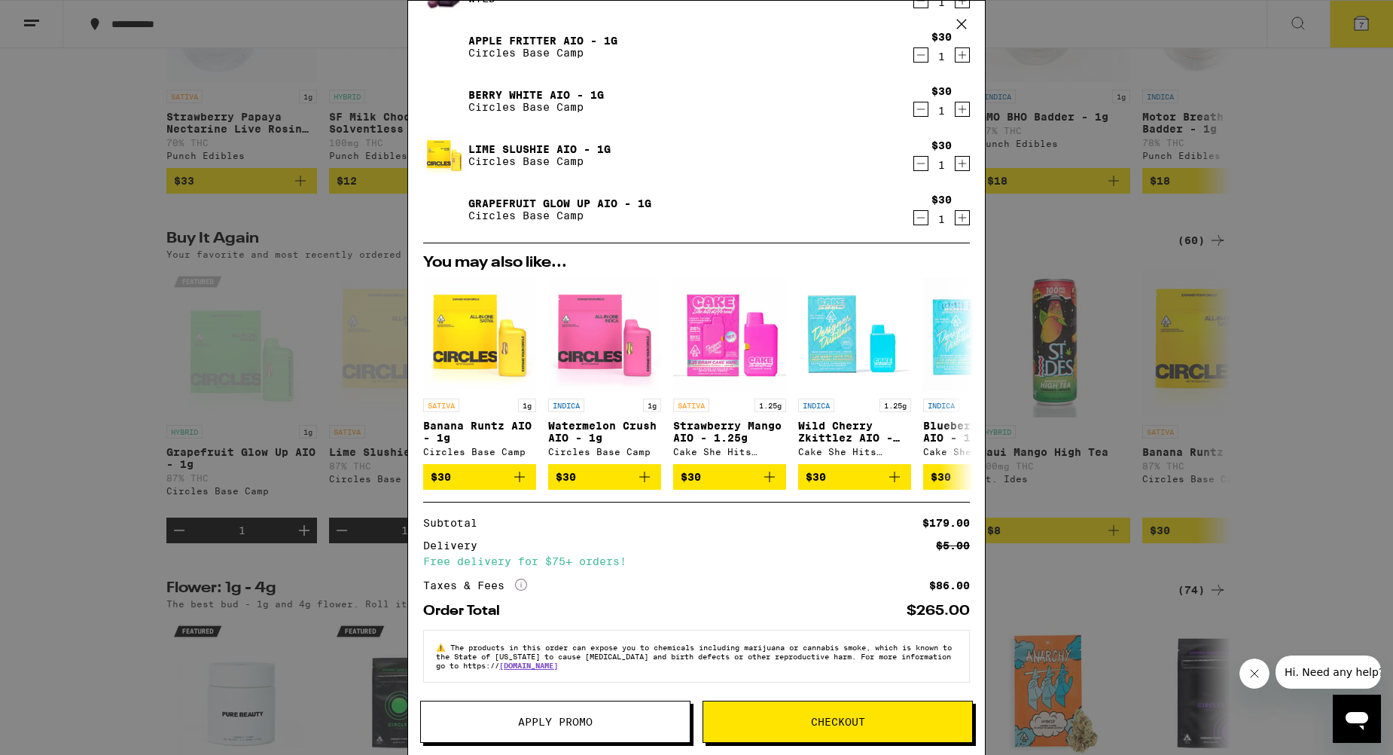
click at [864, 708] on button "Checkout" at bounding box center [838, 721] width 270 height 42
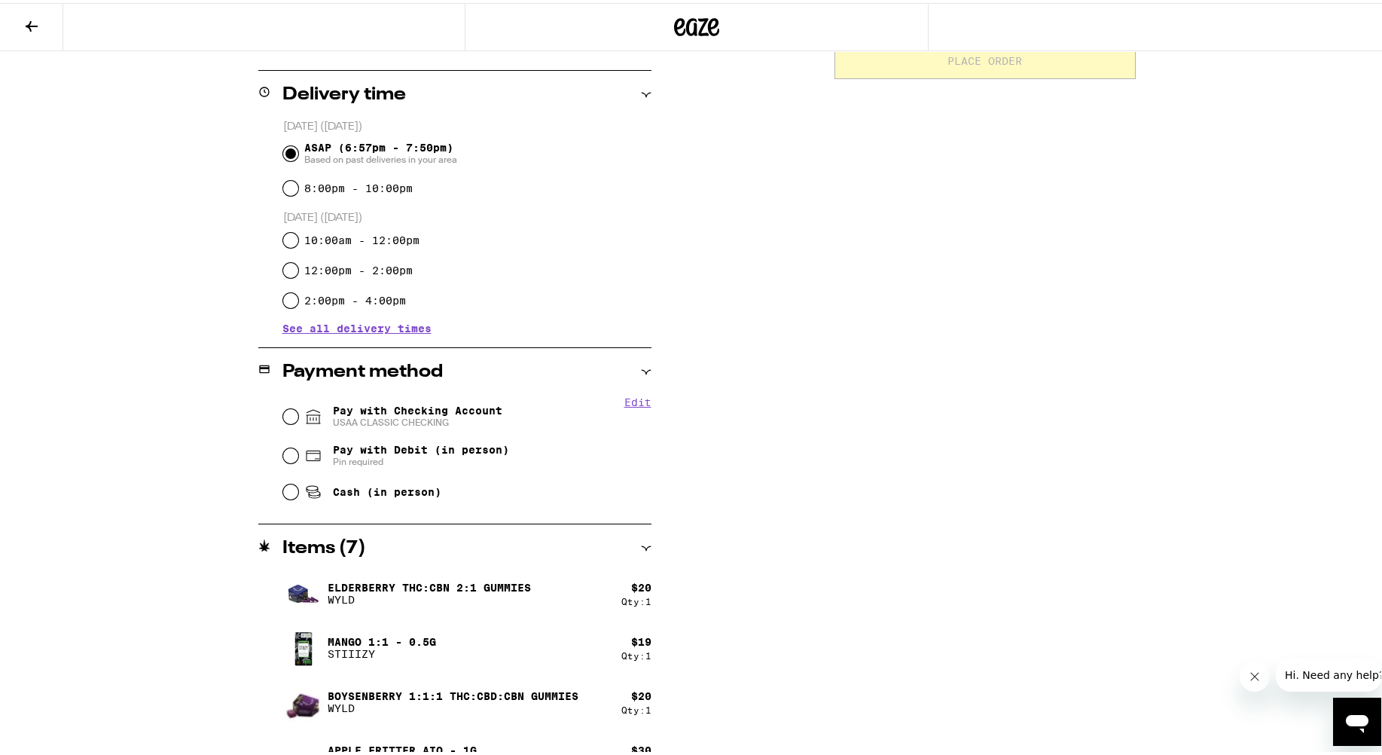
scroll to position [376, 0]
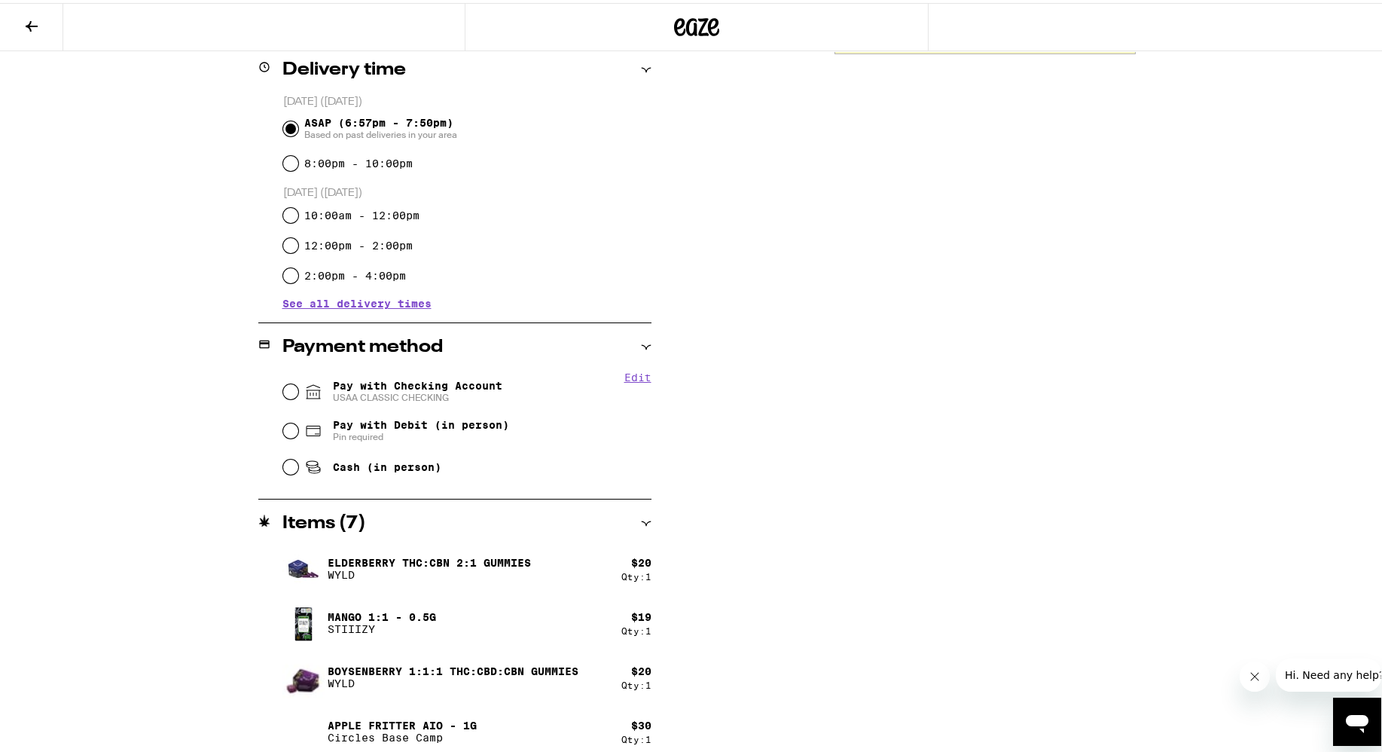
click at [372, 377] on span "Pay with Checking Account USAA CLASSIC CHECKING" at bounding box center [417, 388] width 169 height 24
click at [298, 381] on input "Pay with Checking Account USAA CLASSIC CHECKING" at bounding box center [290, 388] width 15 height 15
radio input "true"
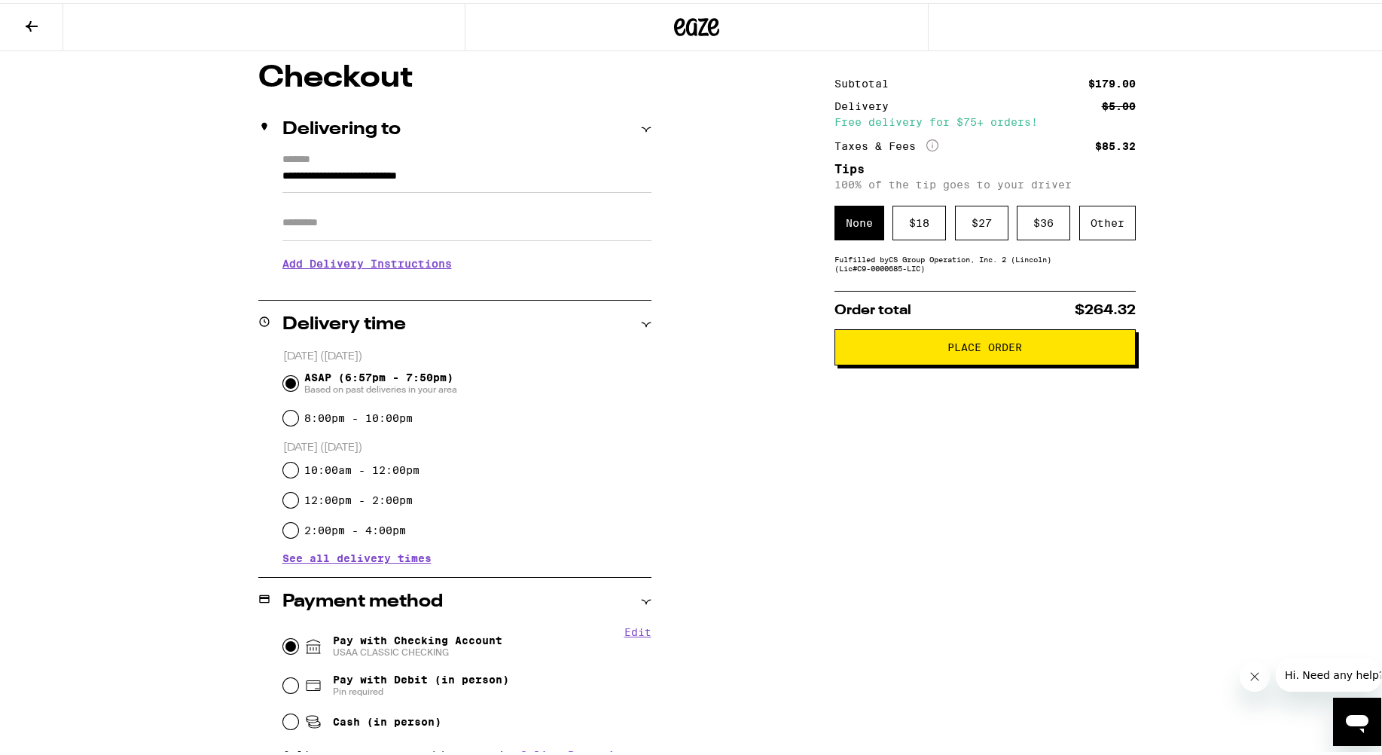
scroll to position [0, 0]
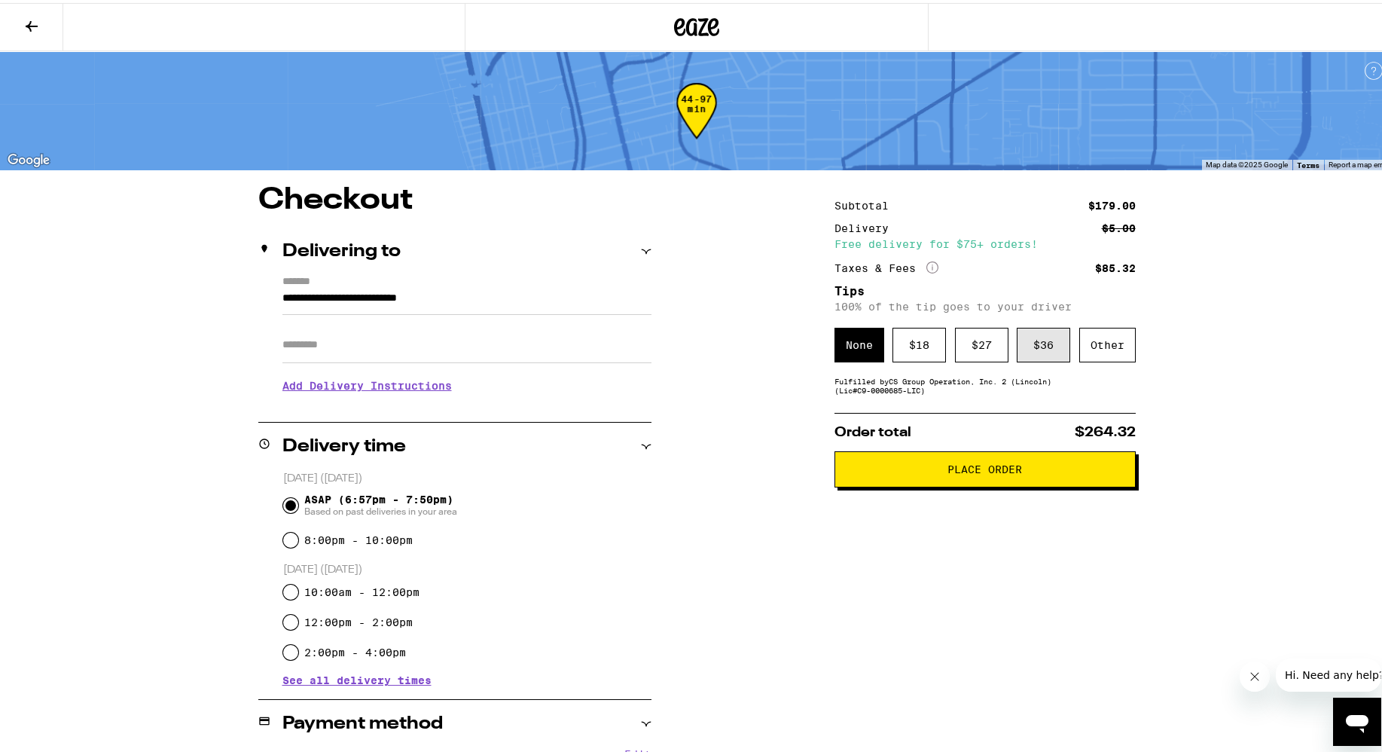
click at [896, 345] on div "$ 36" at bounding box center [1043, 342] width 53 height 35
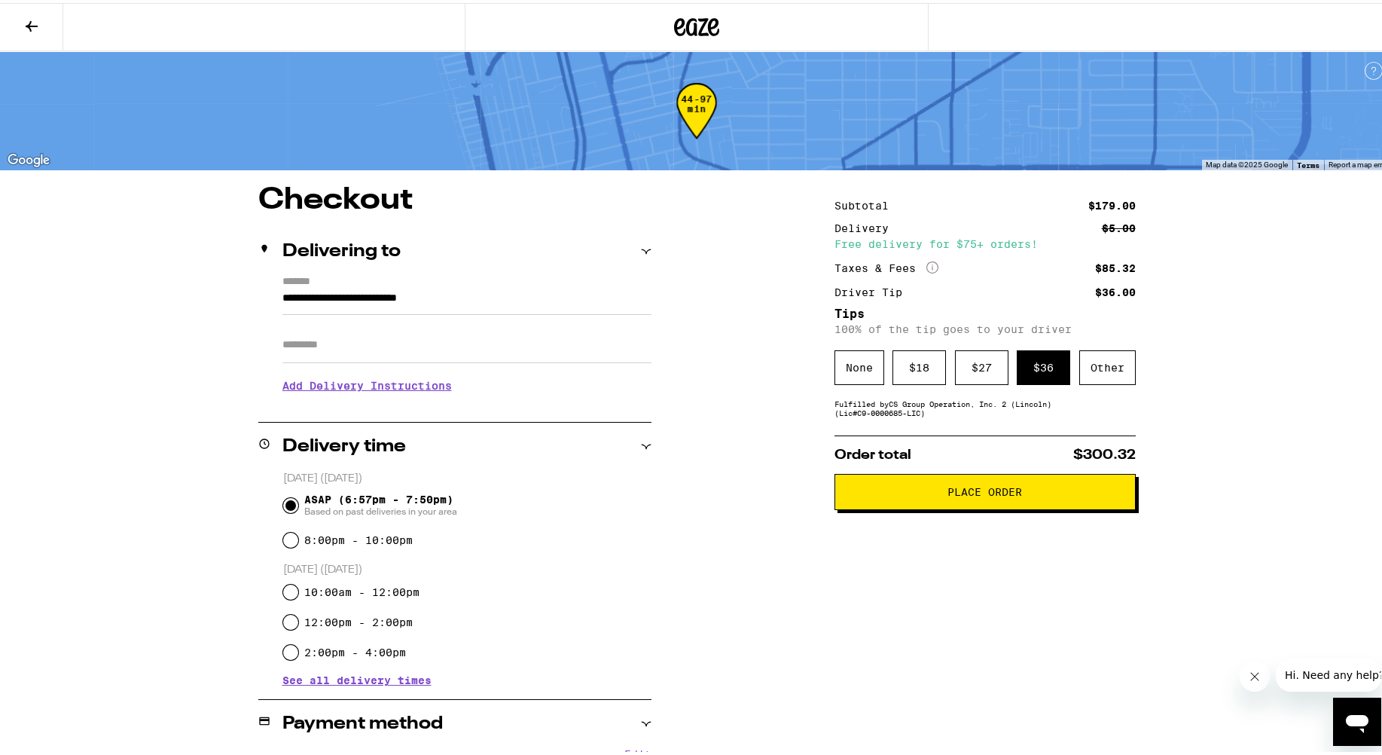
click at [896, 499] on button "Place Order" at bounding box center [984, 489] width 301 height 36
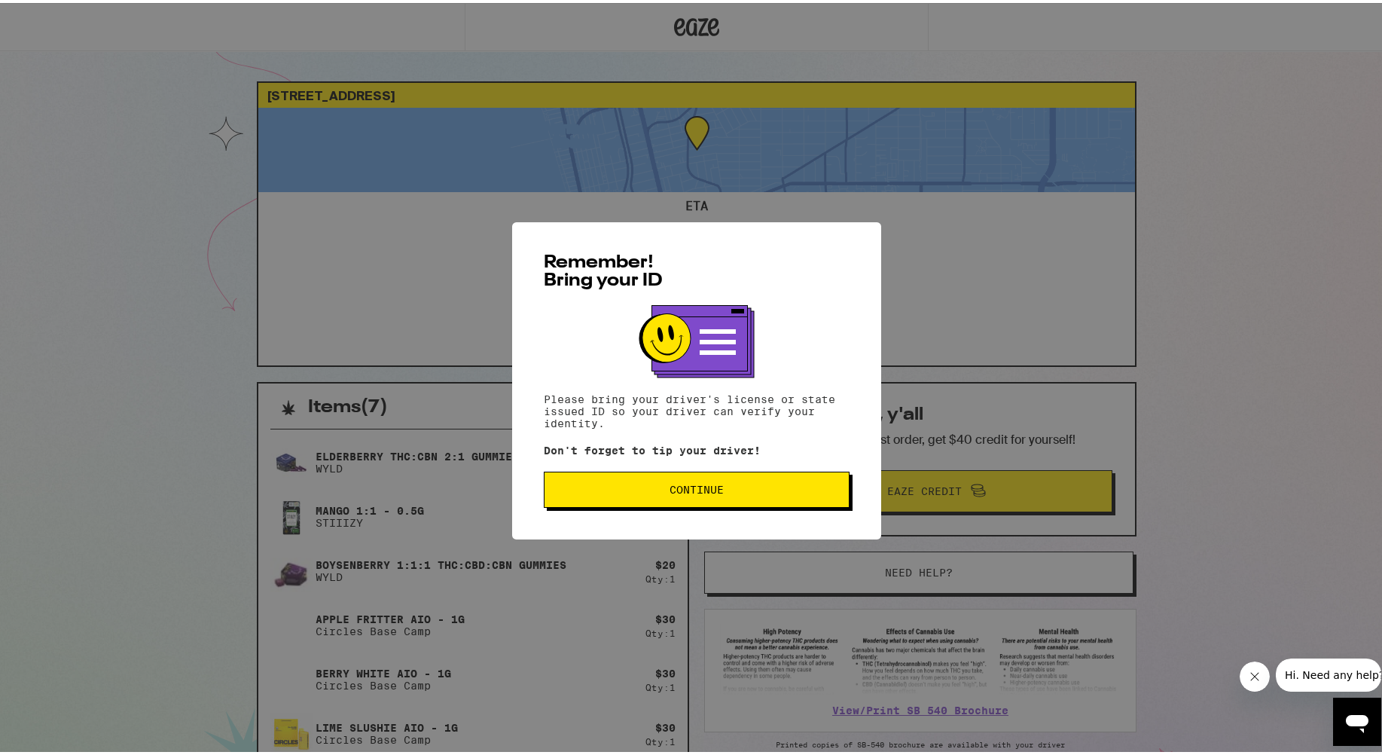
click at [703, 474] on button "Continue" at bounding box center [697, 486] width 306 height 36
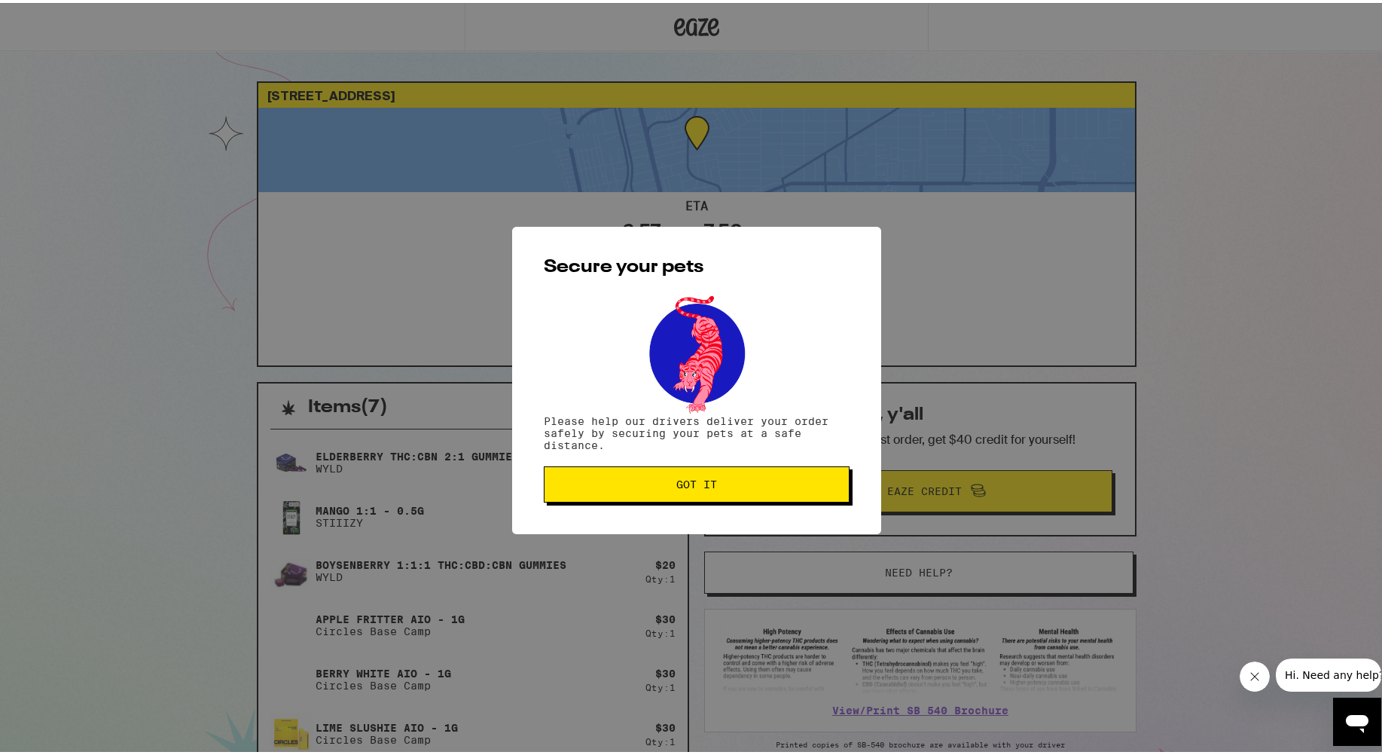
click at [605, 486] on span "Got it" at bounding box center [696, 481] width 280 height 11
